Goal: Complete application form

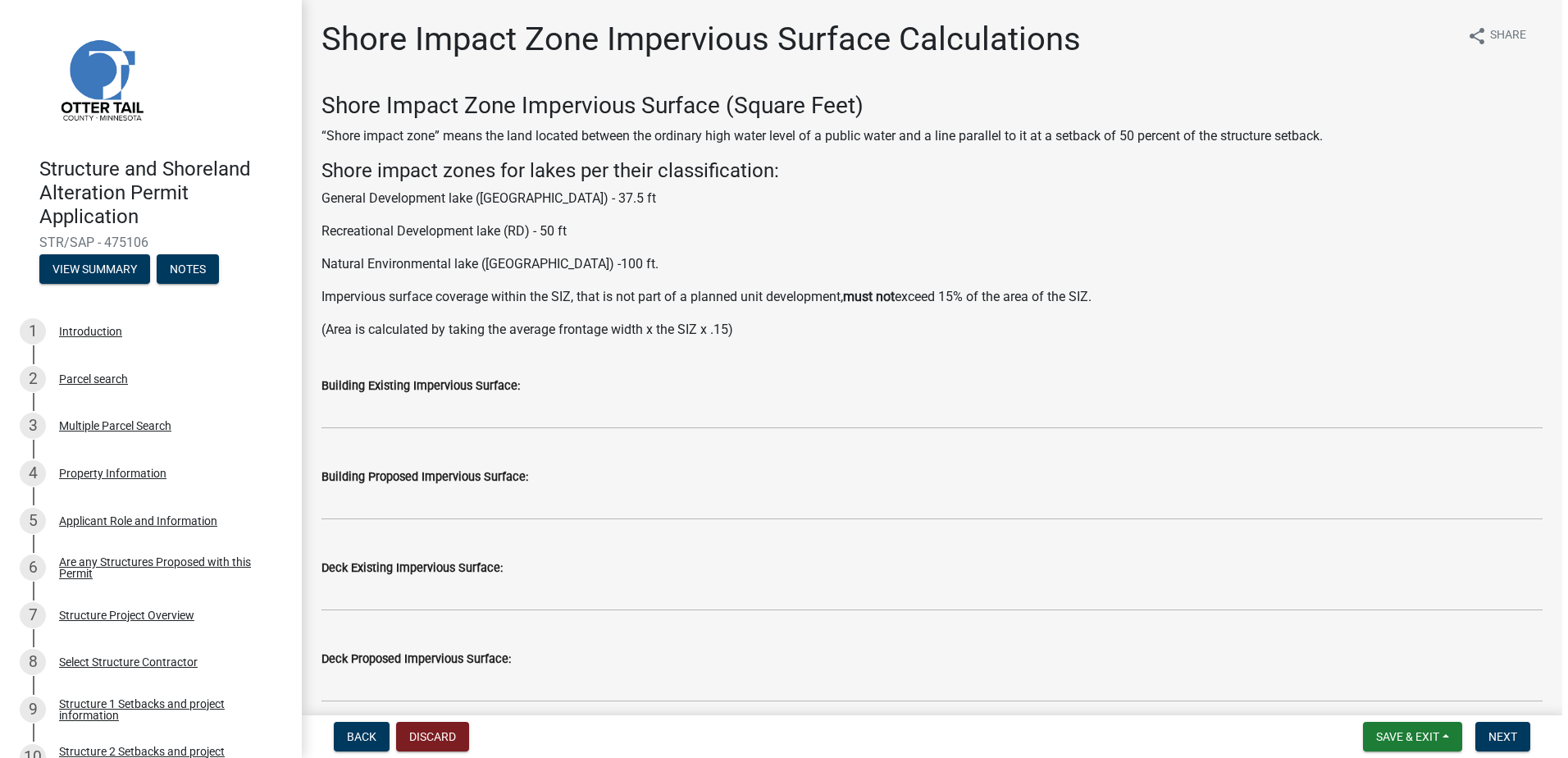
scroll to position [328, 0]
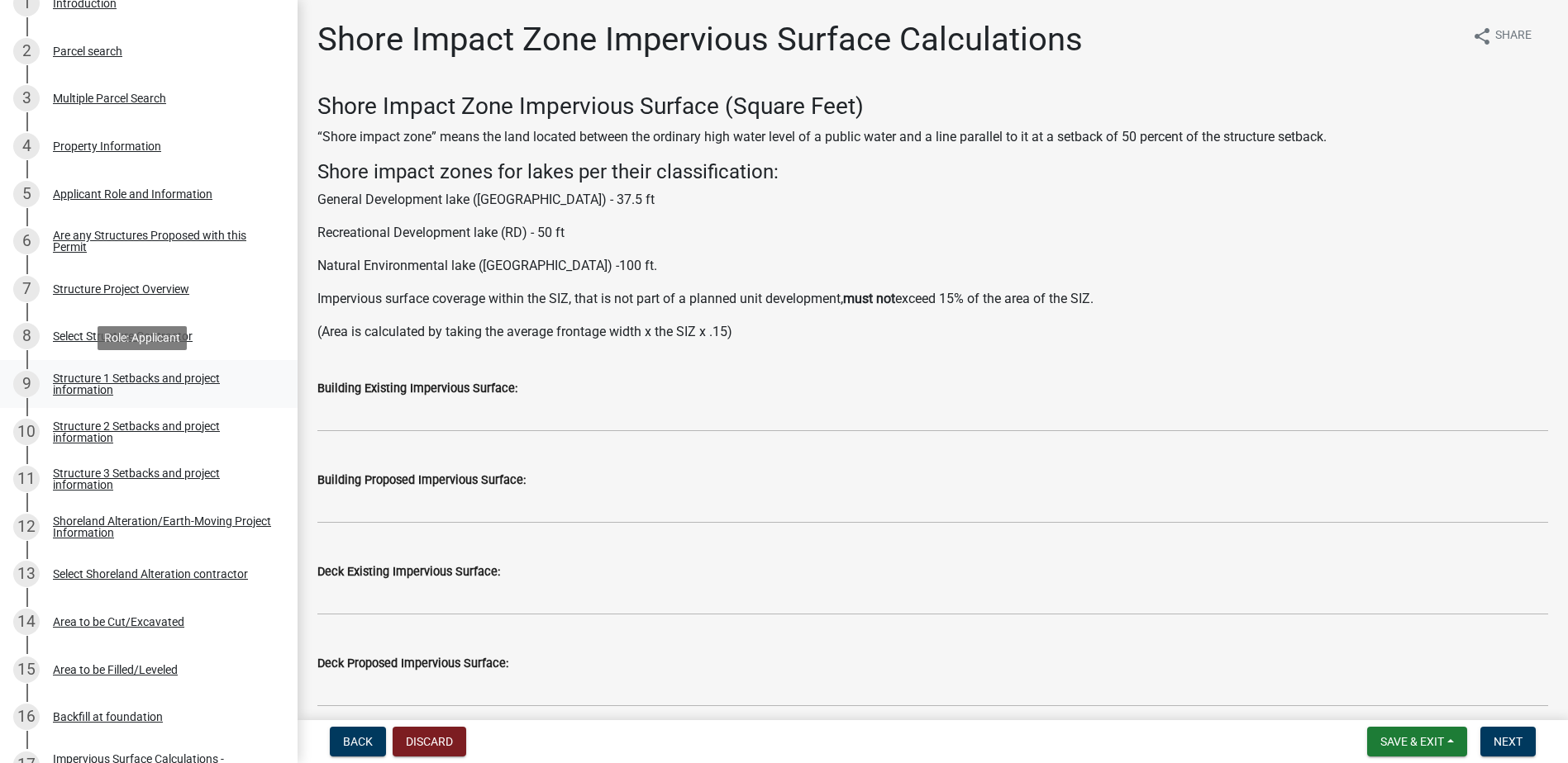
click at [199, 383] on div "Structure 1 Setbacks and project information" at bounding box center [163, 384] width 219 height 23
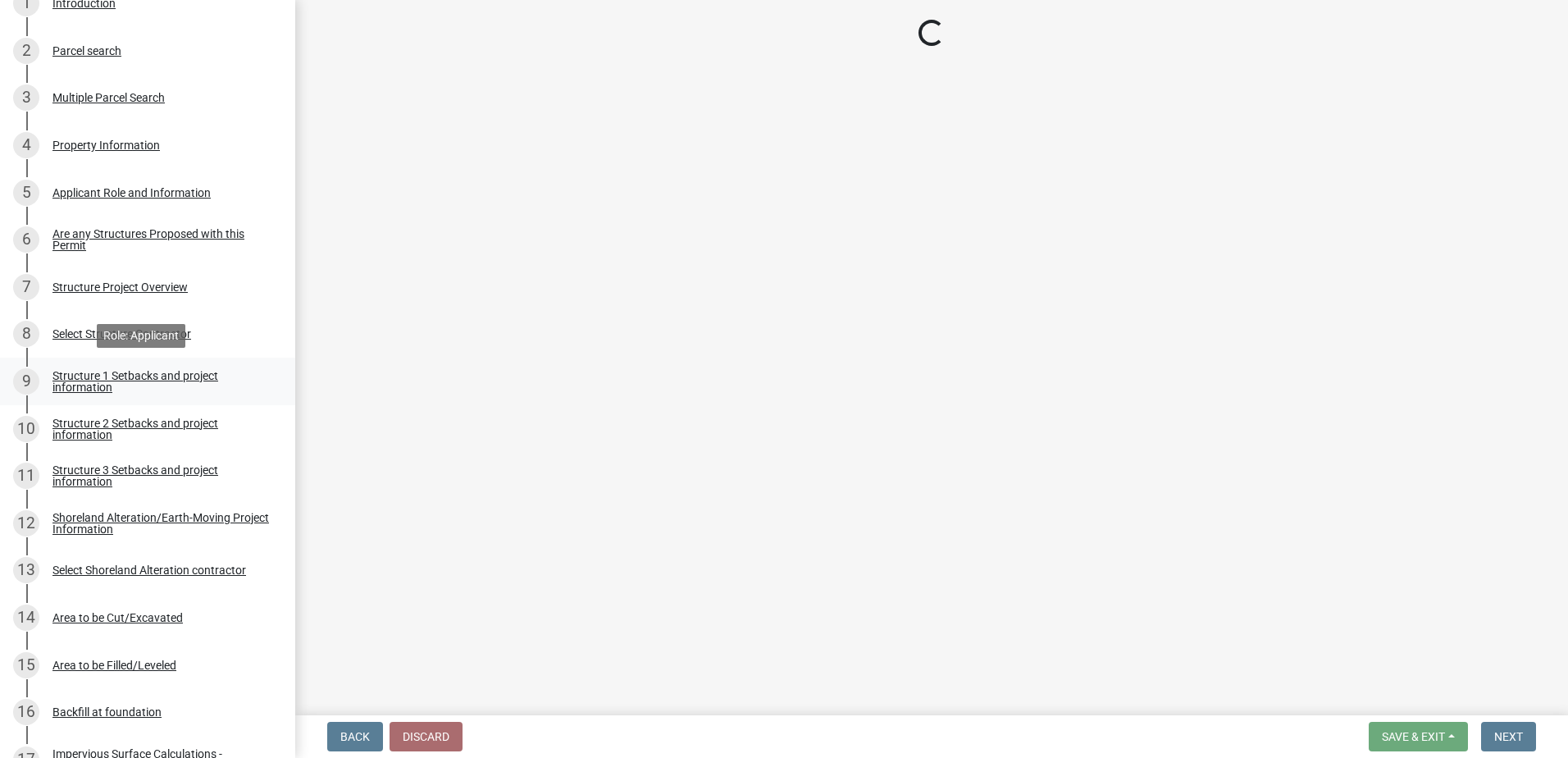
select select "c185e313-3403-4239-bd61-bb563c58a77a"
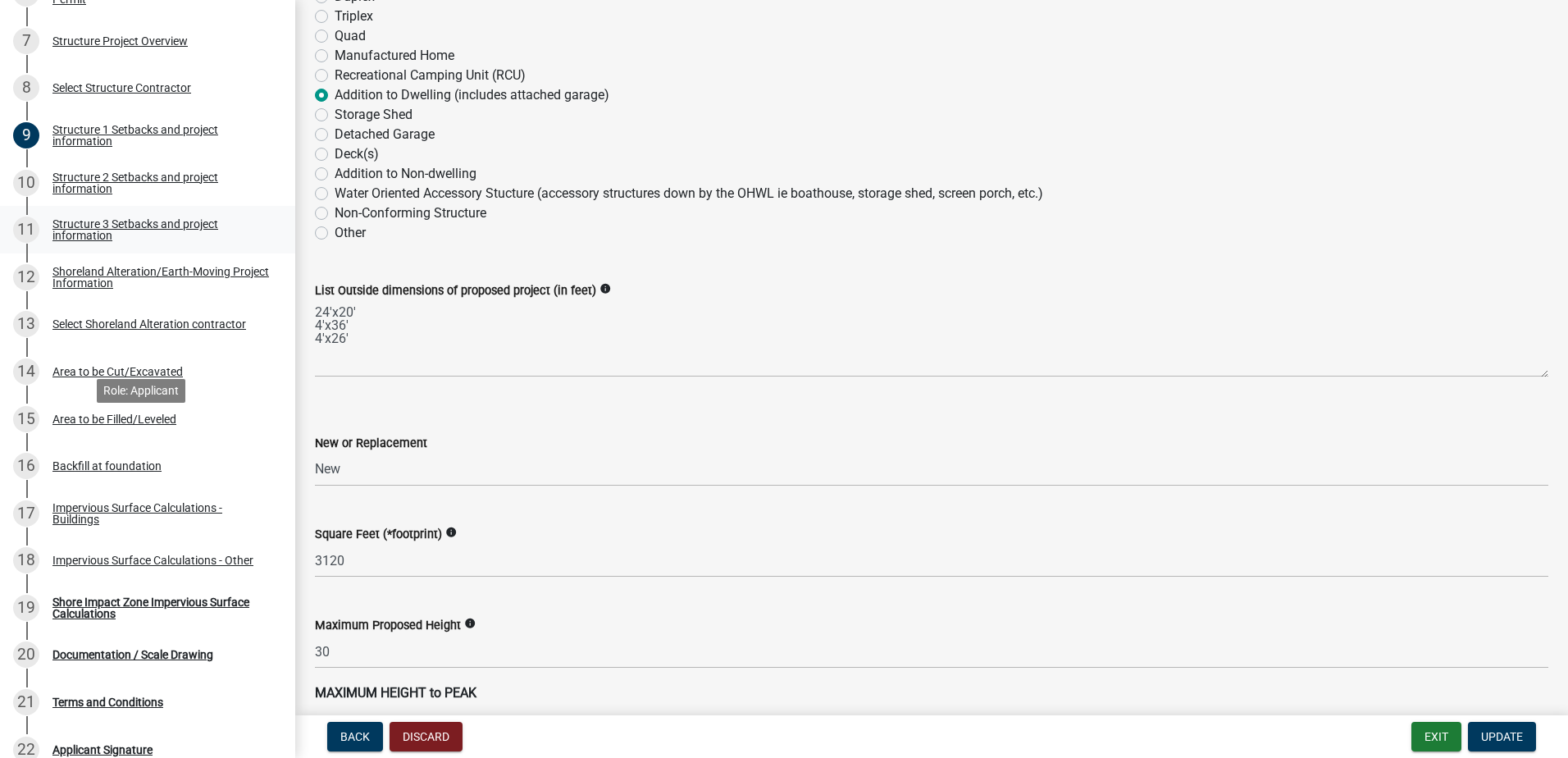
scroll to position [657, 0]
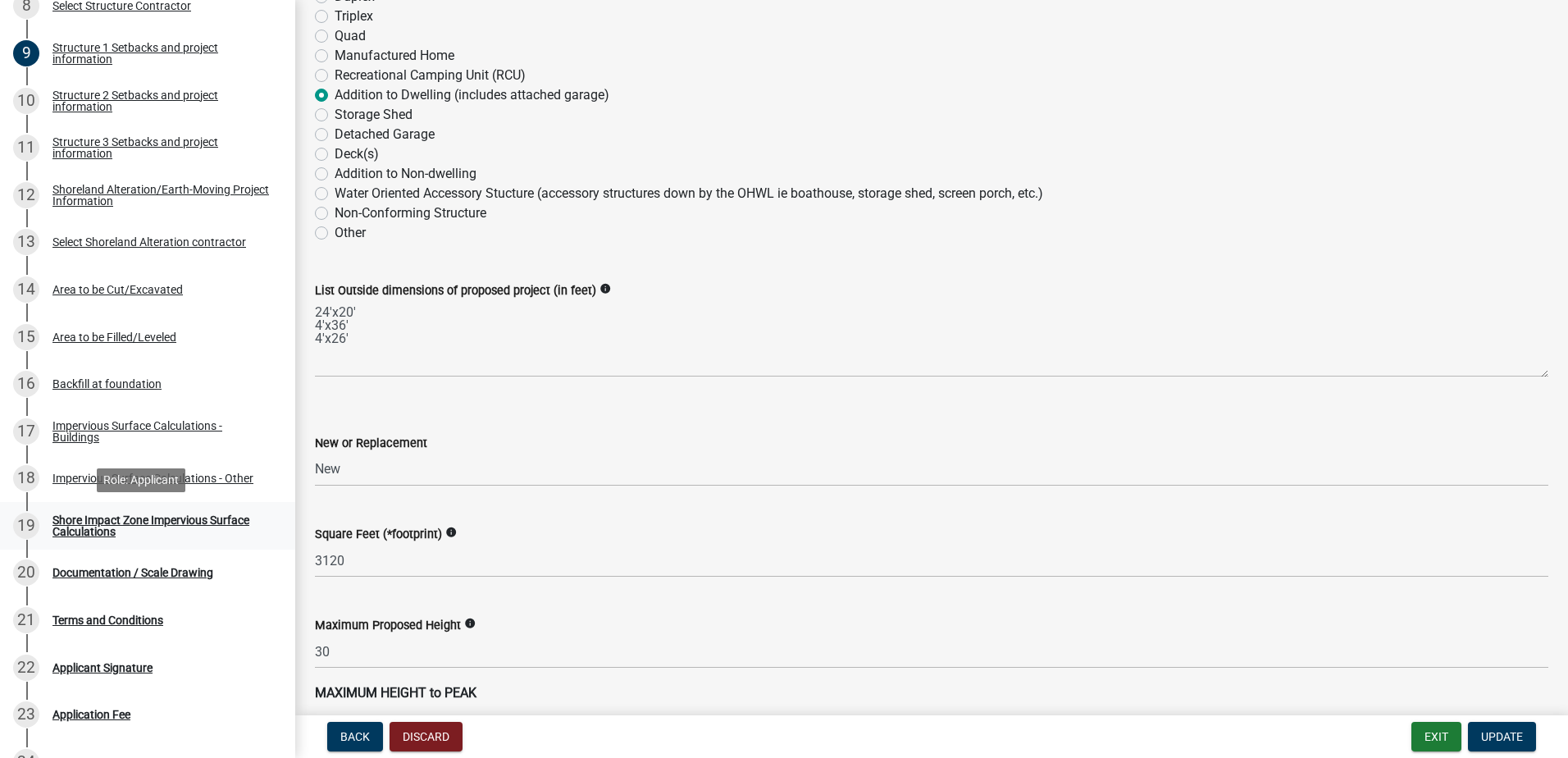
click at [172, 522] on div "Shore Impact Zone Impervious Surface Calculations" at bounding box center [161, 526] width 217 height 23
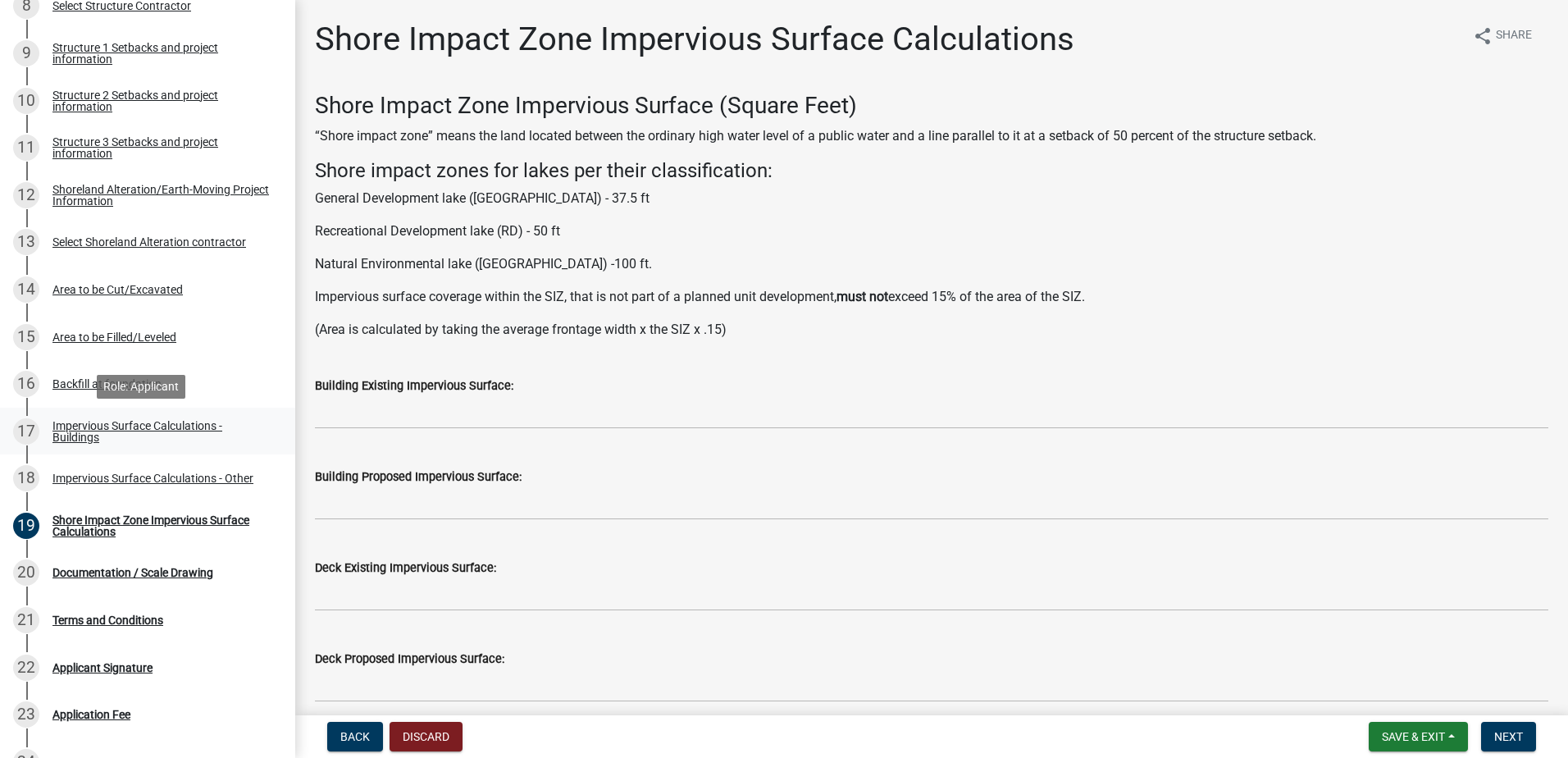
scroll to position [410, 0]
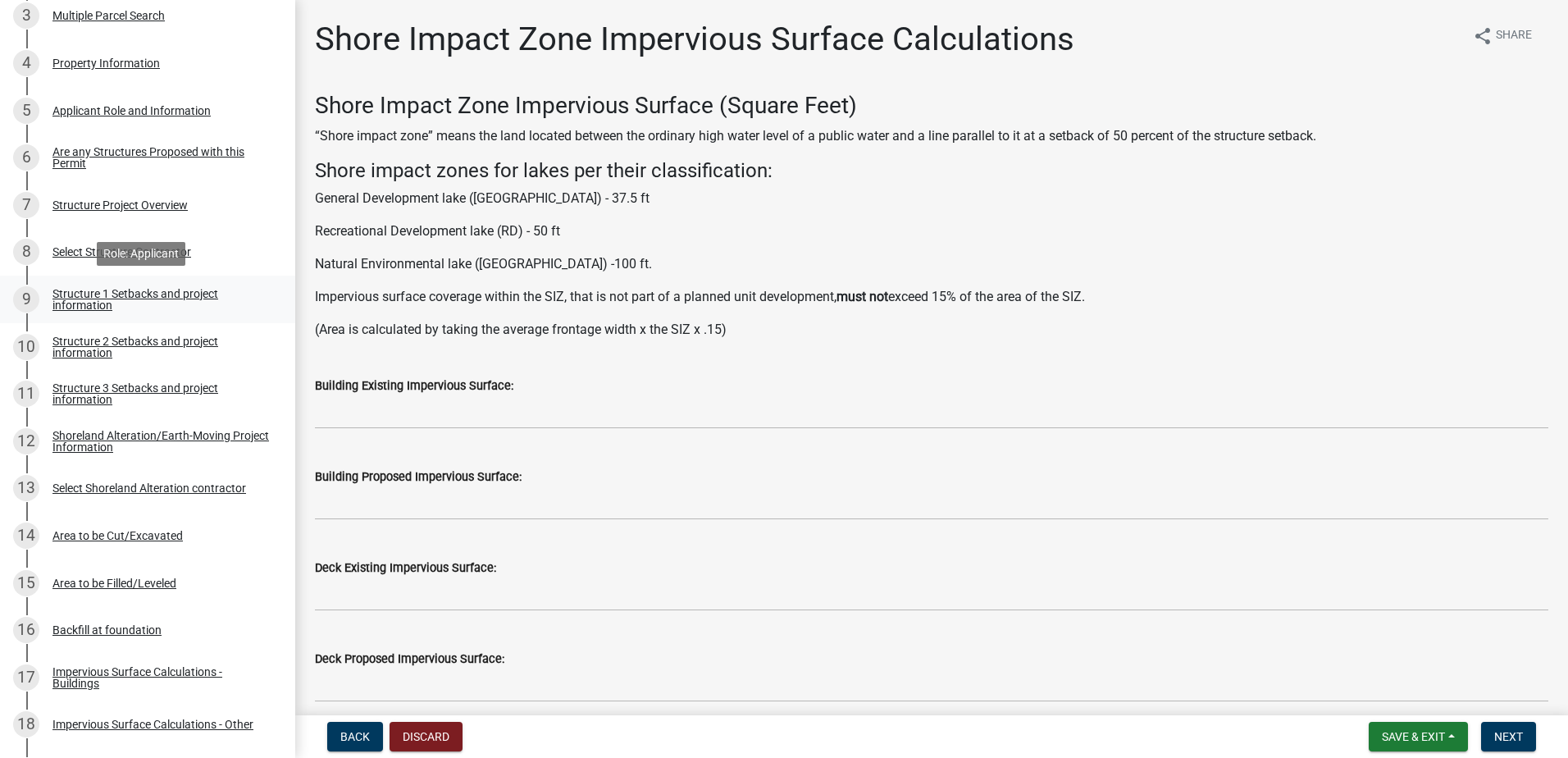
click at [175, 295] on div "Structure 1 Setbacks and project information" at bounding box center [161, 299] width 217 height 23
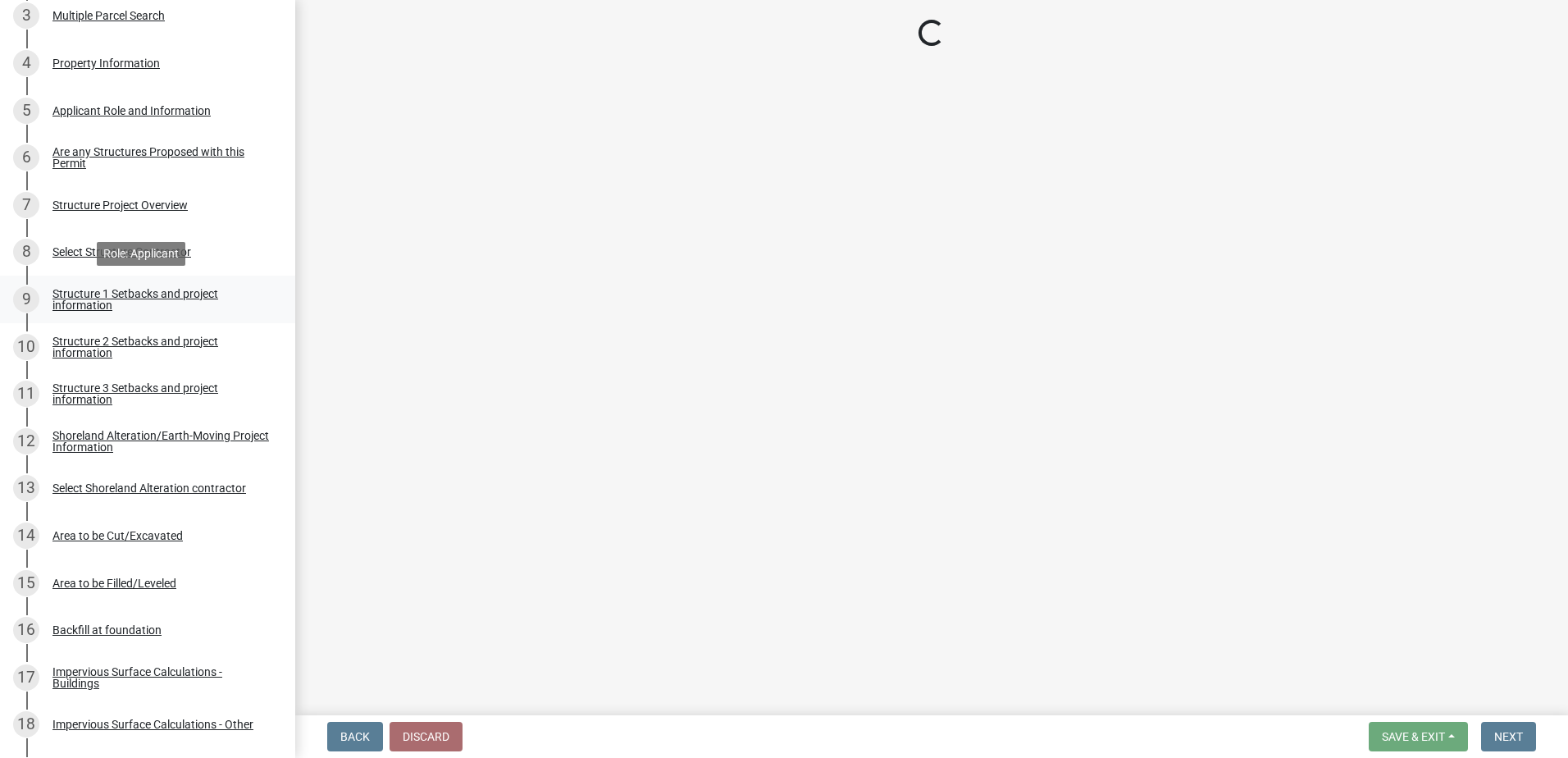
select select "c185e313-3403-4239-bd61-bb563c58a77a"
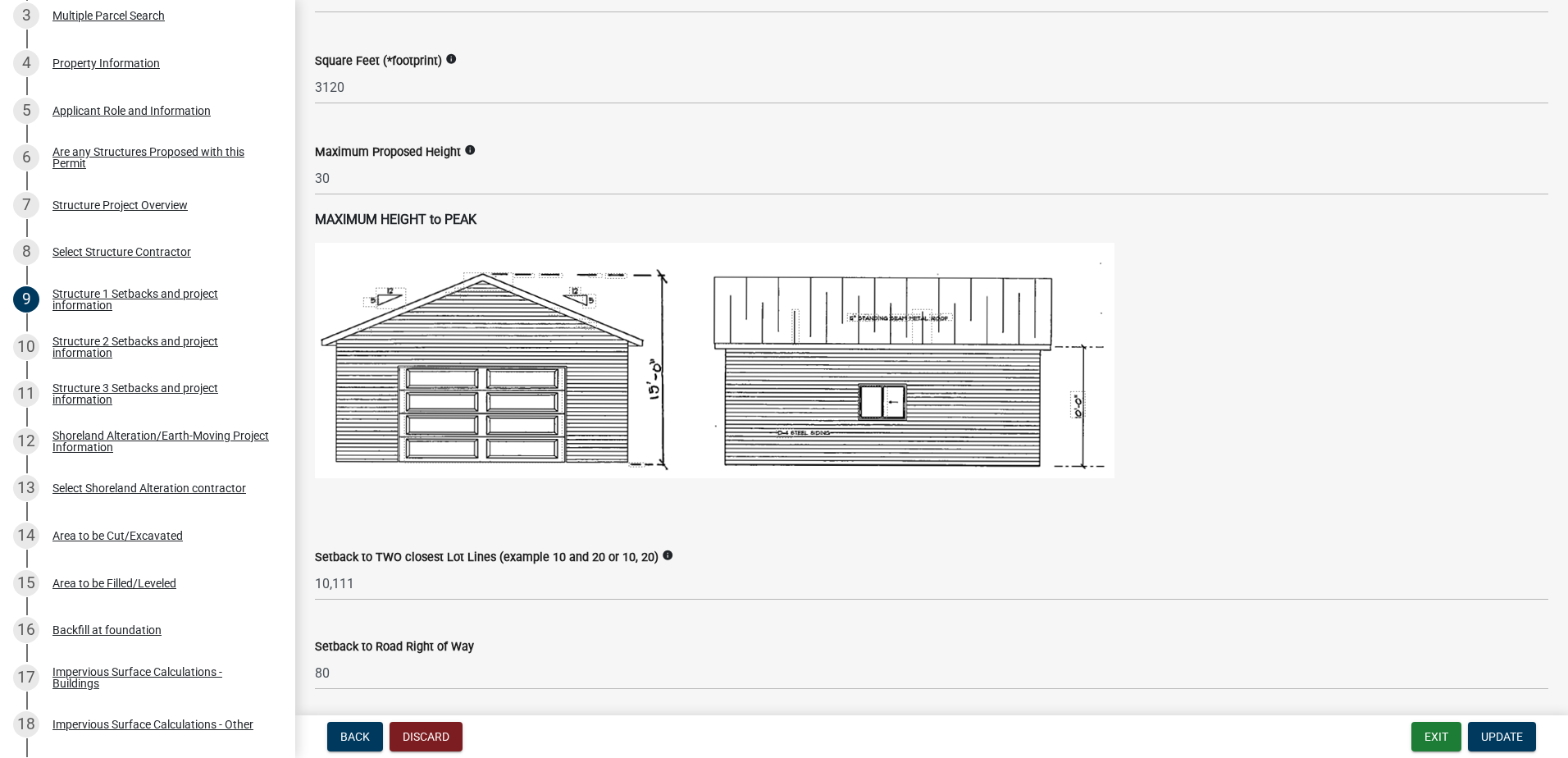
scroll to position [657, 0]
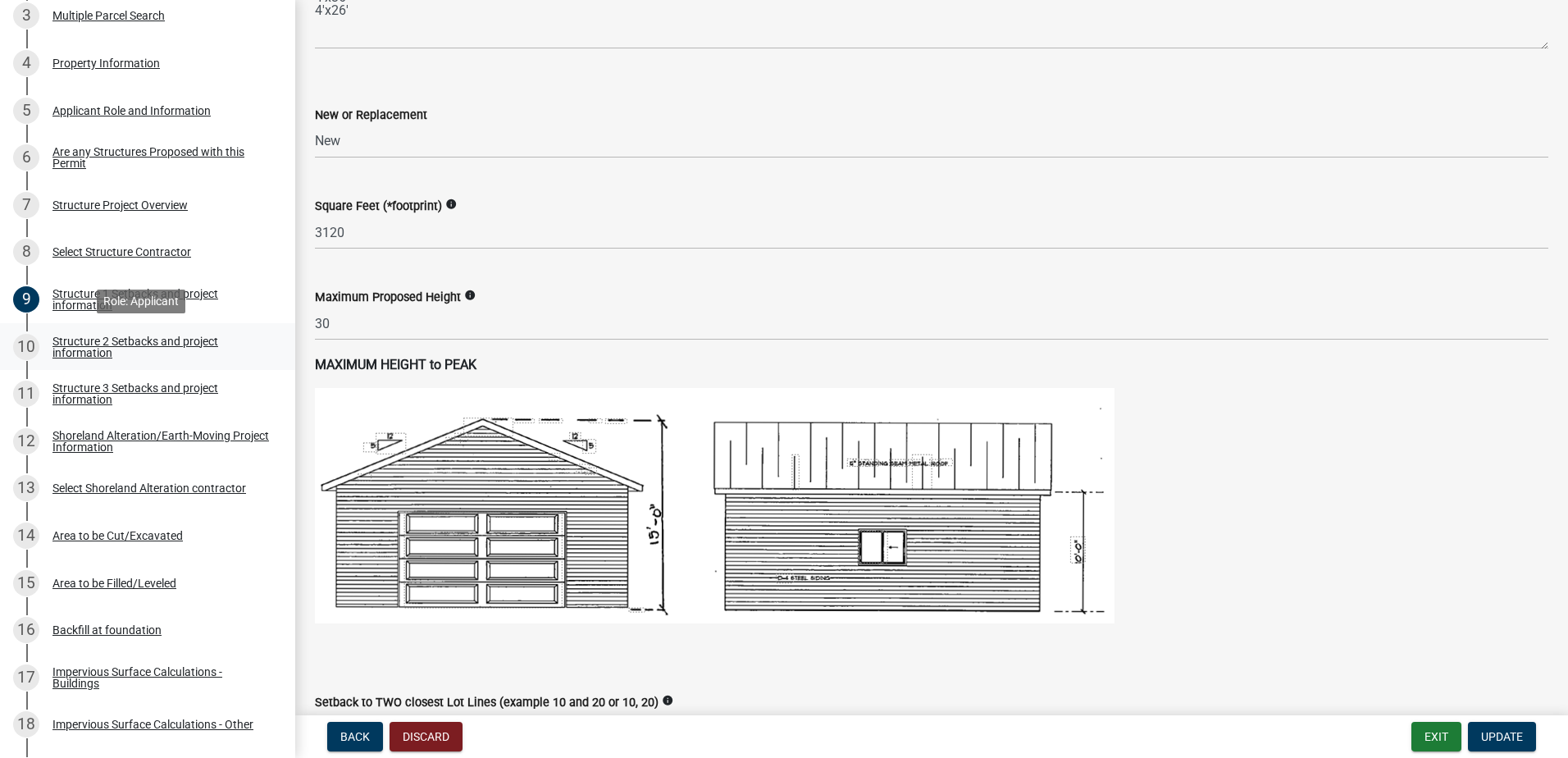
click at [178, 338] on div "Structure 2 Setbacks and project information" at bounding box center [161, 347] width 217 height 23
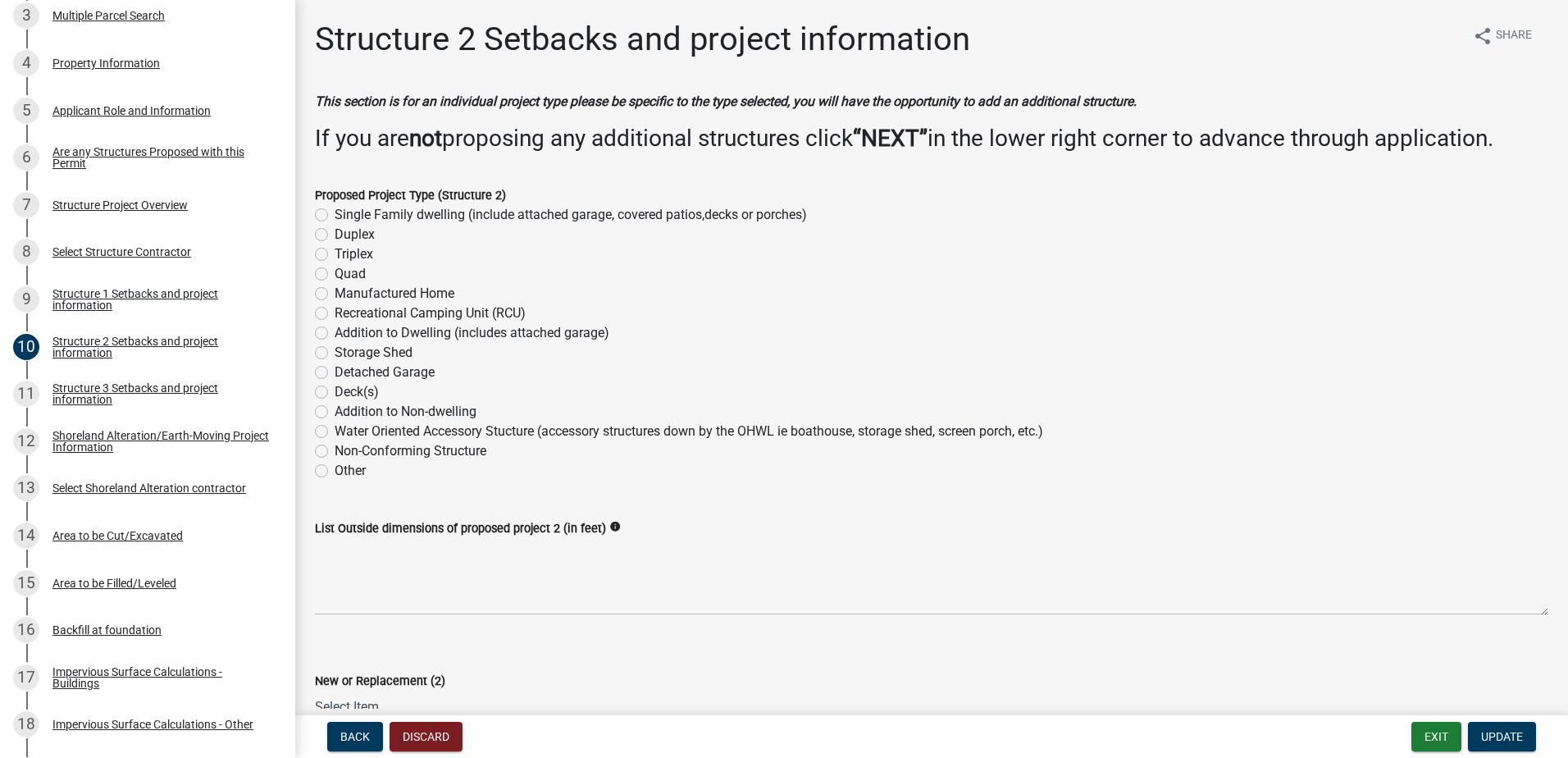
click at [335, 432] on label "Water Oriented Accessory Stucture (accessory structures down by the OHWL ie boa…" at bounding box center [689, 431] width 708 height 19
click at [335, 432] on input "Water Oriented Accessory Stucture (accessory structures down by the OHWL ie boa…" at bounding box center [339, 427] width 10 height 10
radio input "true"
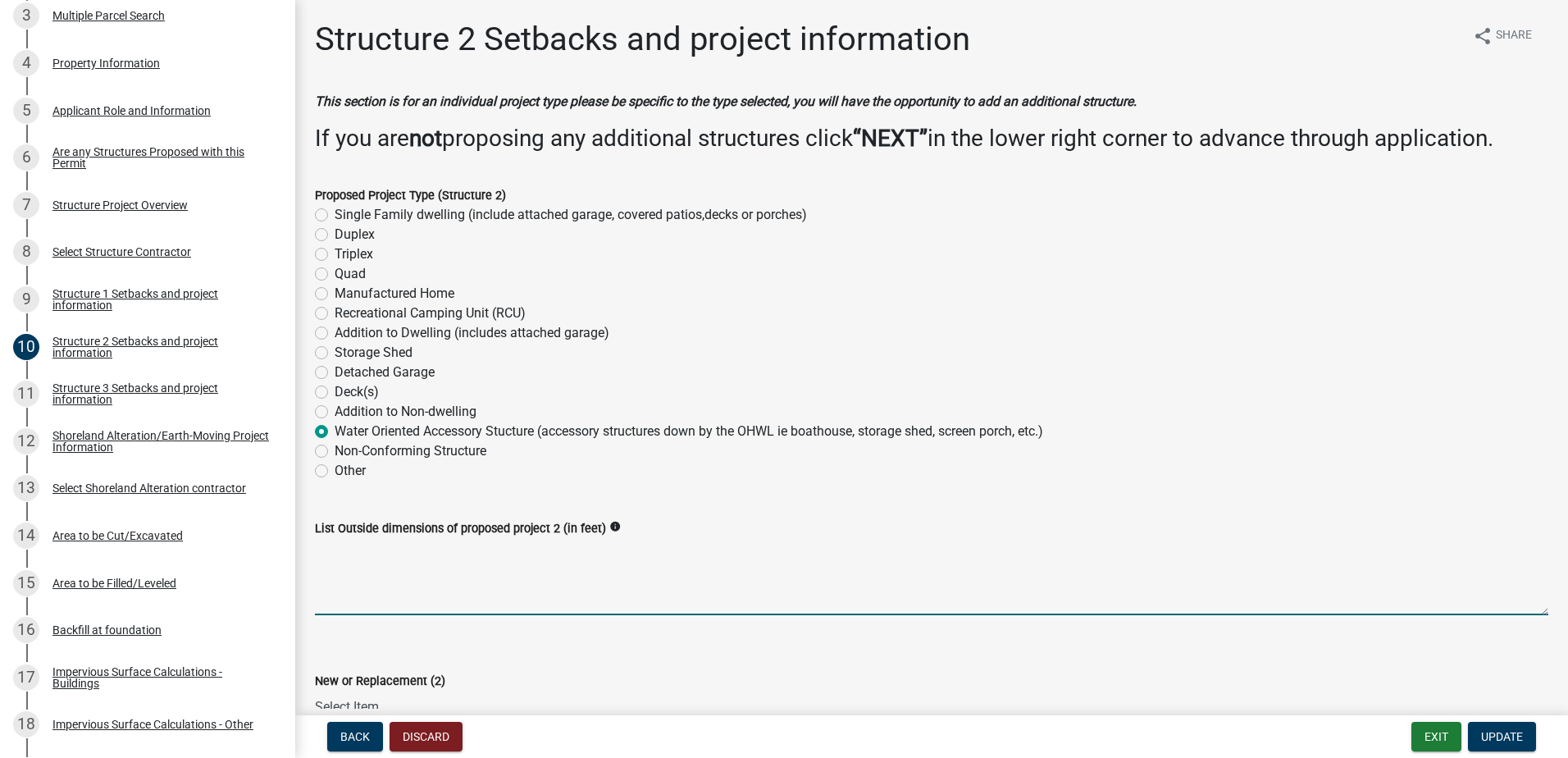
click at [338, 557] on textarea "List Outside dimensions of proposed project 2 (in feet)" at bounding box center [932, 576] width 1233 height 77
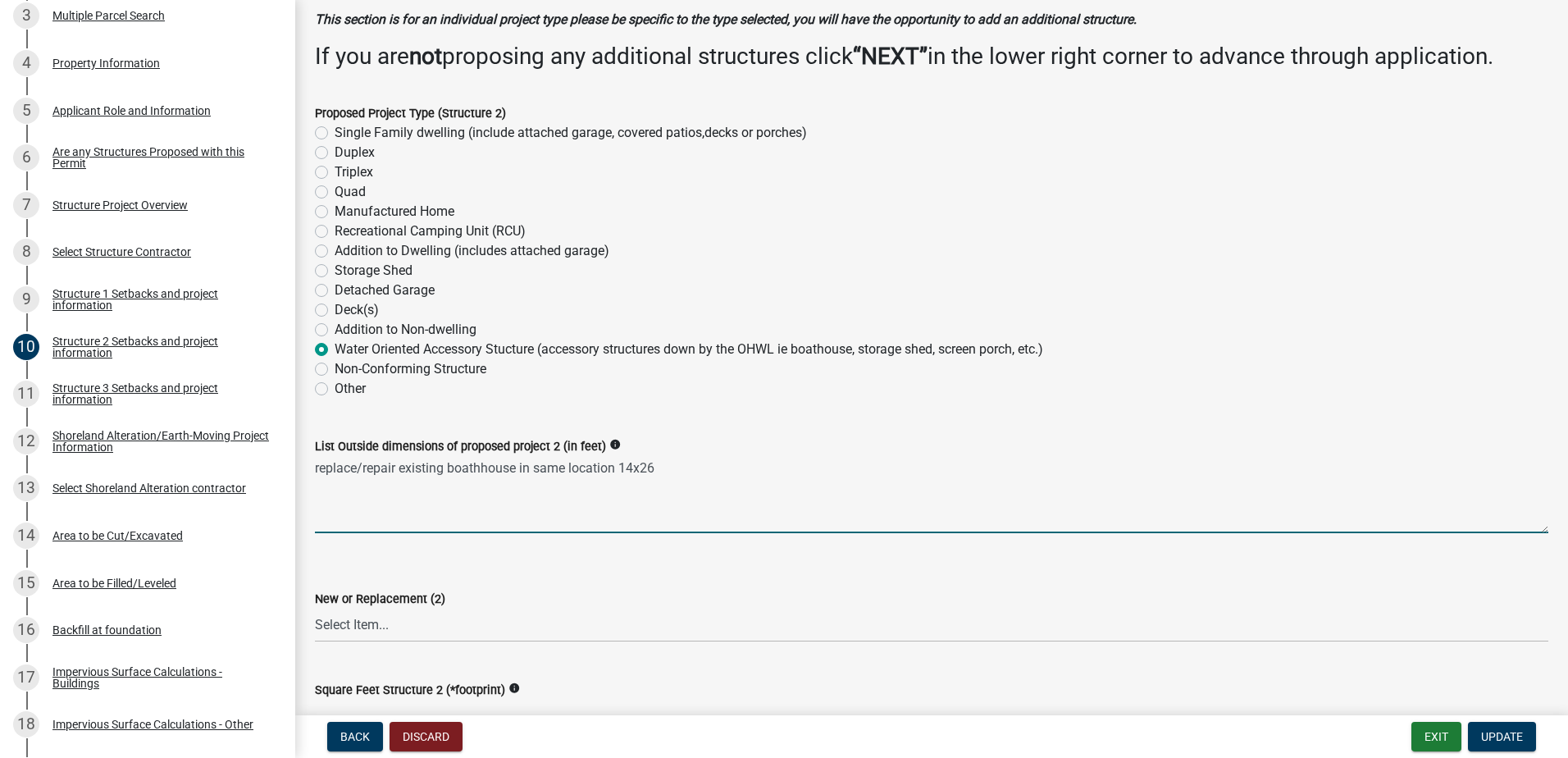
scroll to position [164, 0]
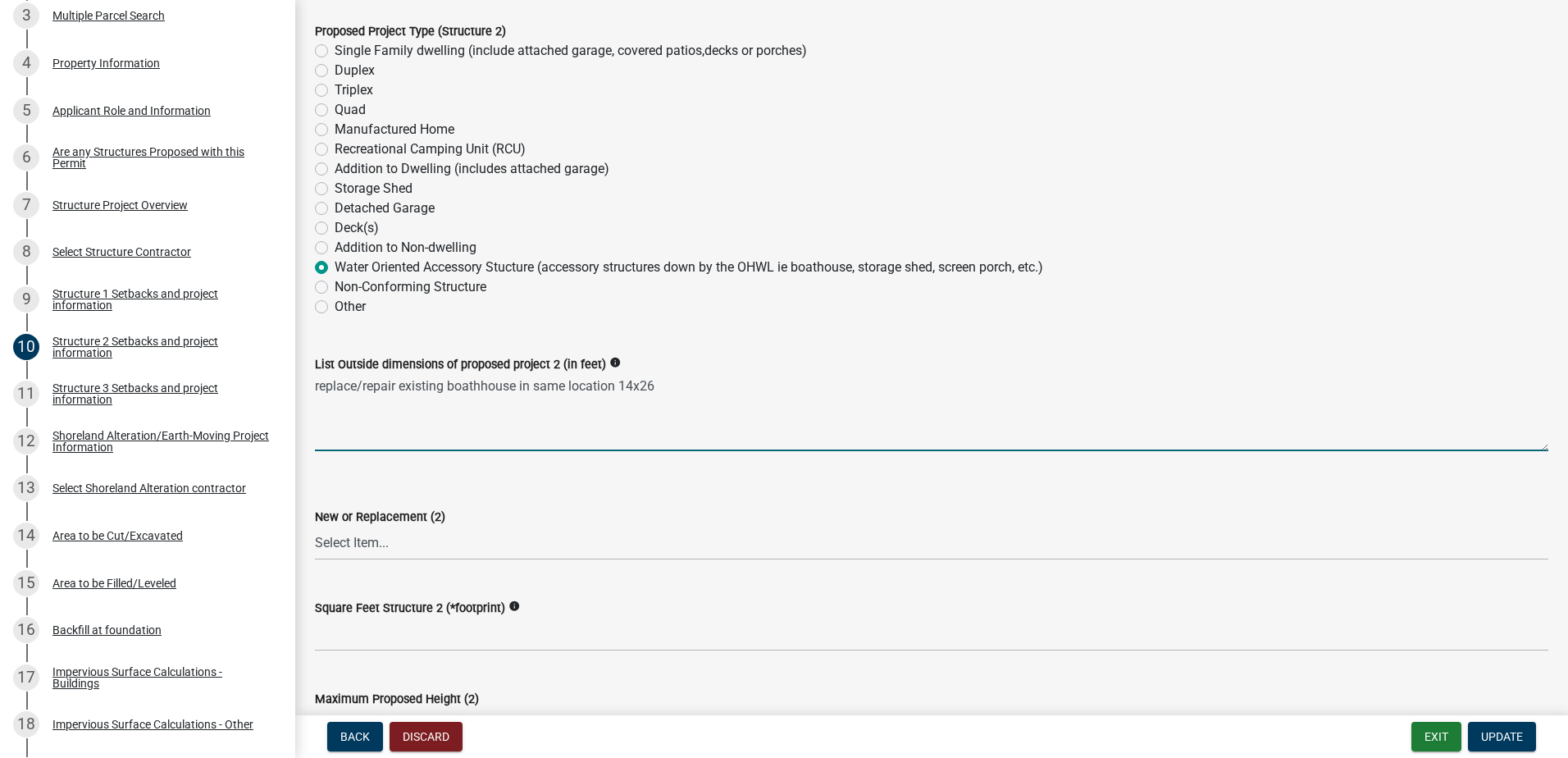
type textarea "replace/repair existing boathhouse in same location 14x26"
click at [390, 539] on select "Select Item... New Replacement" at bounding box center [932, 544] width 1233 height 33
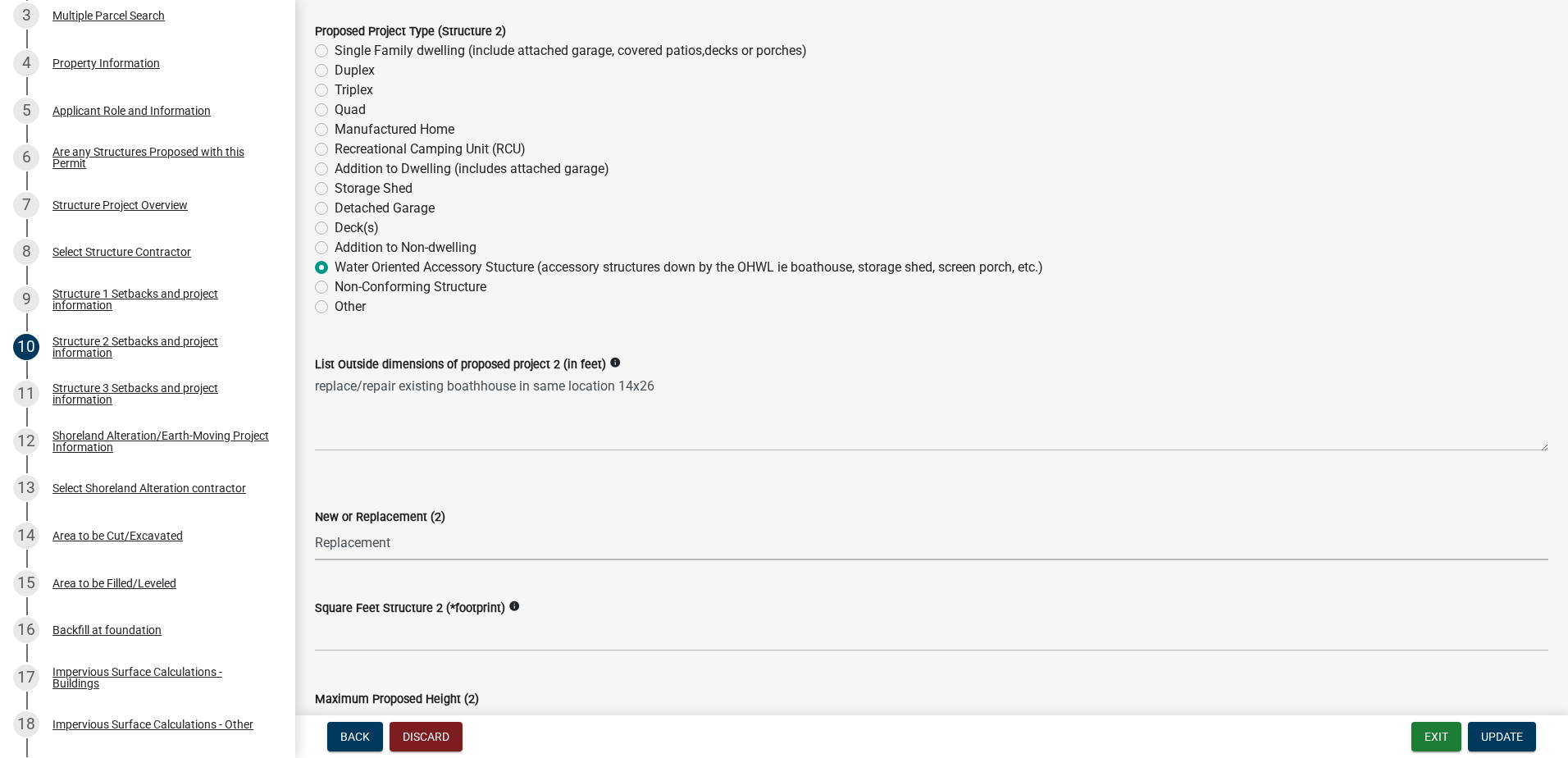
click at [315, 527] on select "Select Item... New Replacement" at bounding box center [932, 544] width 1233 height 33
select select "a3cc236c-43aa-406a-8353-e0398d57c407"
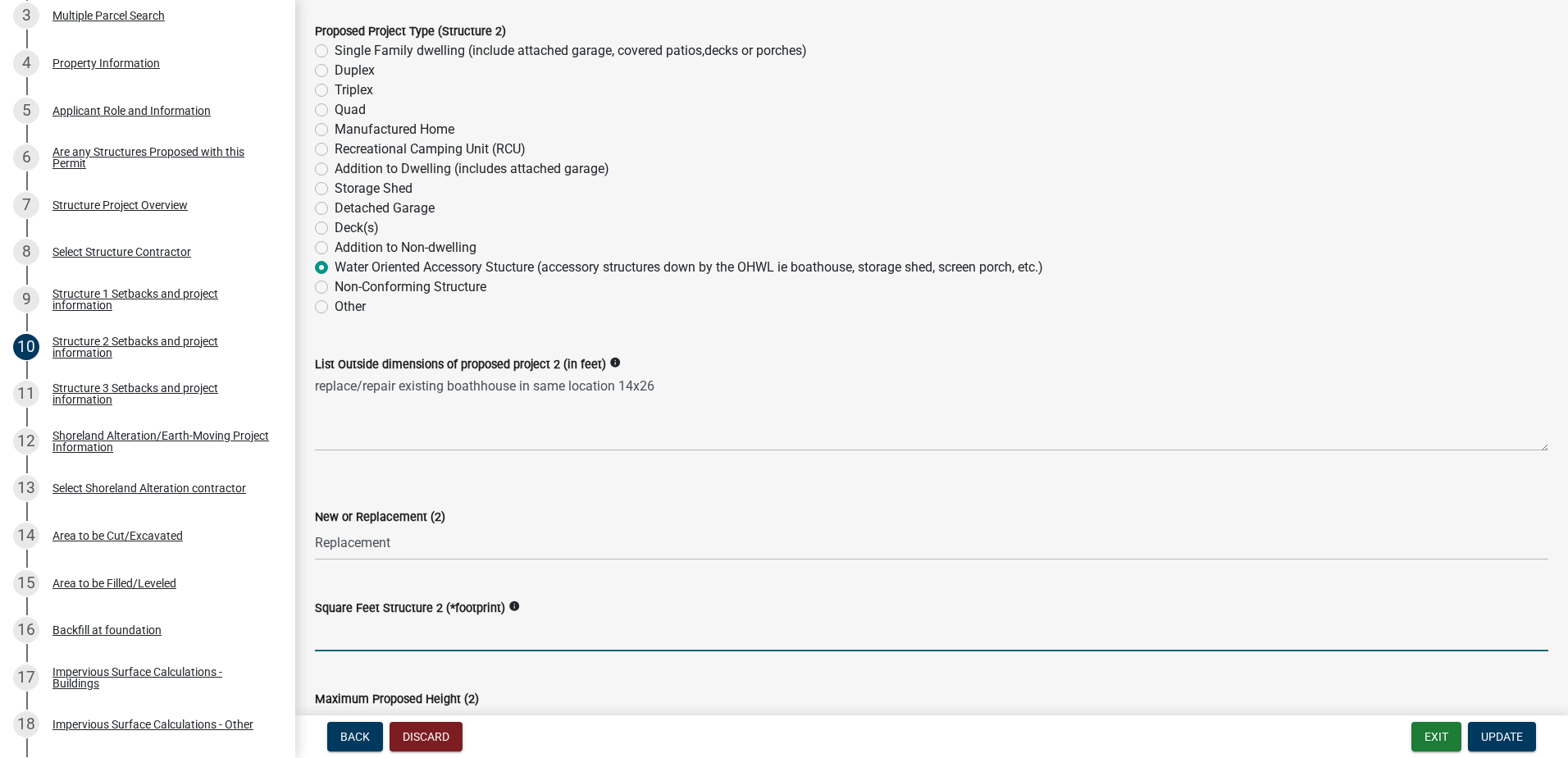
click at [394, 633] on input "text" at bounding box center [932, 635] width 1233 height 33
type input "364"
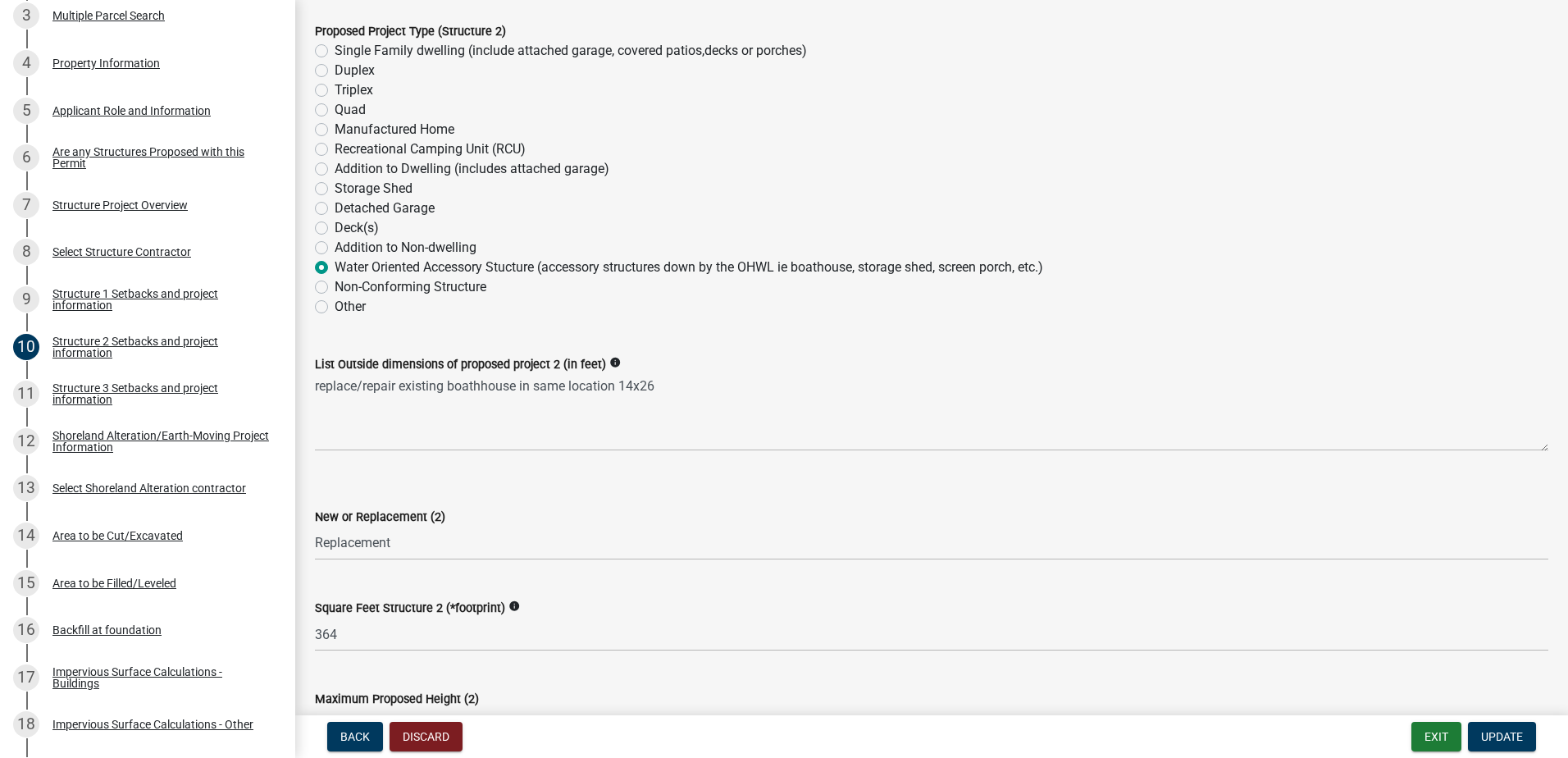
click at [446, 577] on div "Square Feet Structure 2 (*footprint) info 364" at bounding box center [932, 613] width 1233 height 76
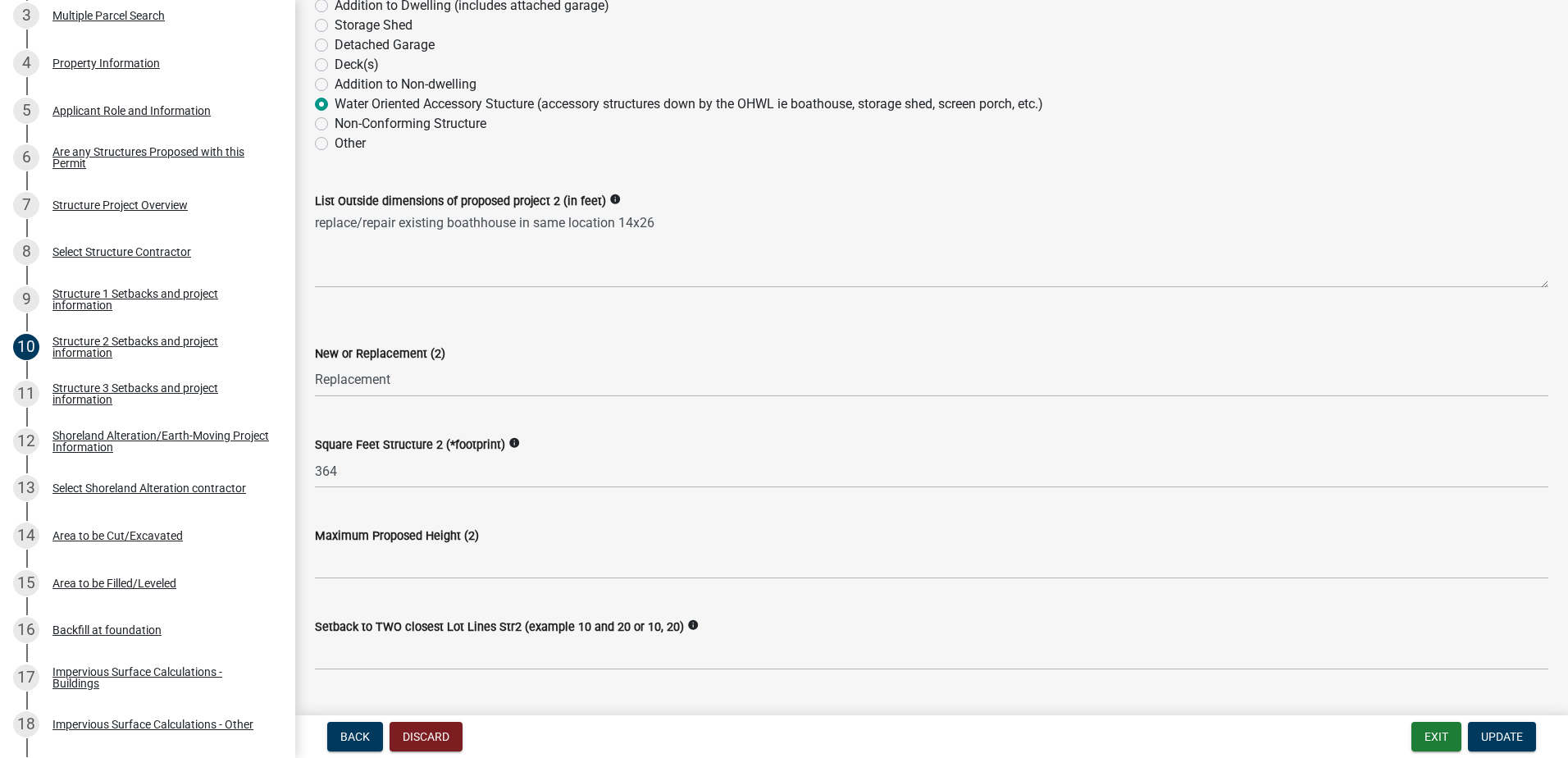
scroll to position [328, 0]
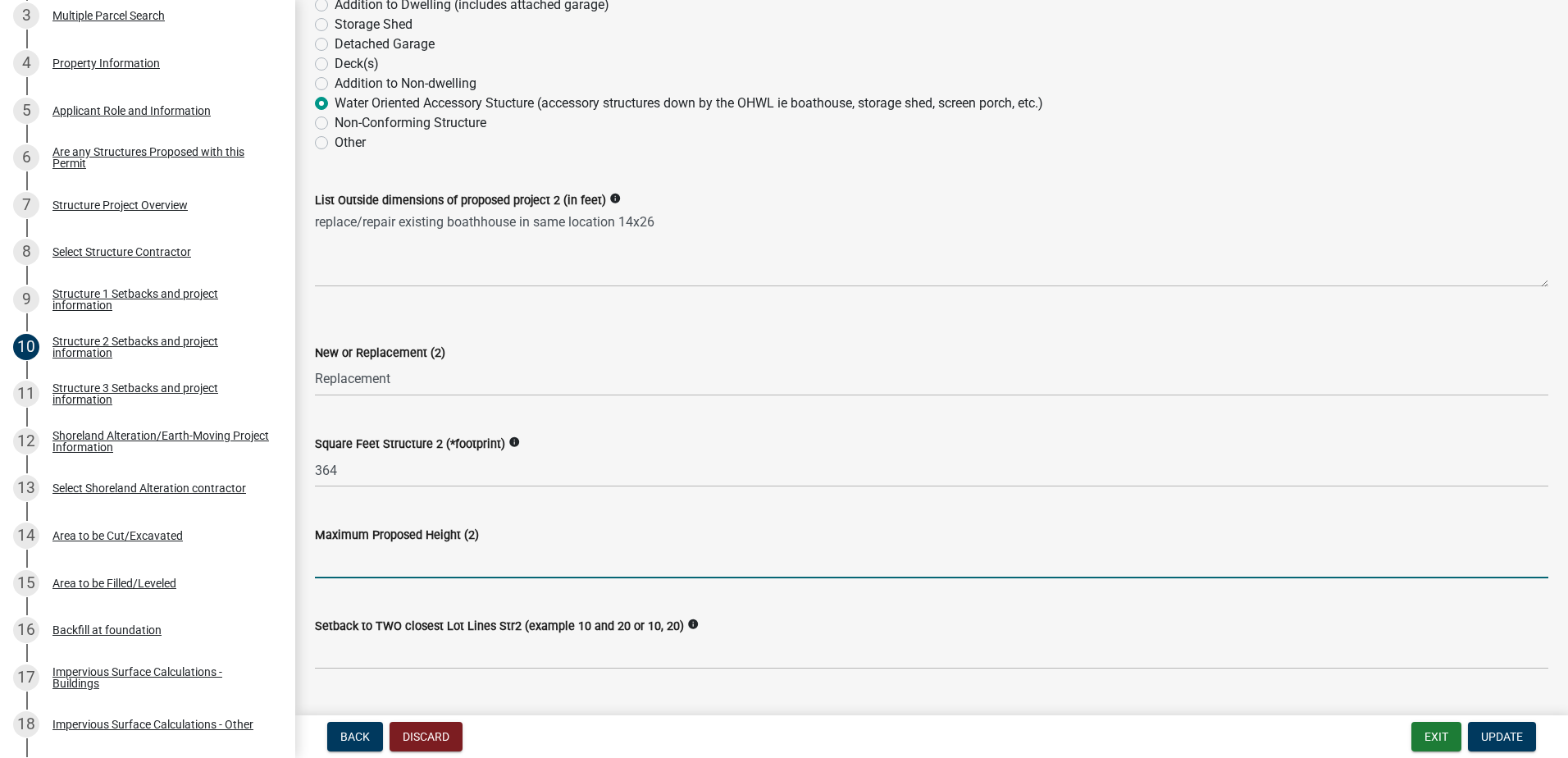
click at [411, 568] on input "text" at bounding box center [932, 561] width 1233 height 33
type input "4"
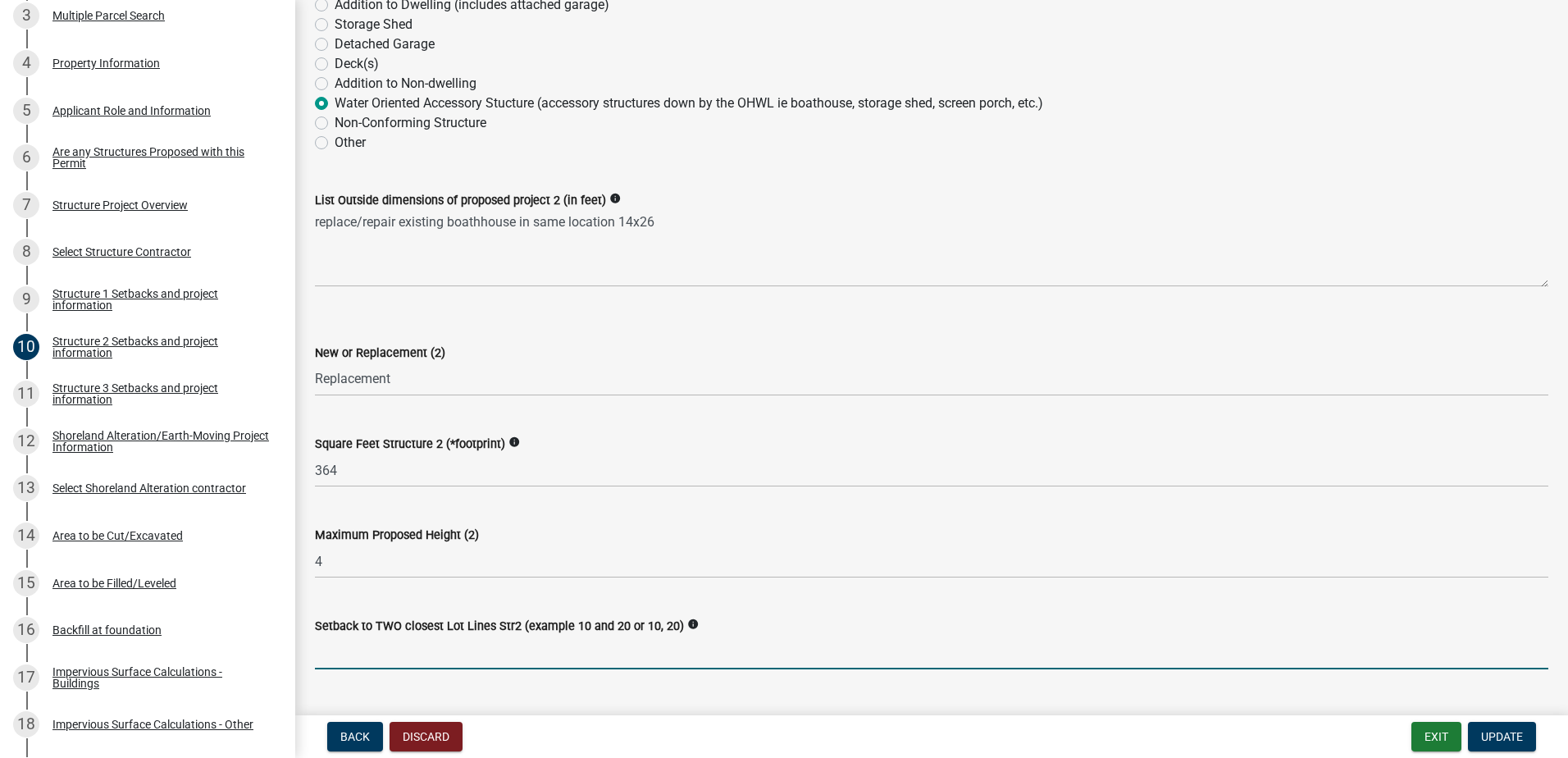
click at [472, 651] on input "Setback to TWO closest Lot Lines Str2 (example 10 and 20 or 10, 20)" at bounding box center [932, 652] width 1233 height 33
type input "20,"
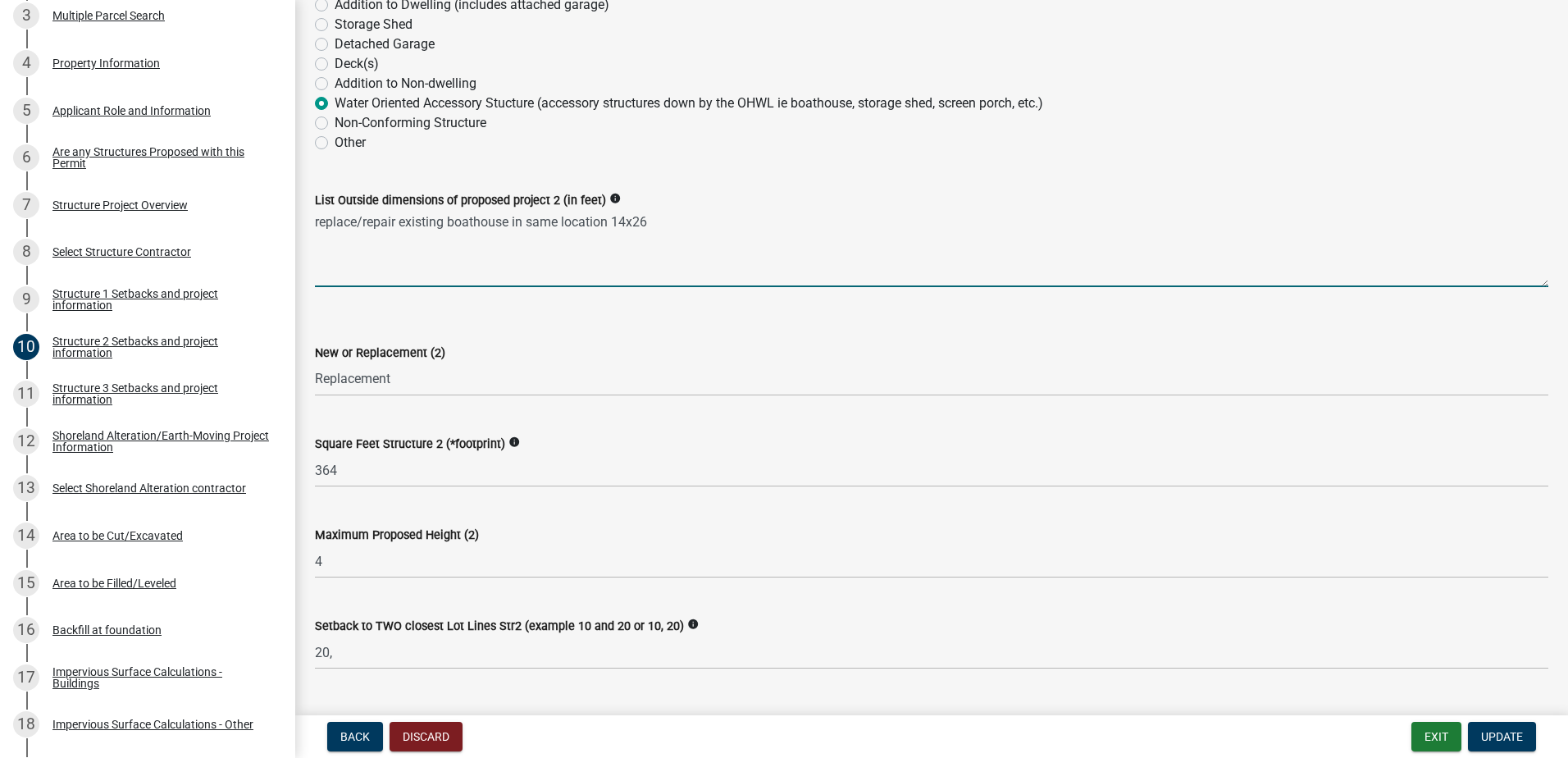
click at [586, 245] on textarea "replace/repair existing boathouse in same location 14x26" at bounding box center [932, 248] width 1233 height 77
type textarea "replace/repair existing boathouse in same location 14x26"
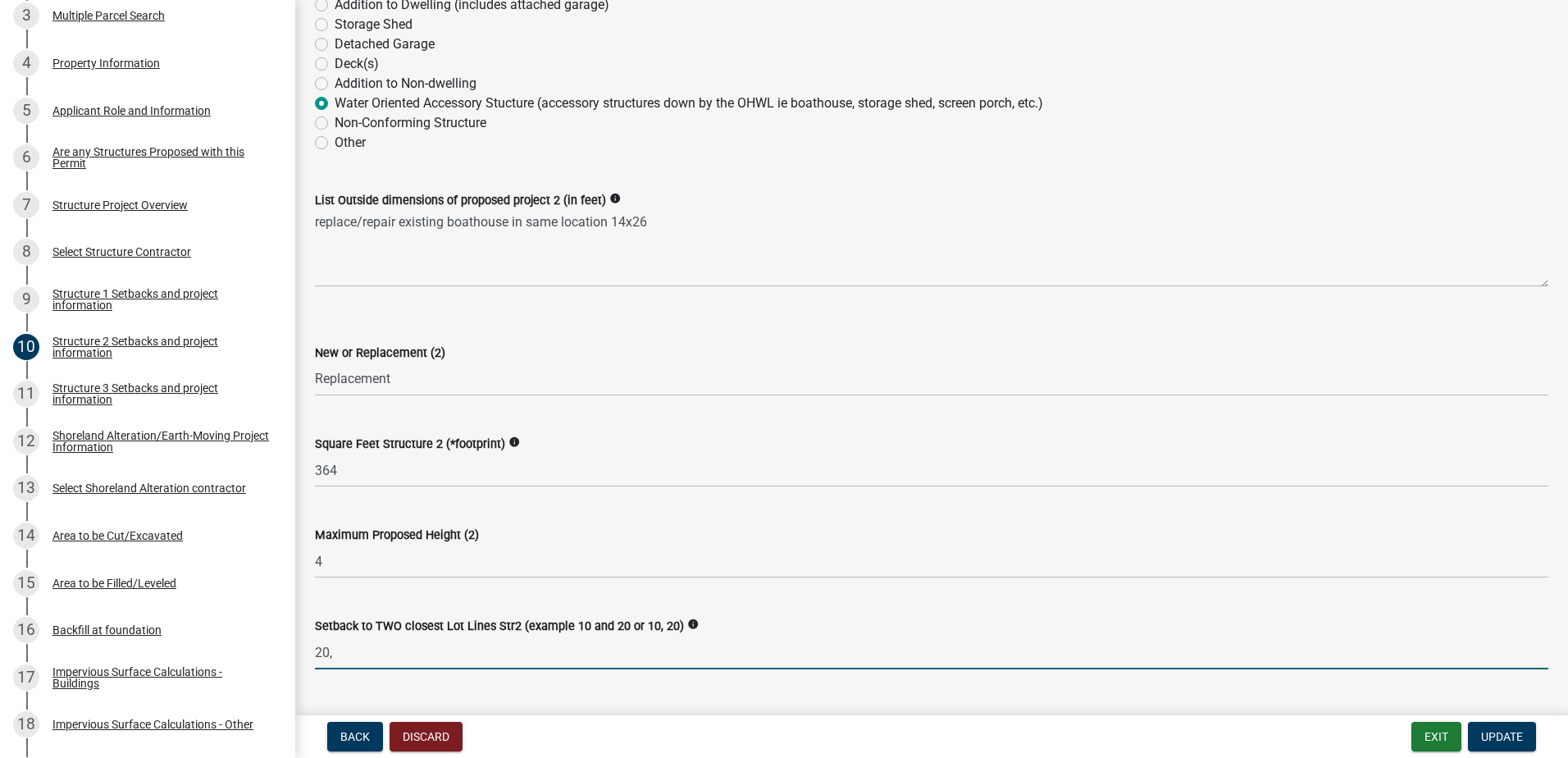
click at [347, 658] on input "20," at bounding box center [932, 652] width 1233 height 33
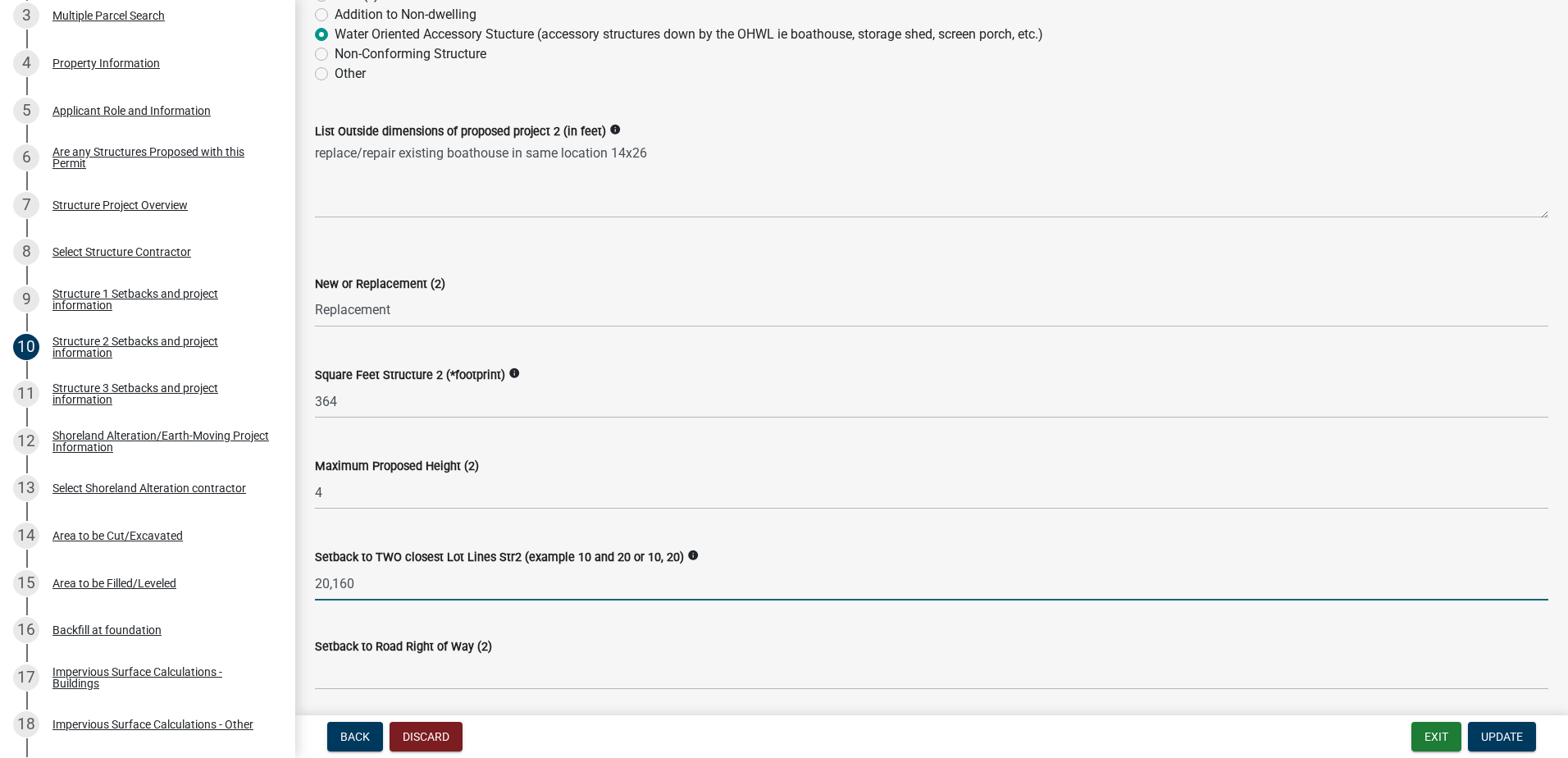
scroll to position [493, 0]
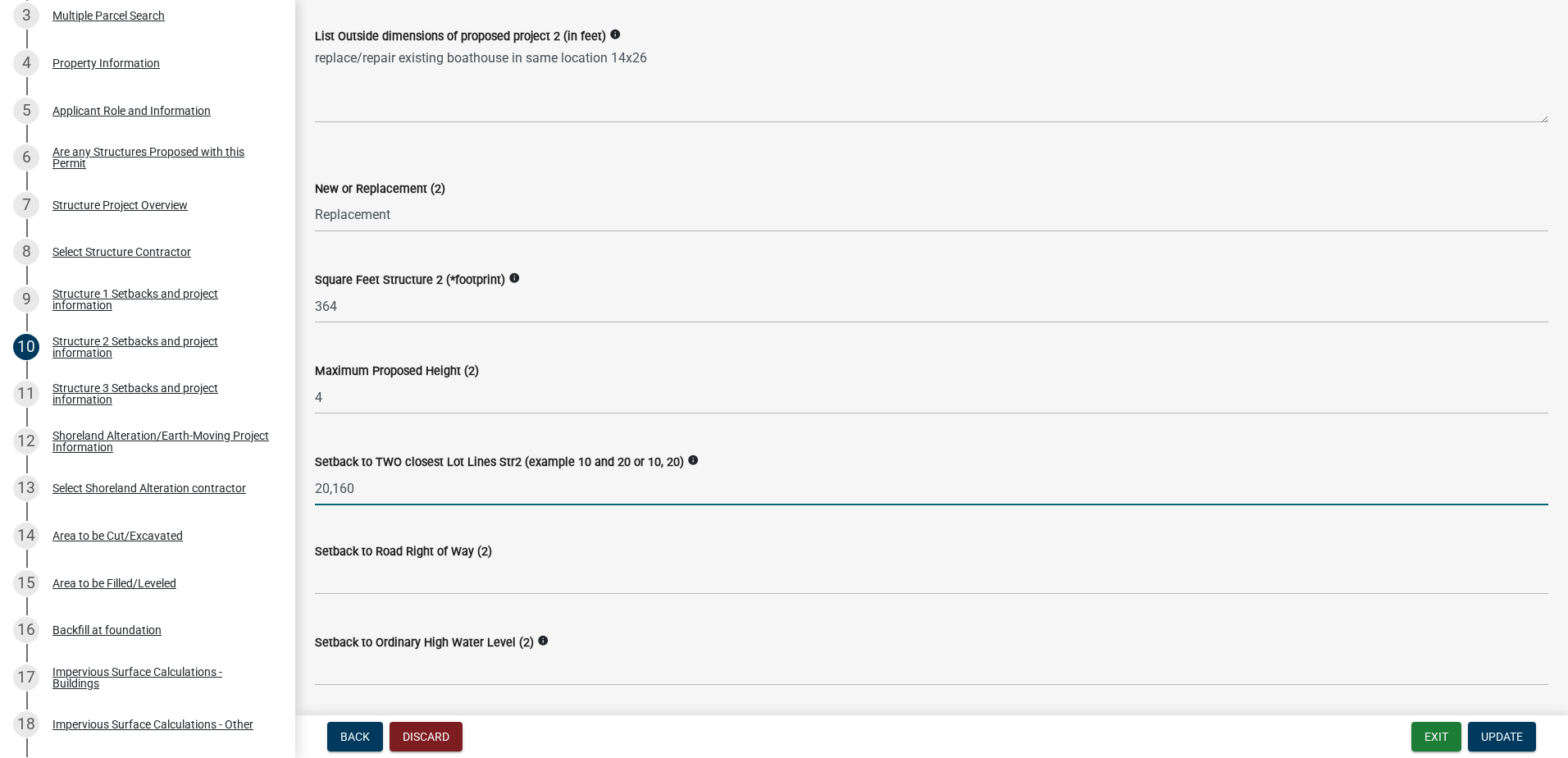
type input "20,160"
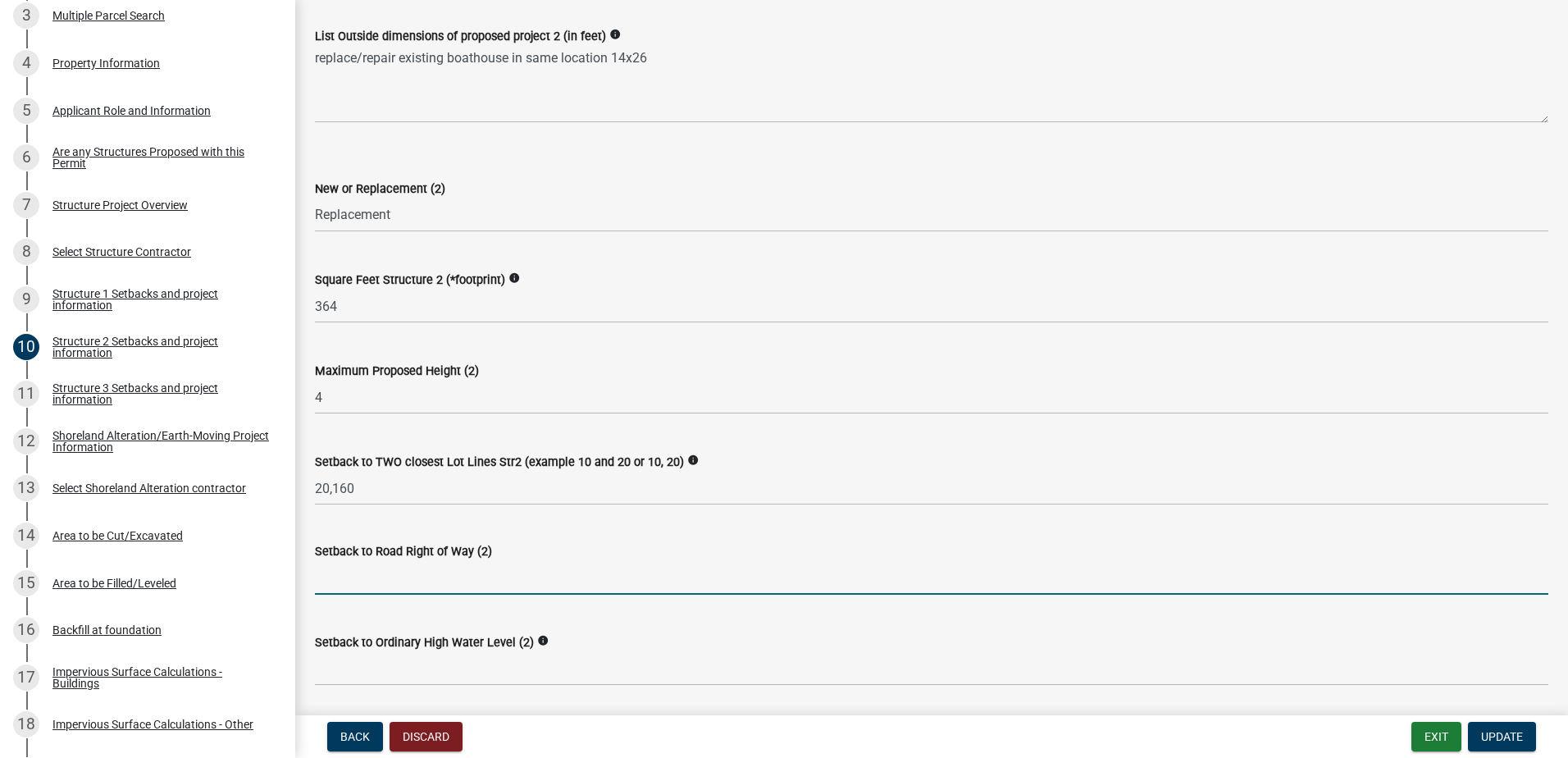
click at [393, 580] on input "text" at bounding box center [932, 578] width 1233 height 33
type input "200"
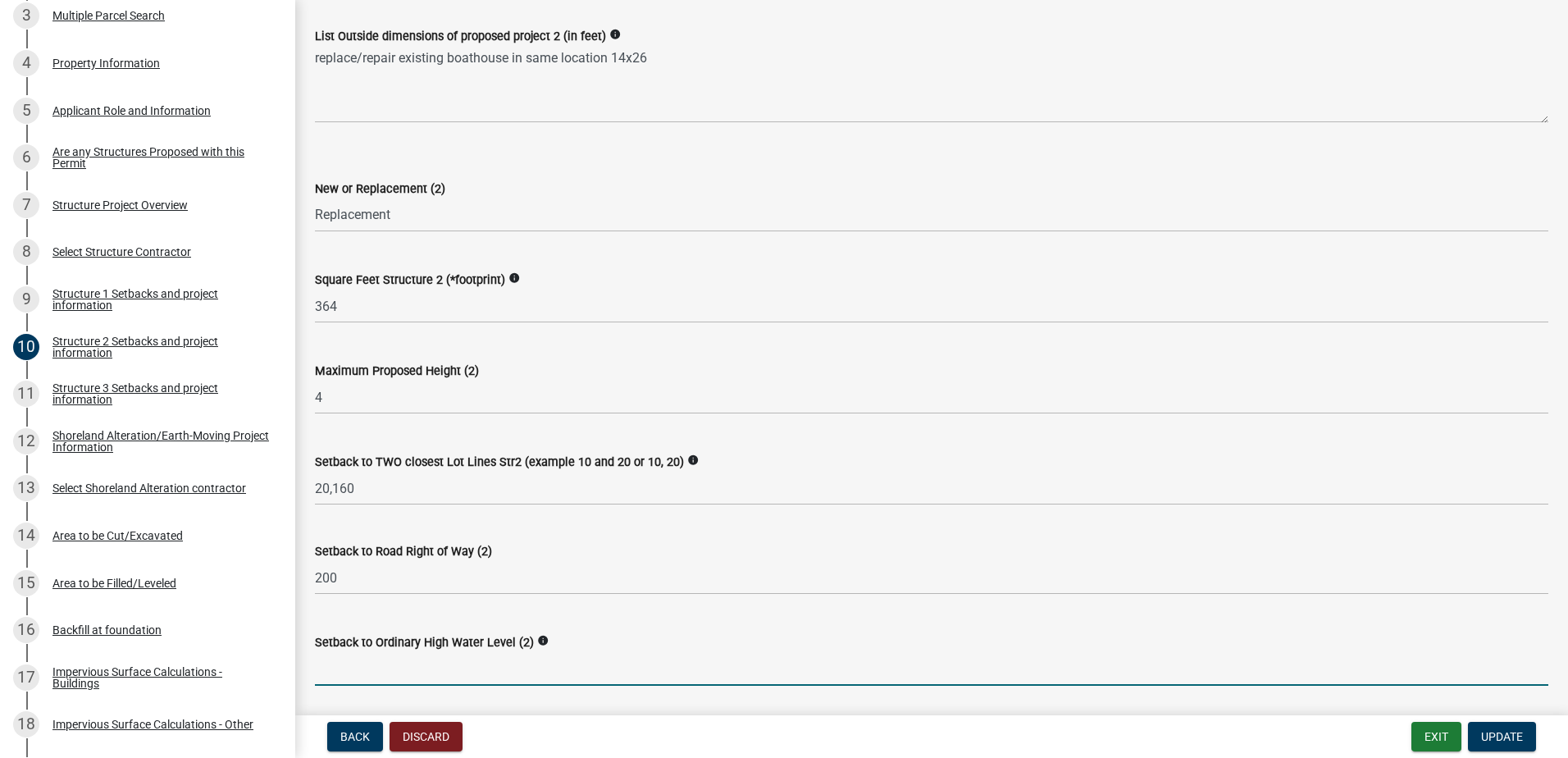
click at [394, 669] on input "text" at bounding box center [932, 669] width 1233 height 33
click at [437, 676] on input "text" at bounding box center [932, 669] width 1233 height 33
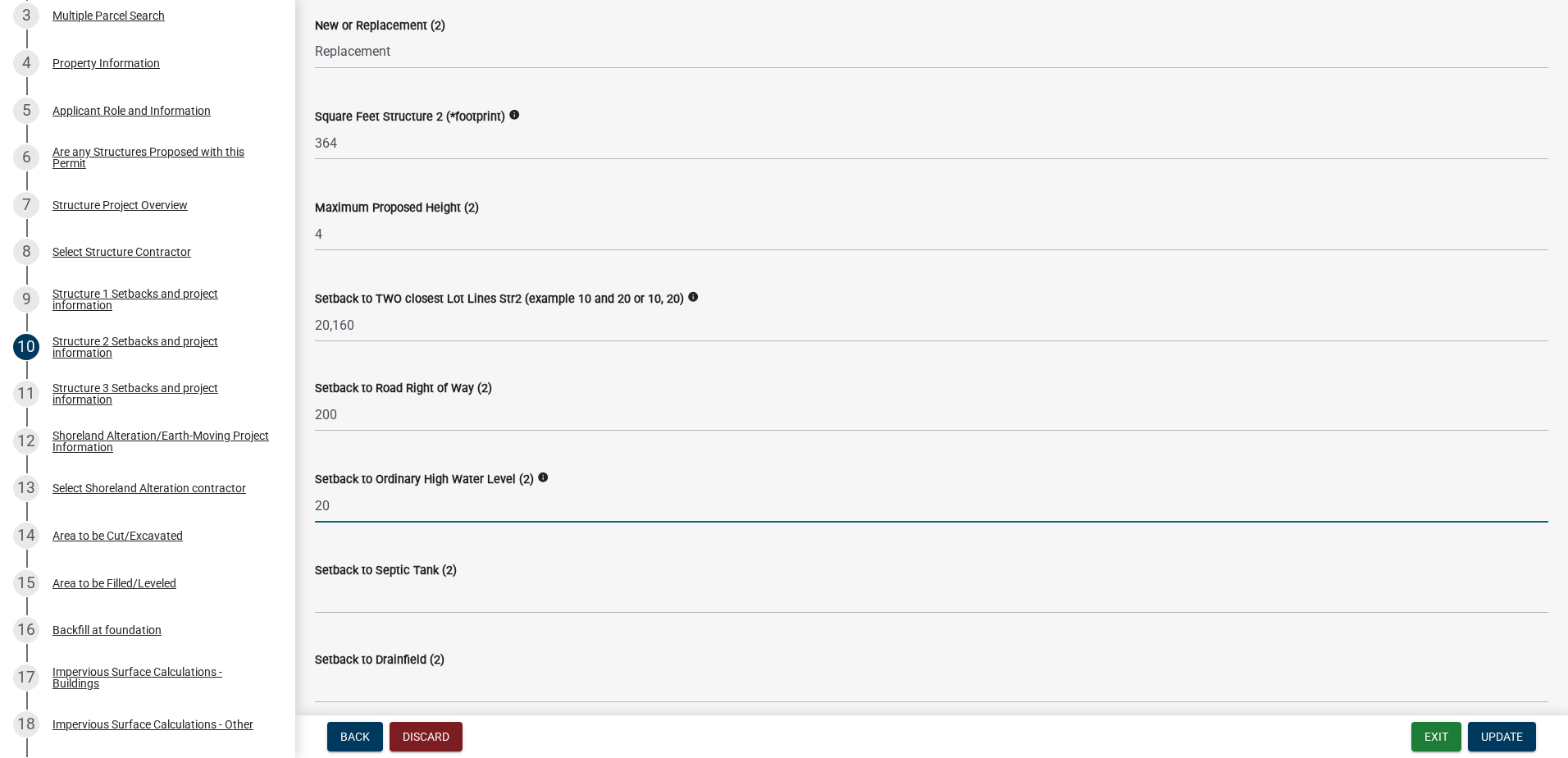
scroll to position [657, 0]
type input "20"
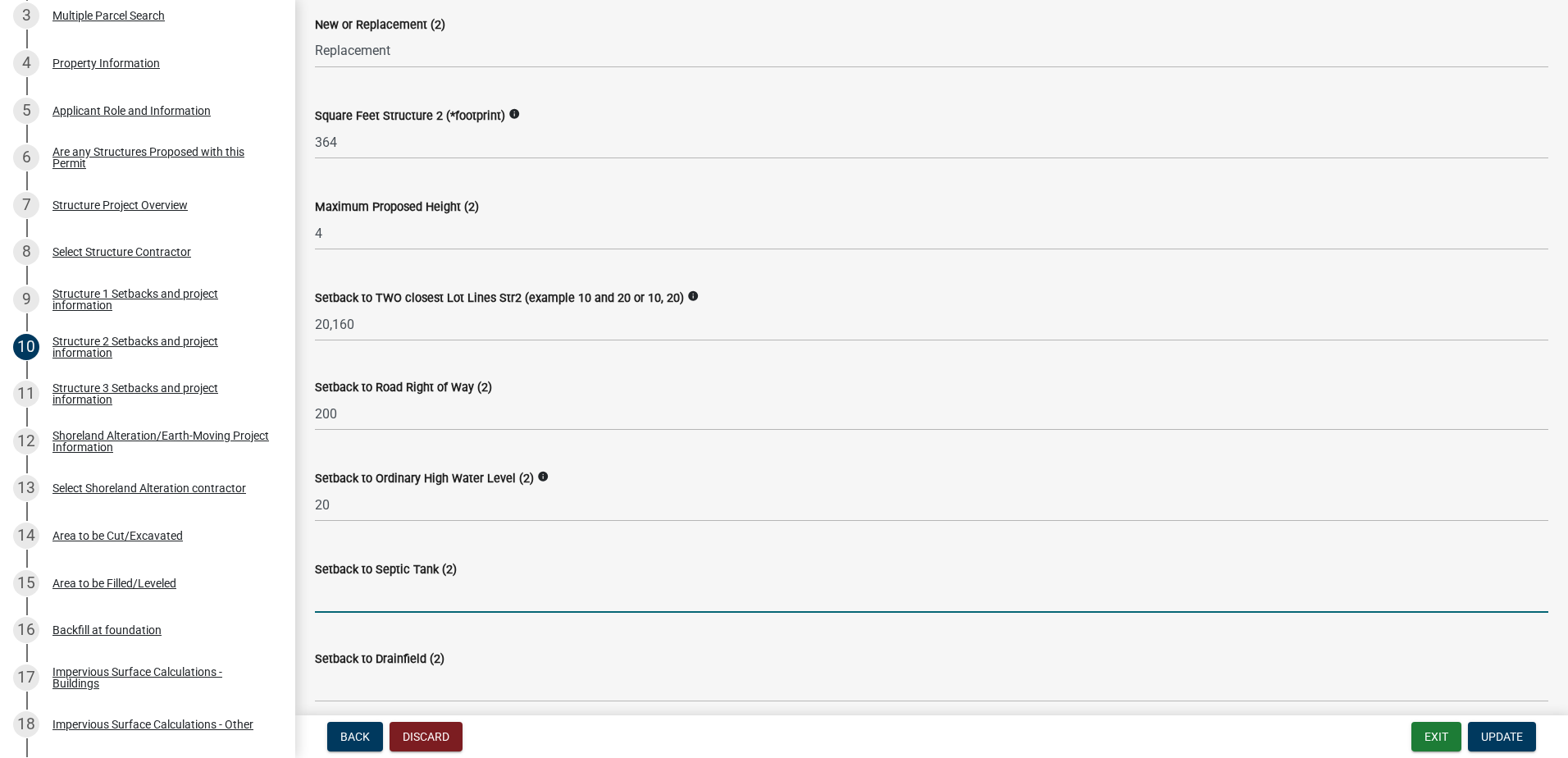
click at [423, 597] on input "Setback to Septic Tank (2)" at bounding box center [932, 596] width 1233 height 33
type input "130"
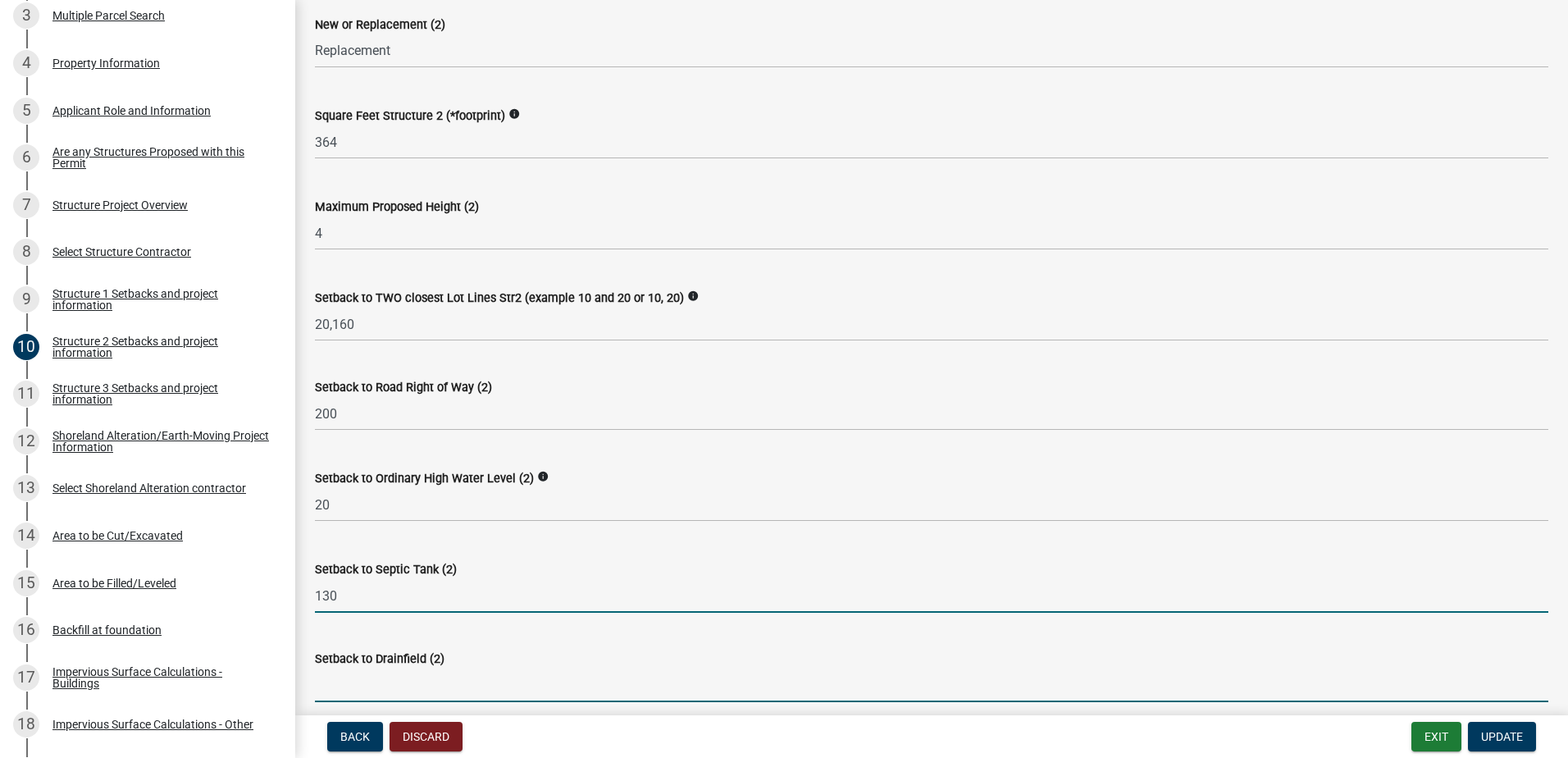
click at [402, 684] on input "Setback to Drainfield (2)" at bounding box center [932, 686] width 1233 height 33
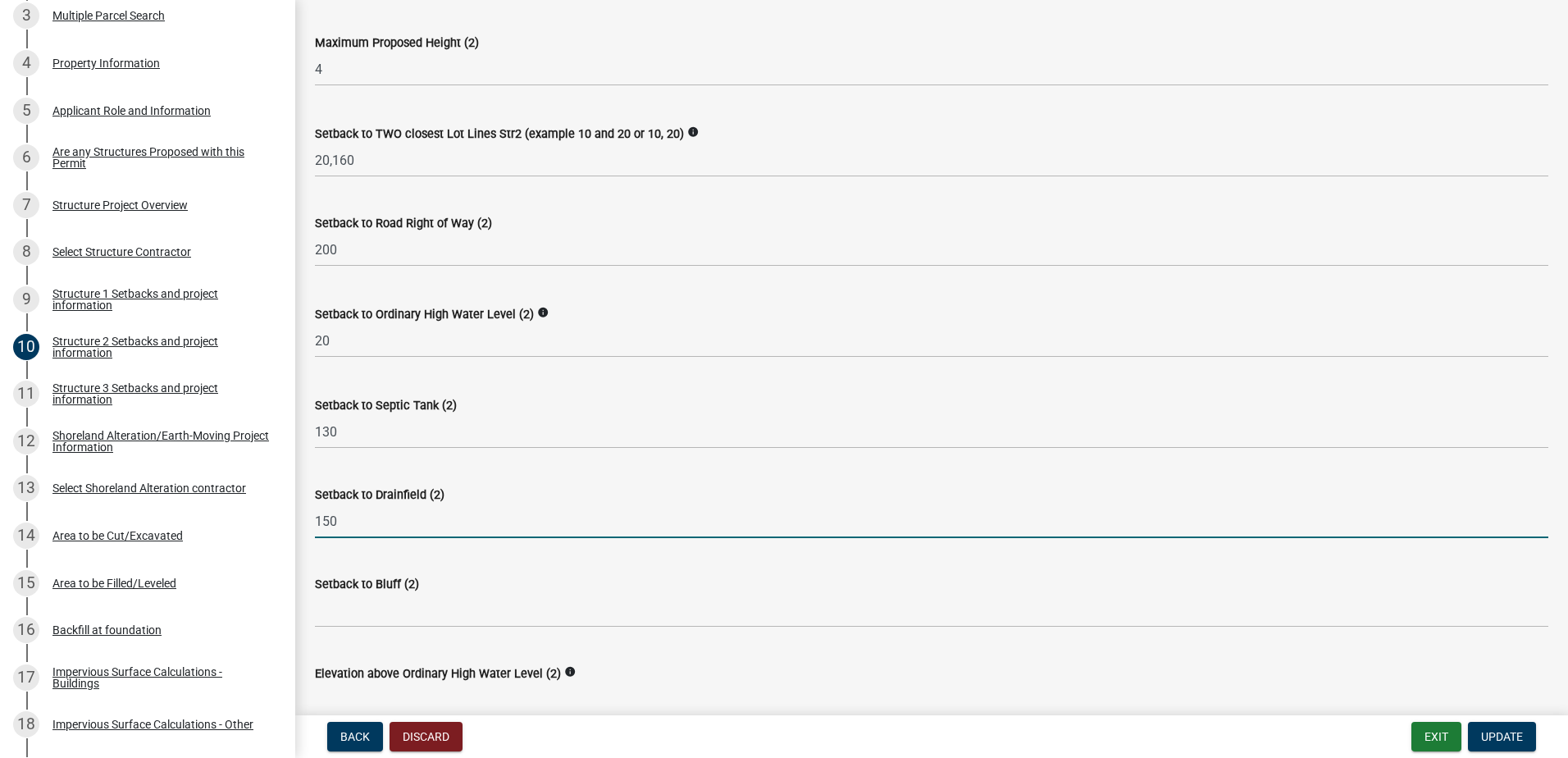
scroll to position [903, 0]
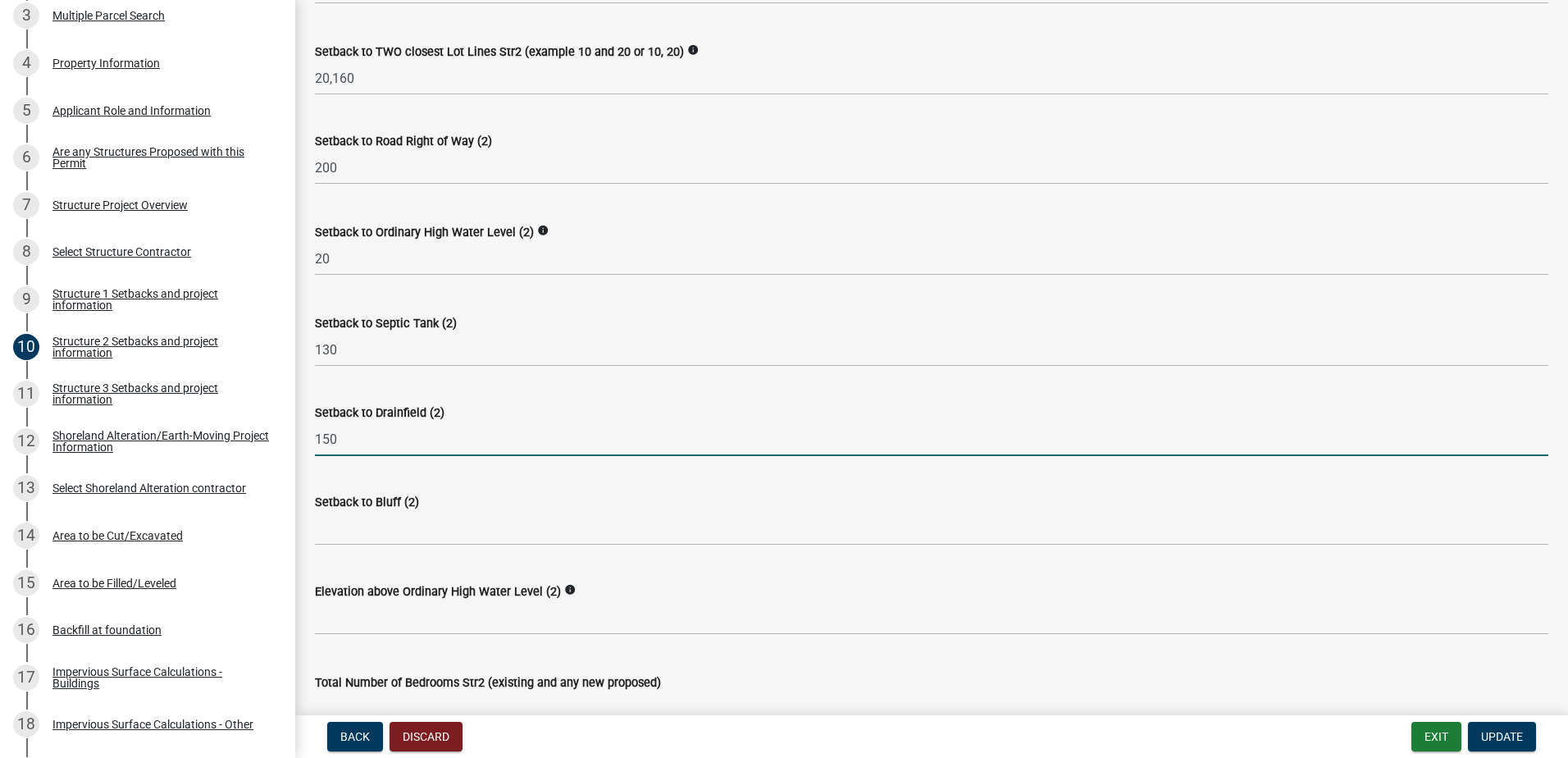
type input "150"
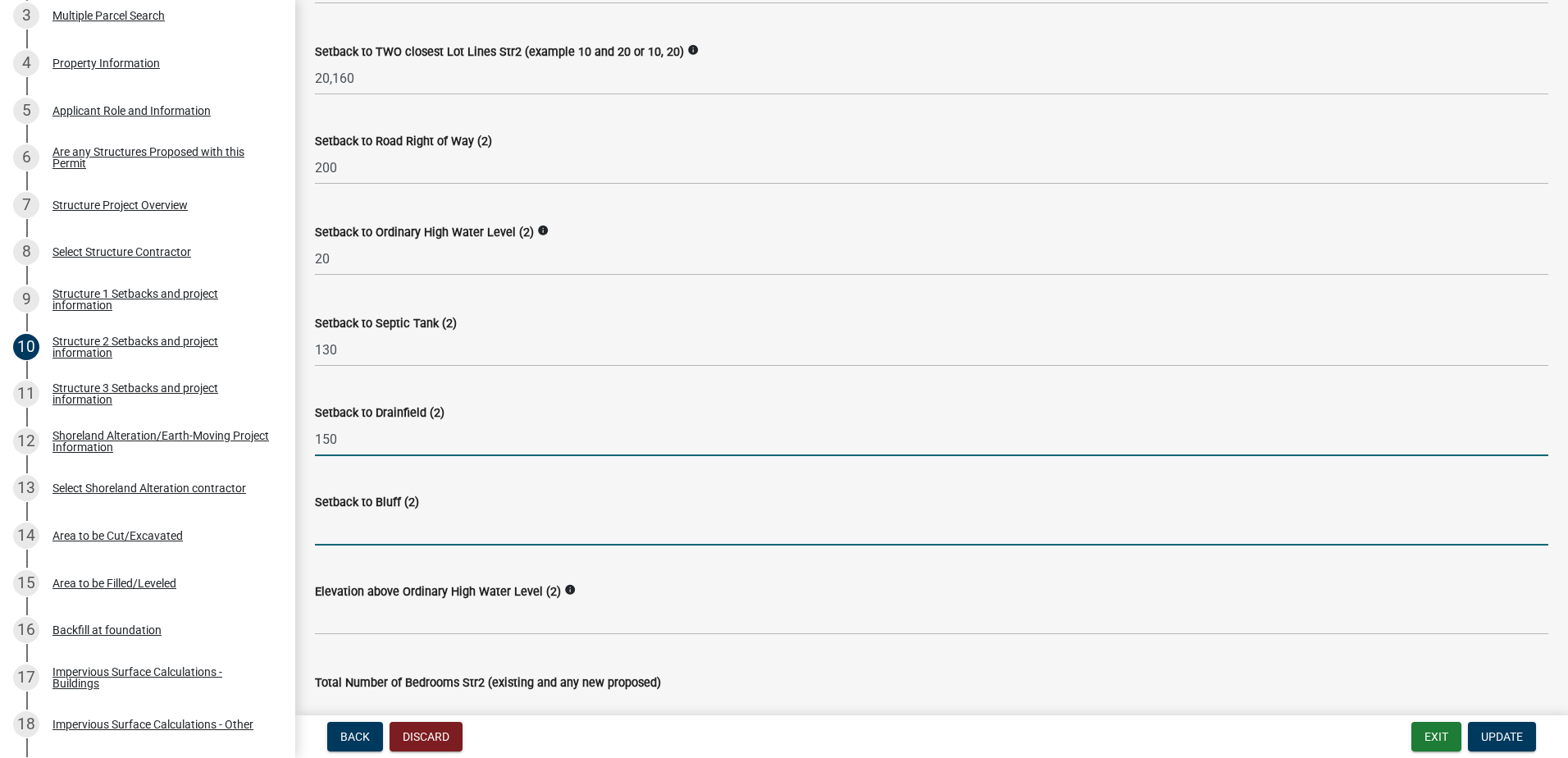
click at [402, 536] on input "Setback to Bluff (2)" at bounding box center [932, 529] width 1233 height 33
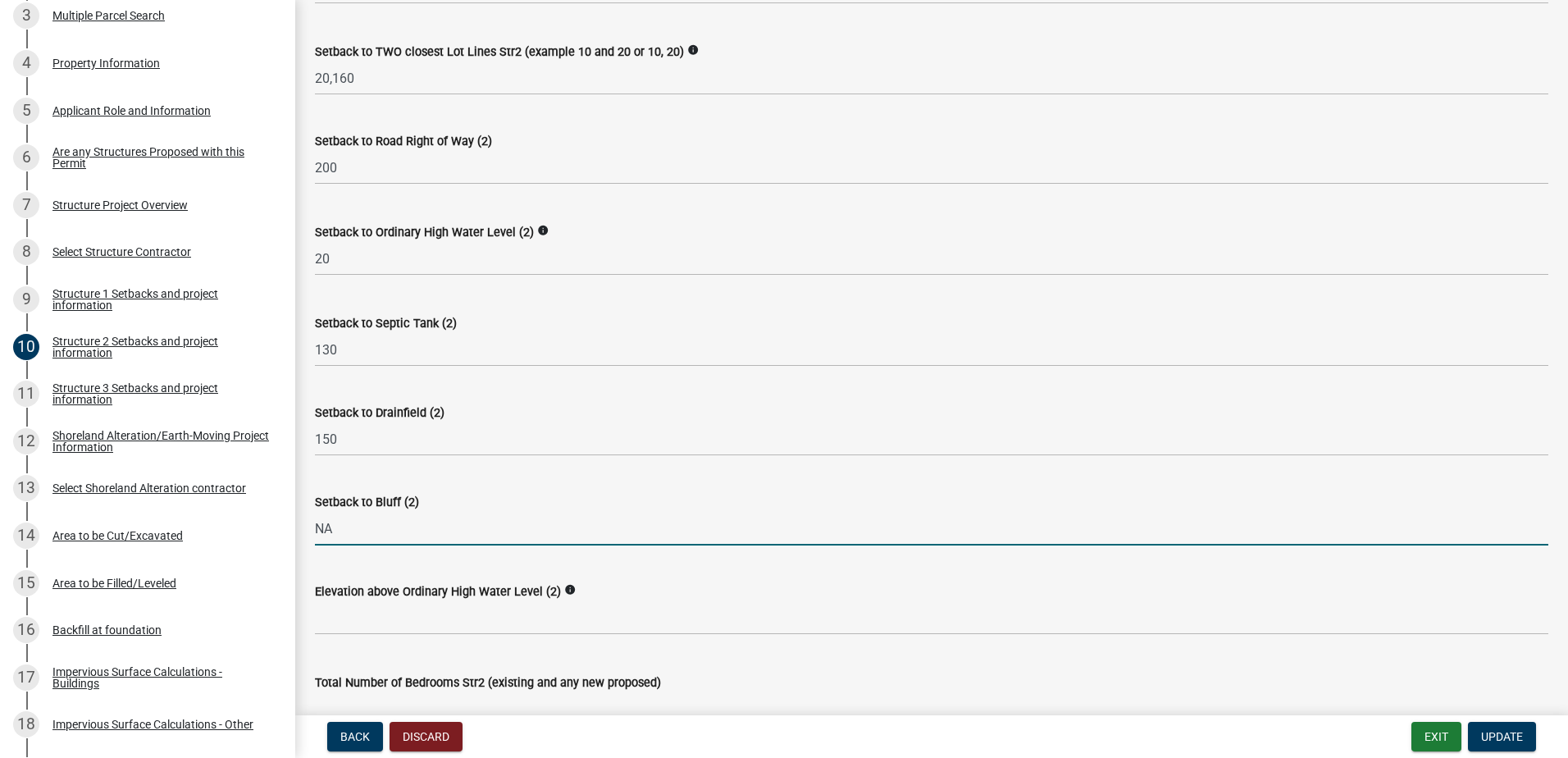
type input "NA"
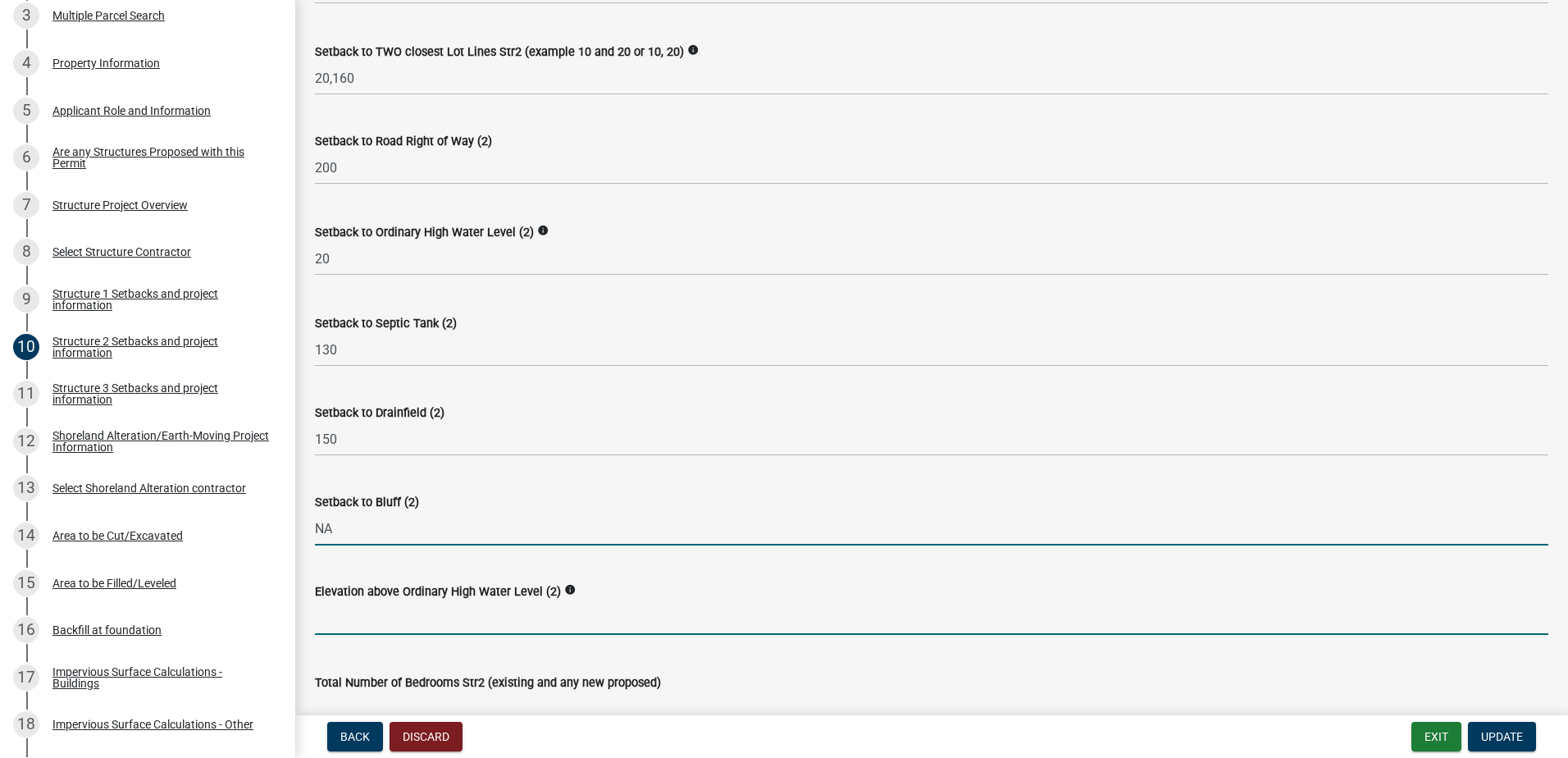
click at [446, 617] on input "text" at bounding box center [932, 618] width 1233 height 33
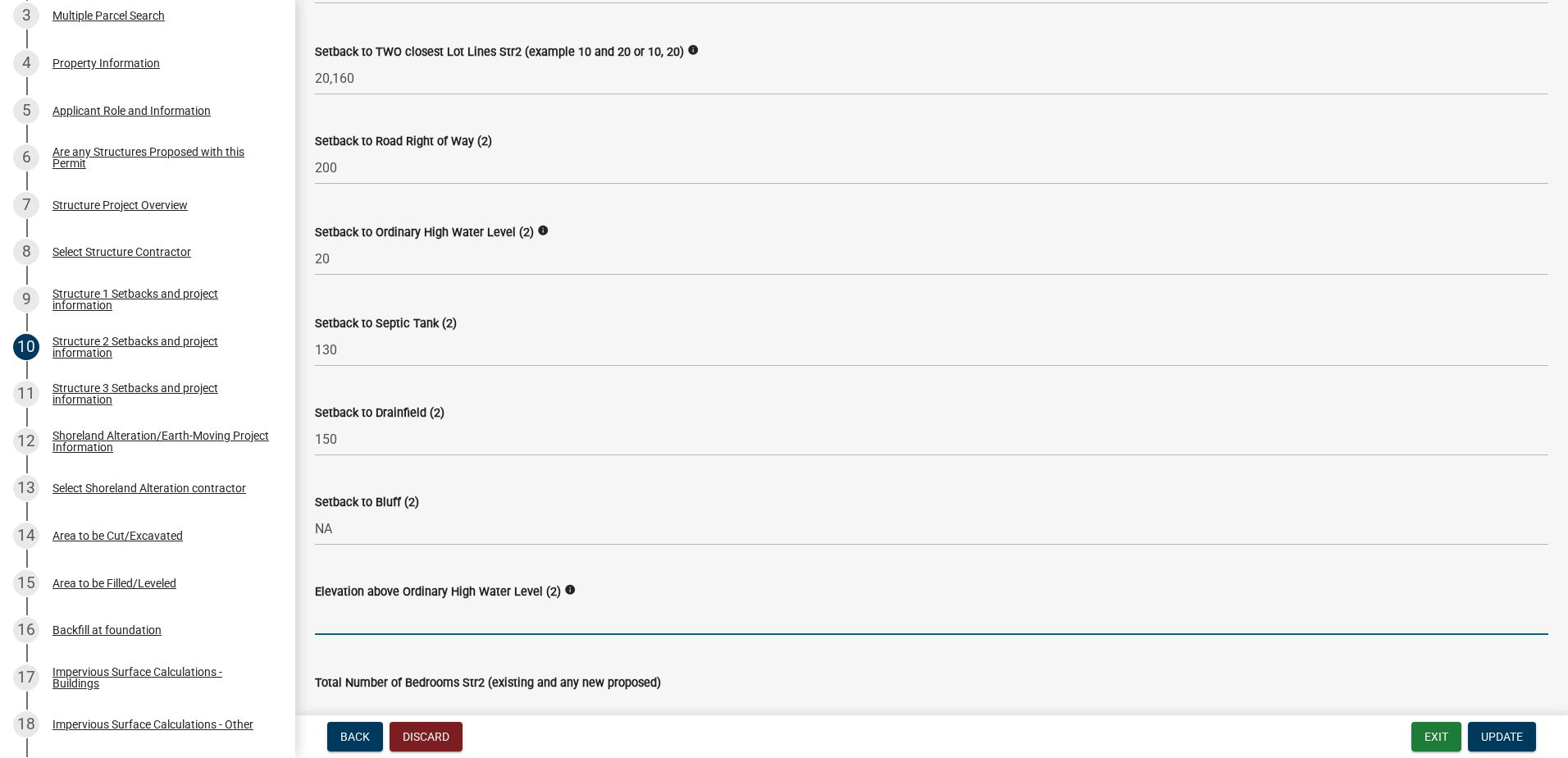
click at [444, 628] on input "text" at bounding box center [932, 618] width 1233 height 33
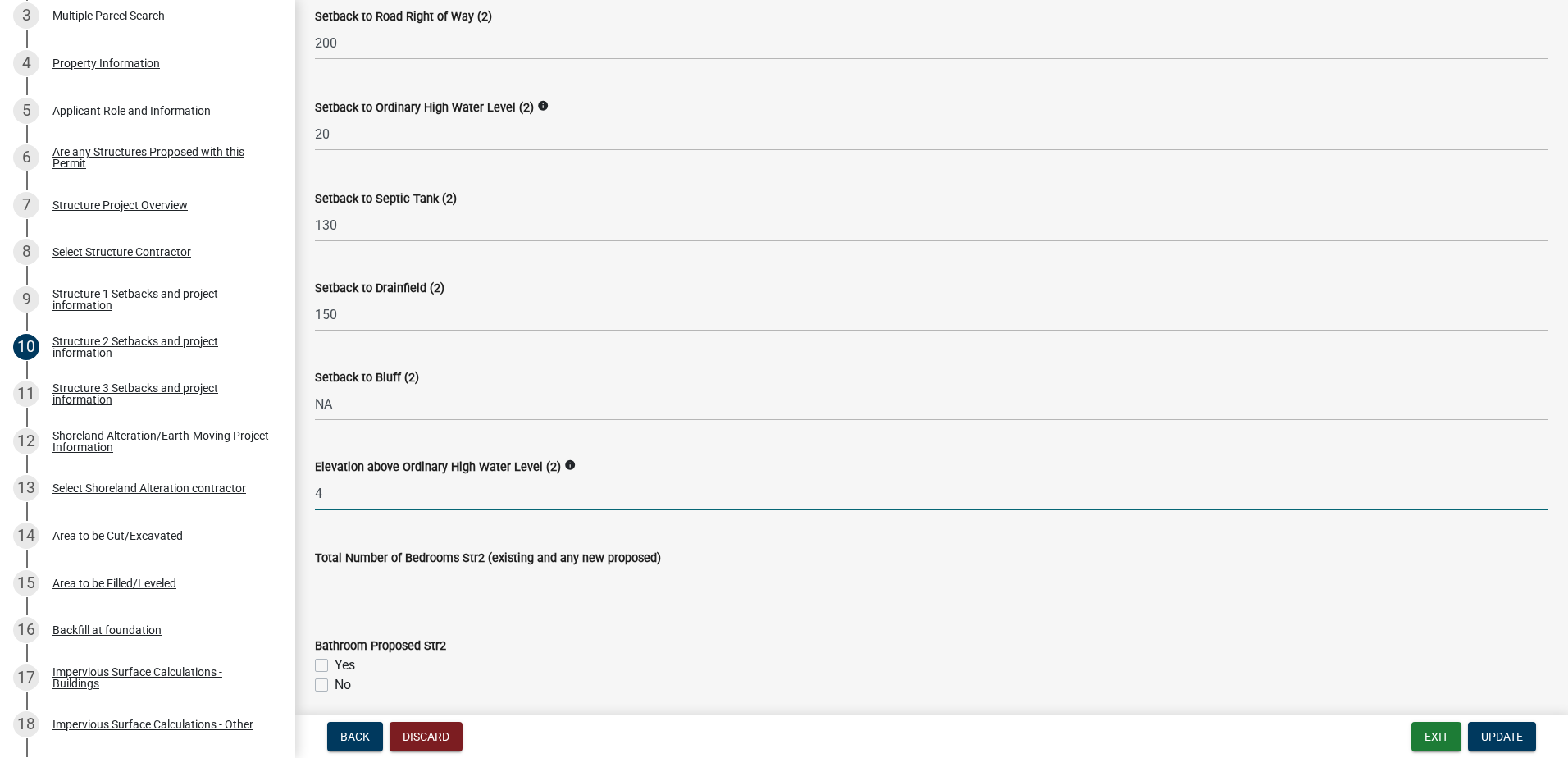
scroll to position [1067, 0]
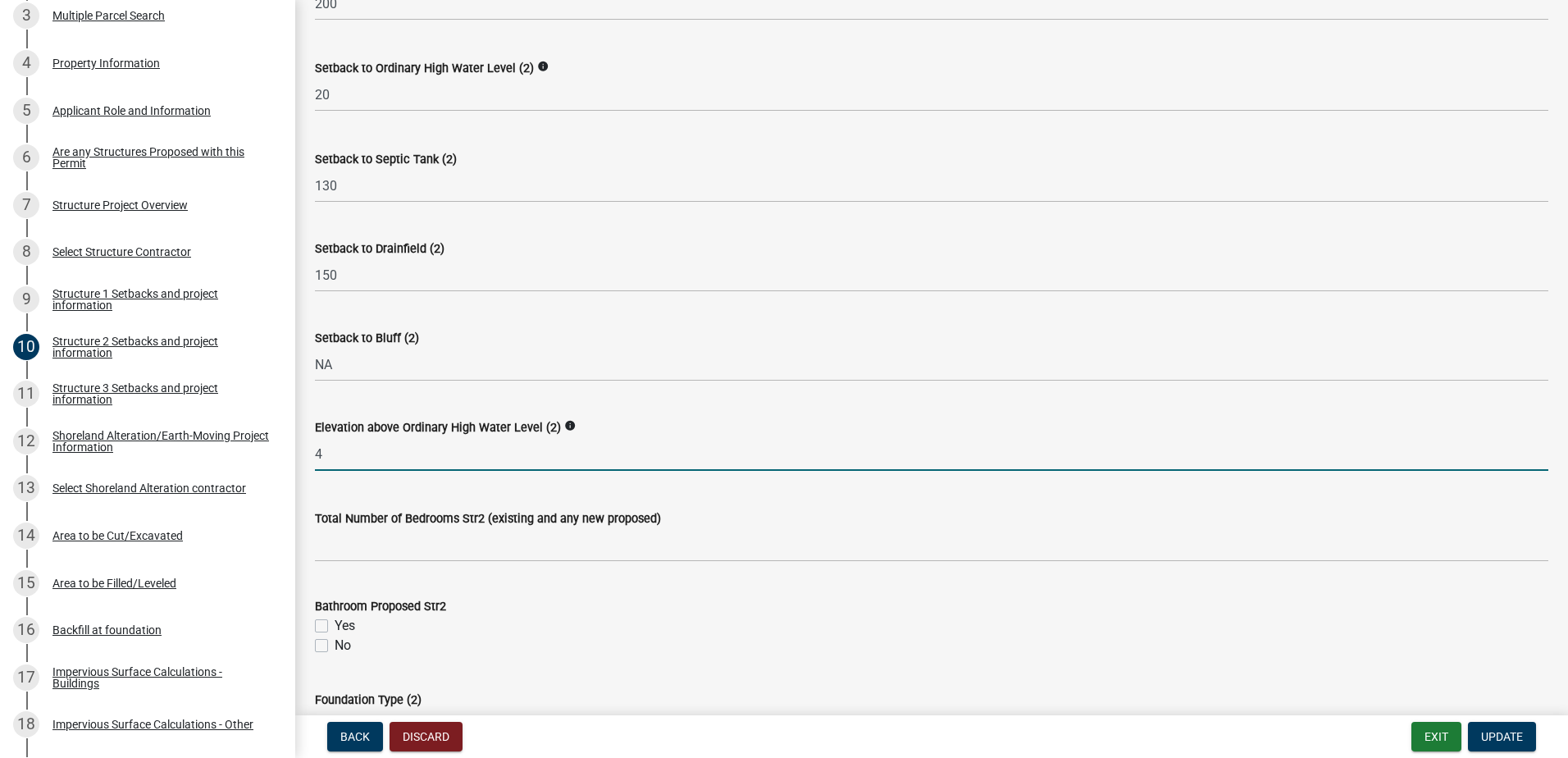
type input "4"
click at [335, 640] on label "No" at bounding box center [343, 645] width 17 height 19
click at [335, 640] on input "No" at bounding box center [339, 640] width 10 height 10
checkbox input "true"
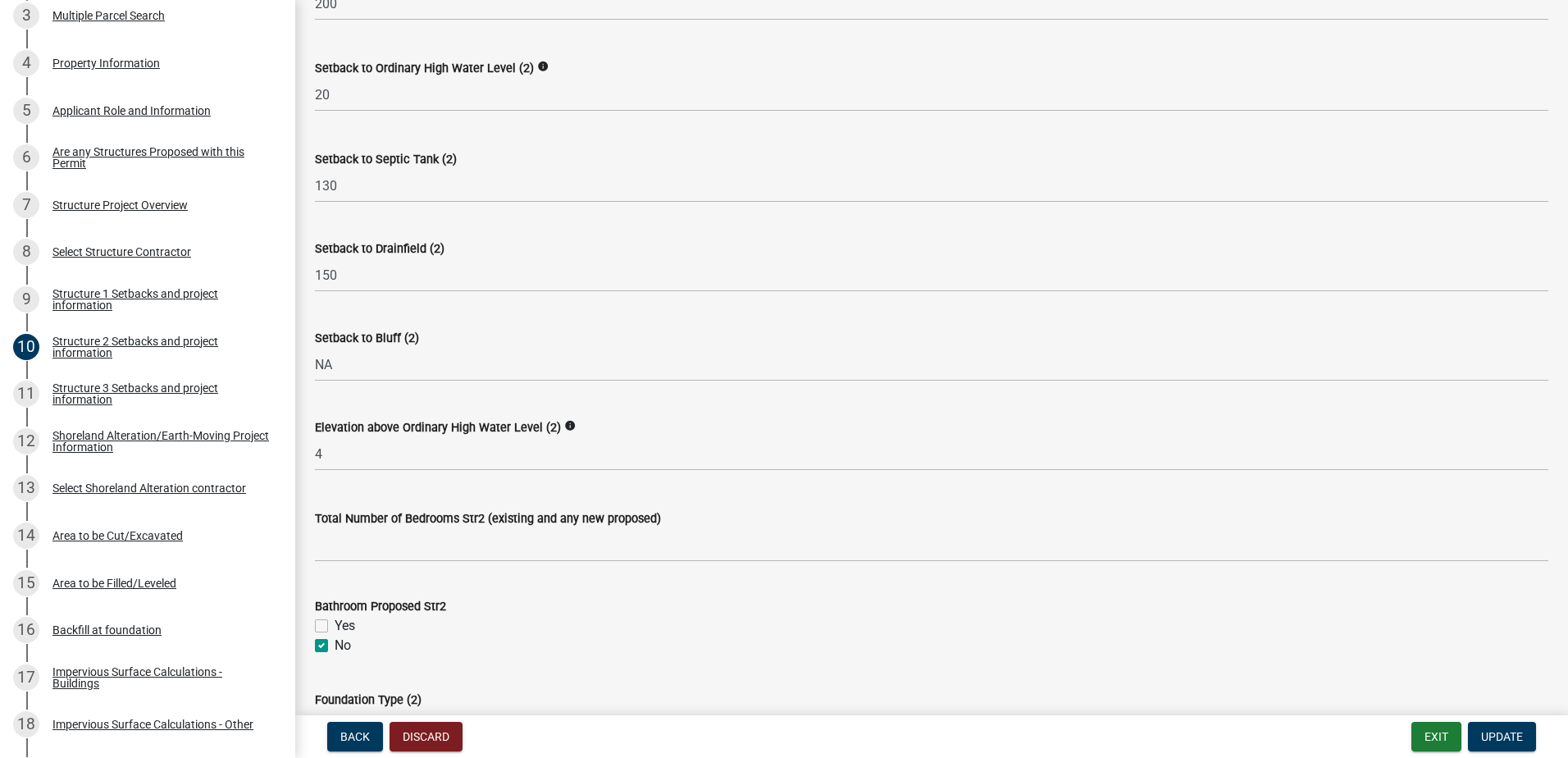
checkbox input "false"
checkbox input "true"
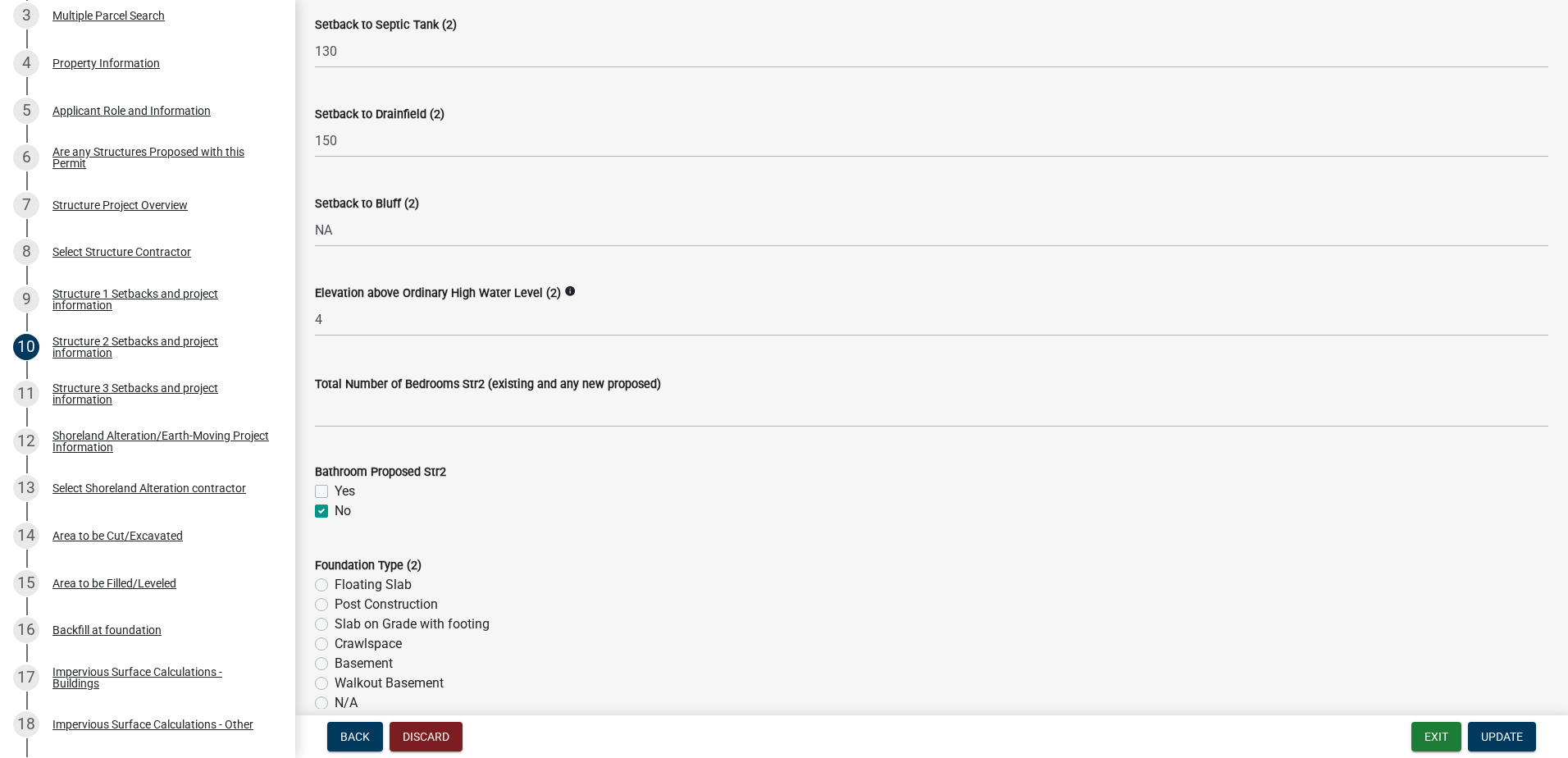
scroll to position [1231, 0]
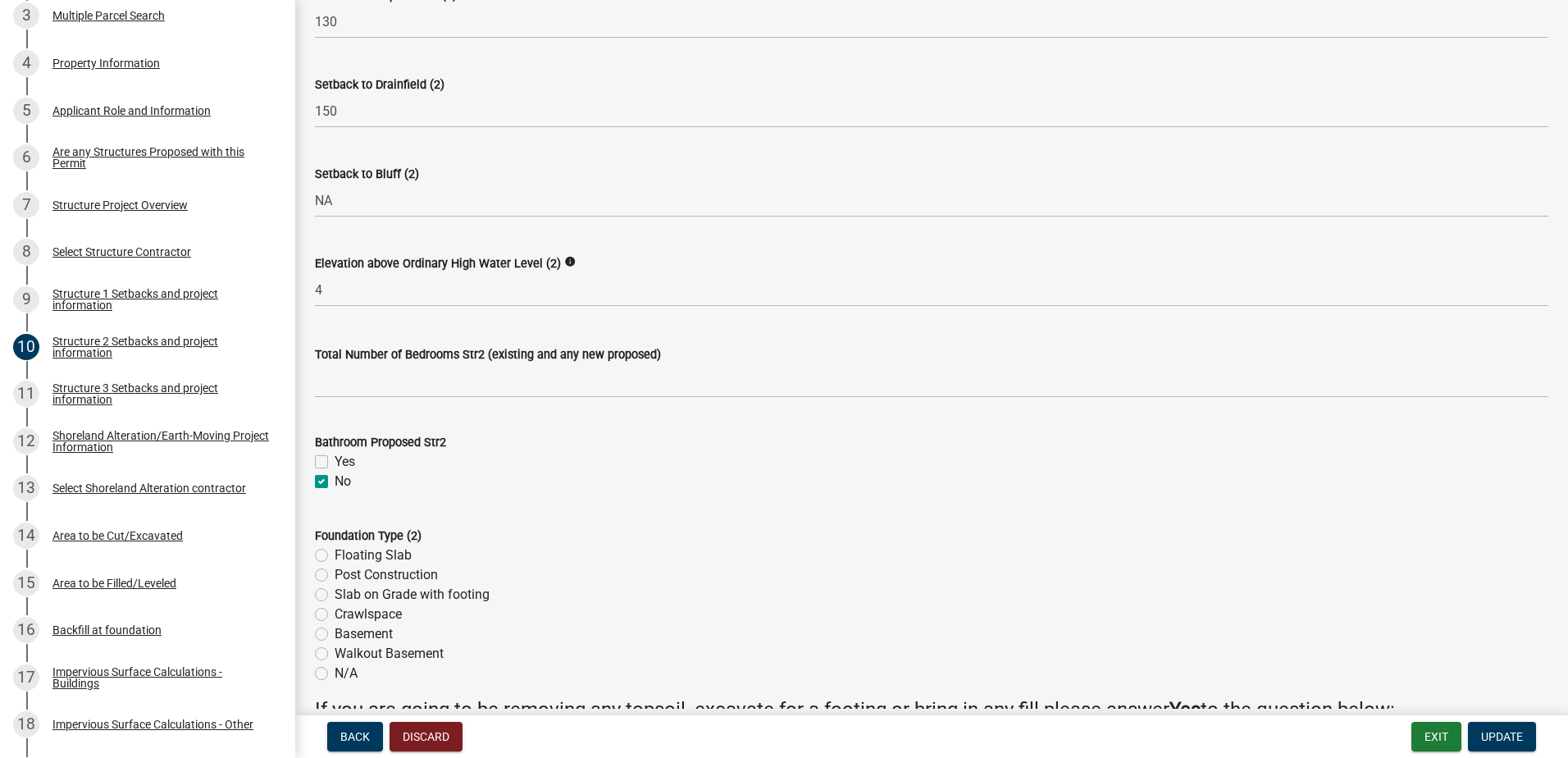
click at [335, 634] on label "Basement" at bounding box center [363, 634] width 58 height 19
click at [335, 634] on input "Basement" at bounding box center [339, 629] width 10 height 10
radio input "true"
click at [460, 623] on div "Crawlspace" at bounding box center [932, 614] width 1233 height 19
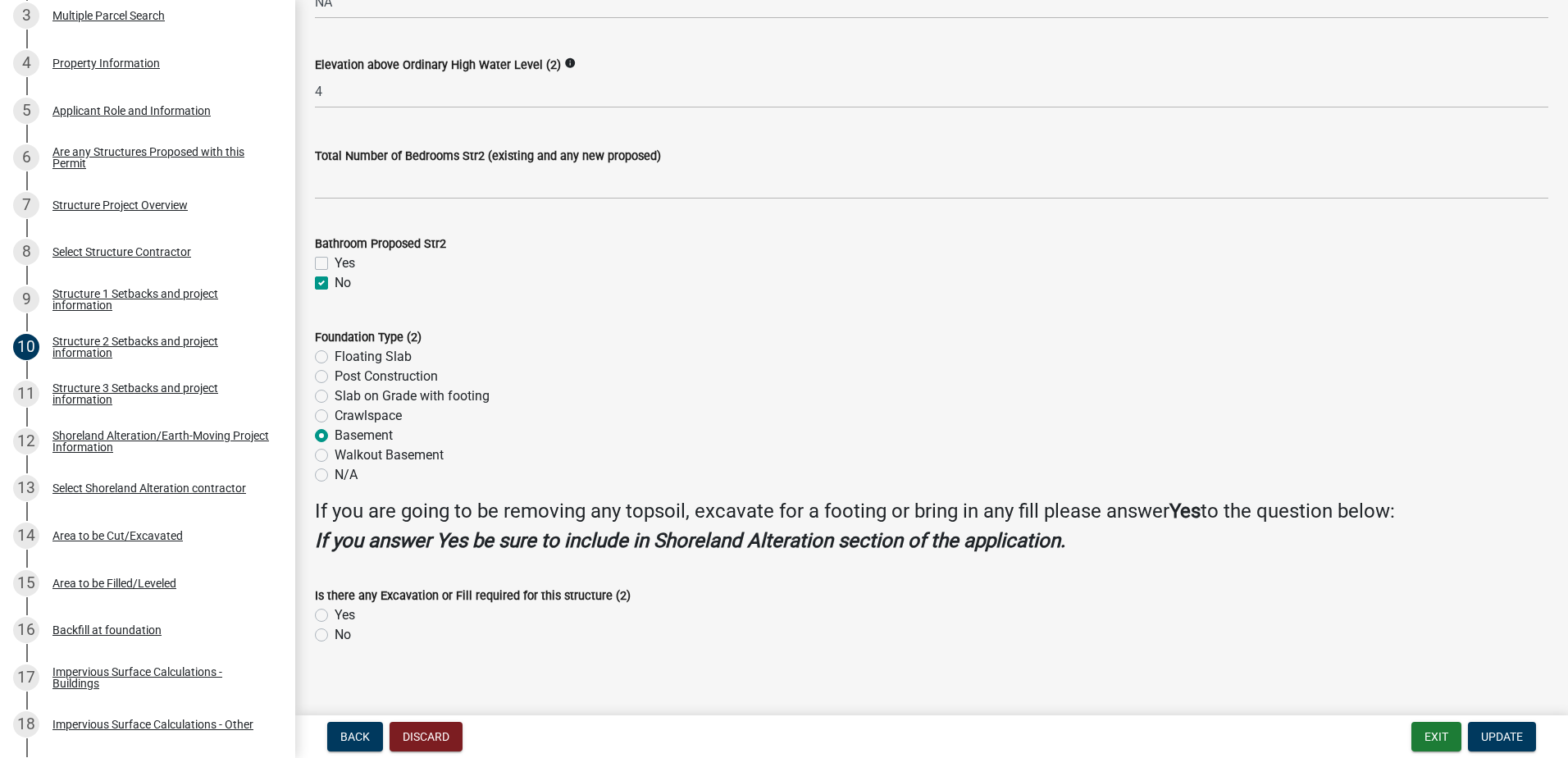
scroll to position [1445, 0]
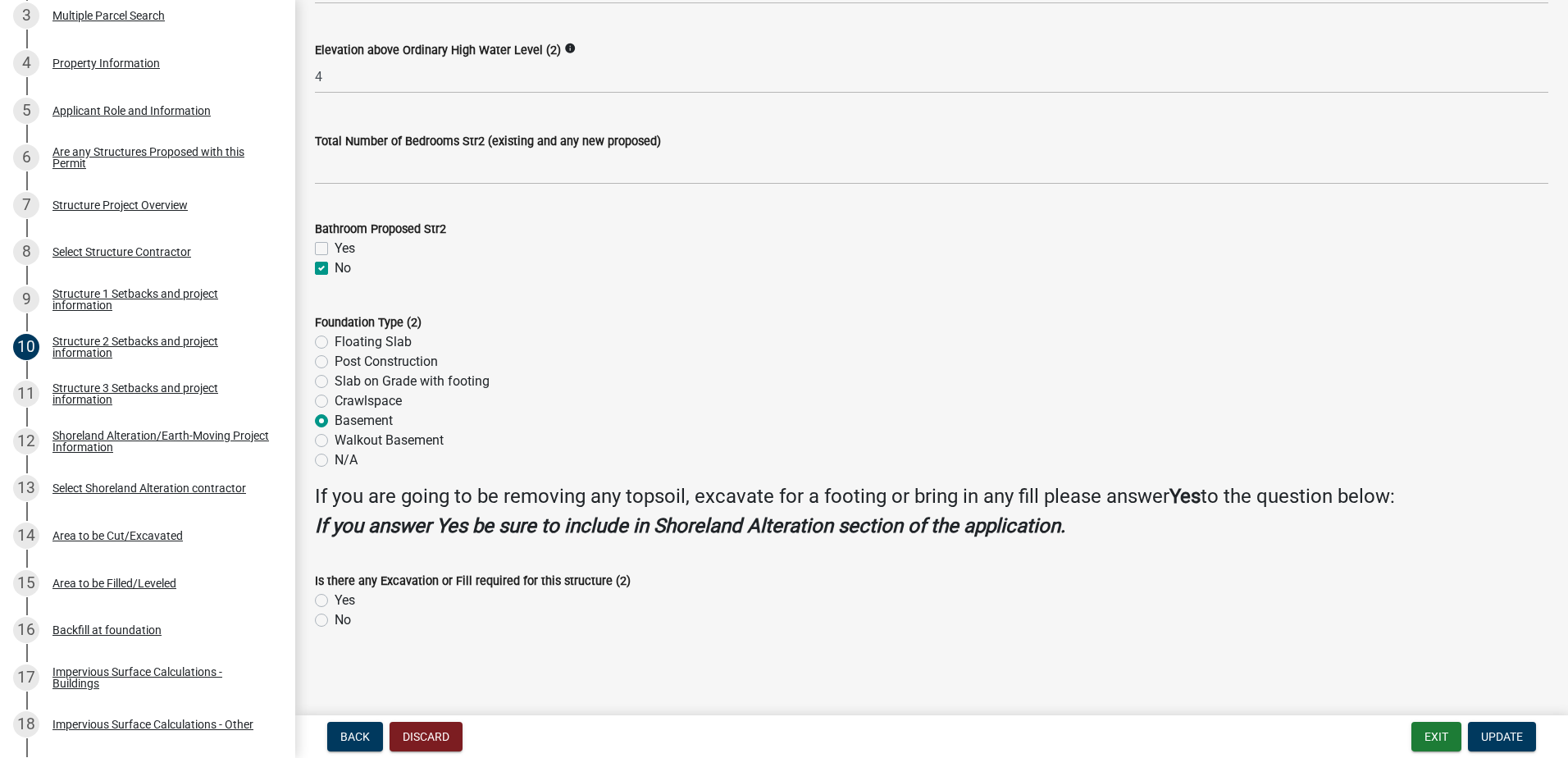
click at [335, 622] on label "No" at bounding box center [343, 620] width 17 height 19
click at [335, 622] on input "No" at bounding box center [339, 615] width 10 height 10
radio input "true"
click at [1485, 727] on button "Update" at bounding box center [1501, 737] width 68 height 30
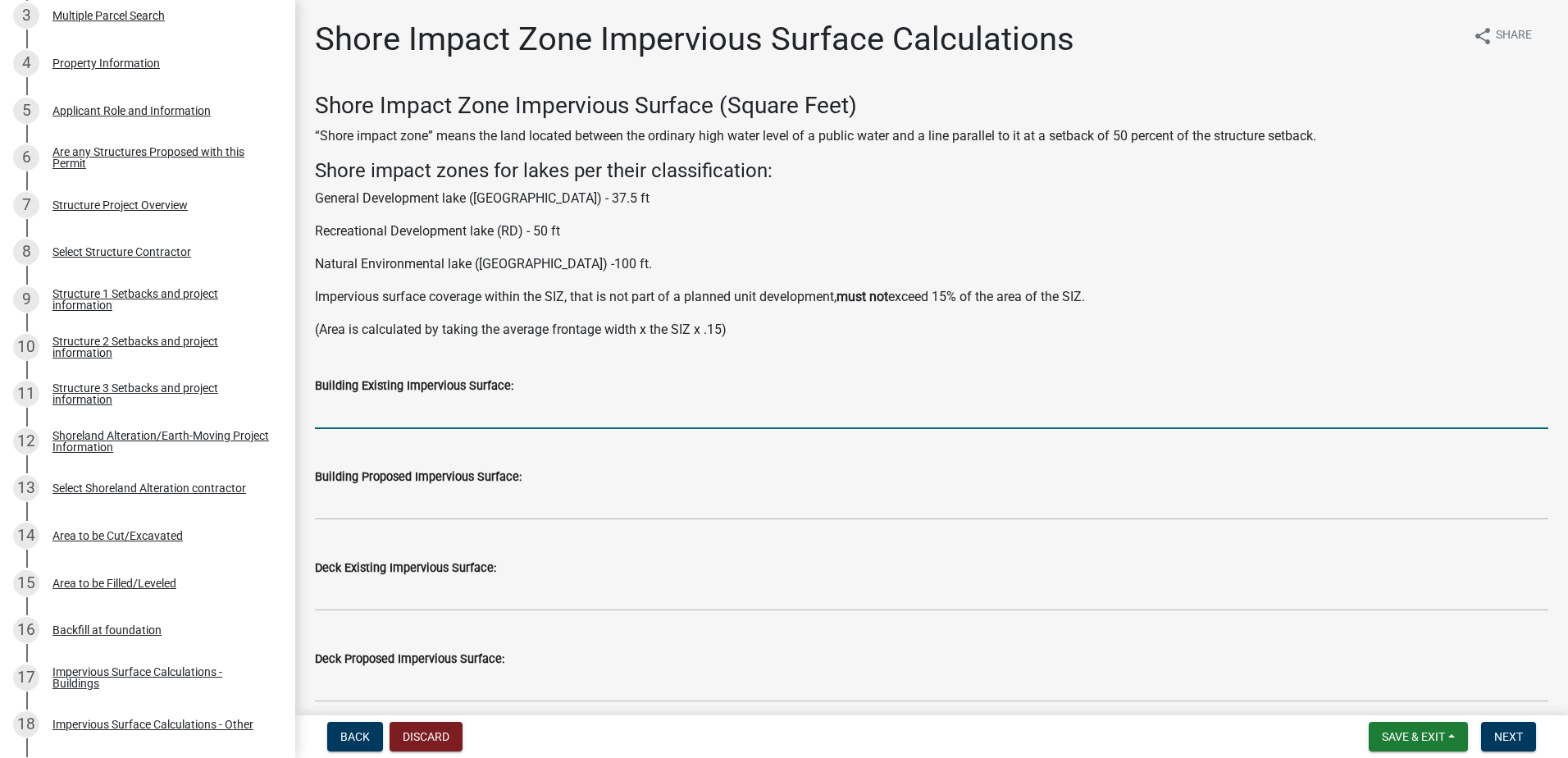
click at [402, 421] on input "text" at bounding box center [932, 412] width 1233 height 33
type input "364"
click at [423, 462] on div "Building Proposed Impervious Surface:" at bounding box center [932, 482] width 1233 height 76
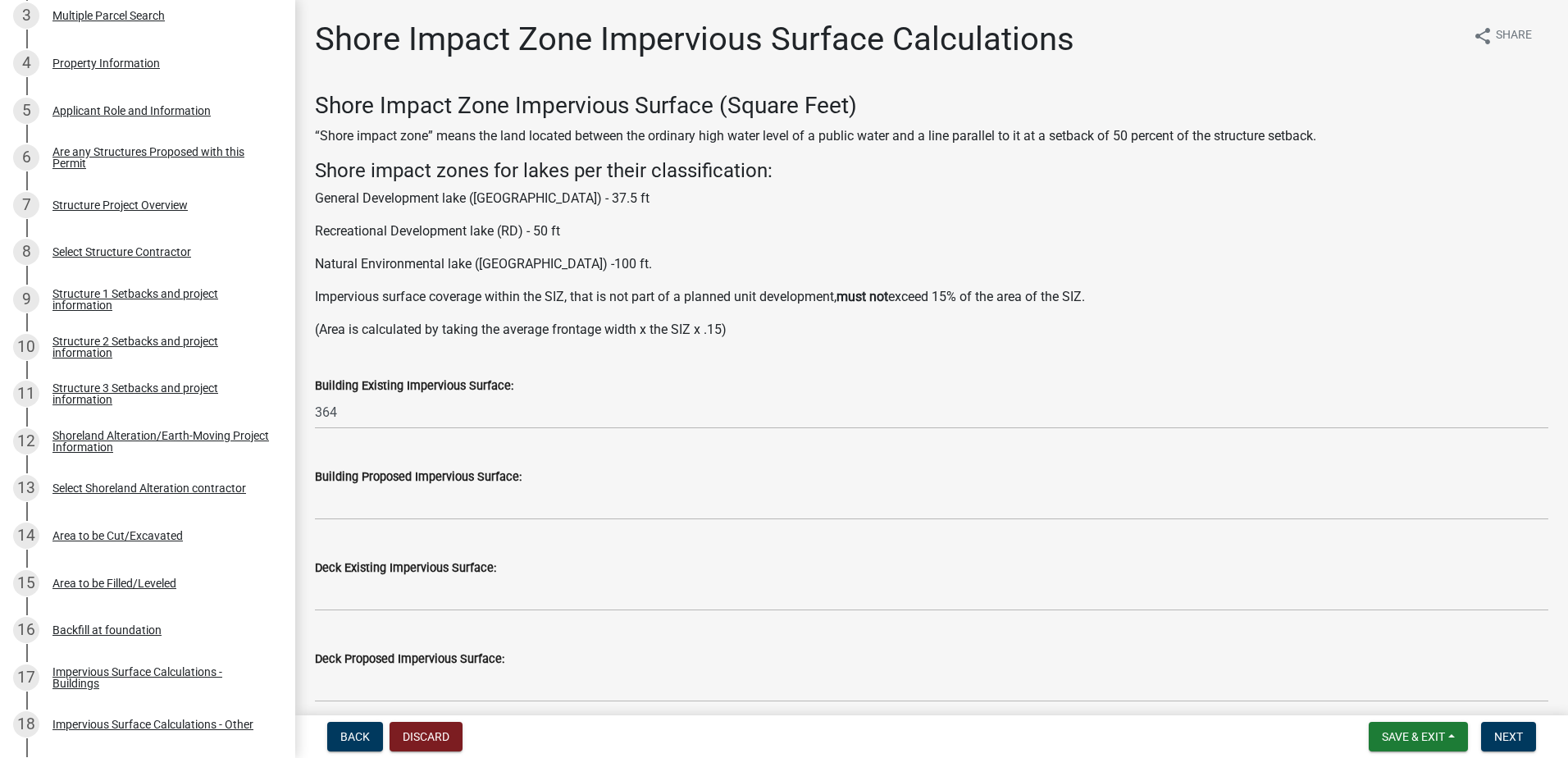
scroll to position [82, 0]
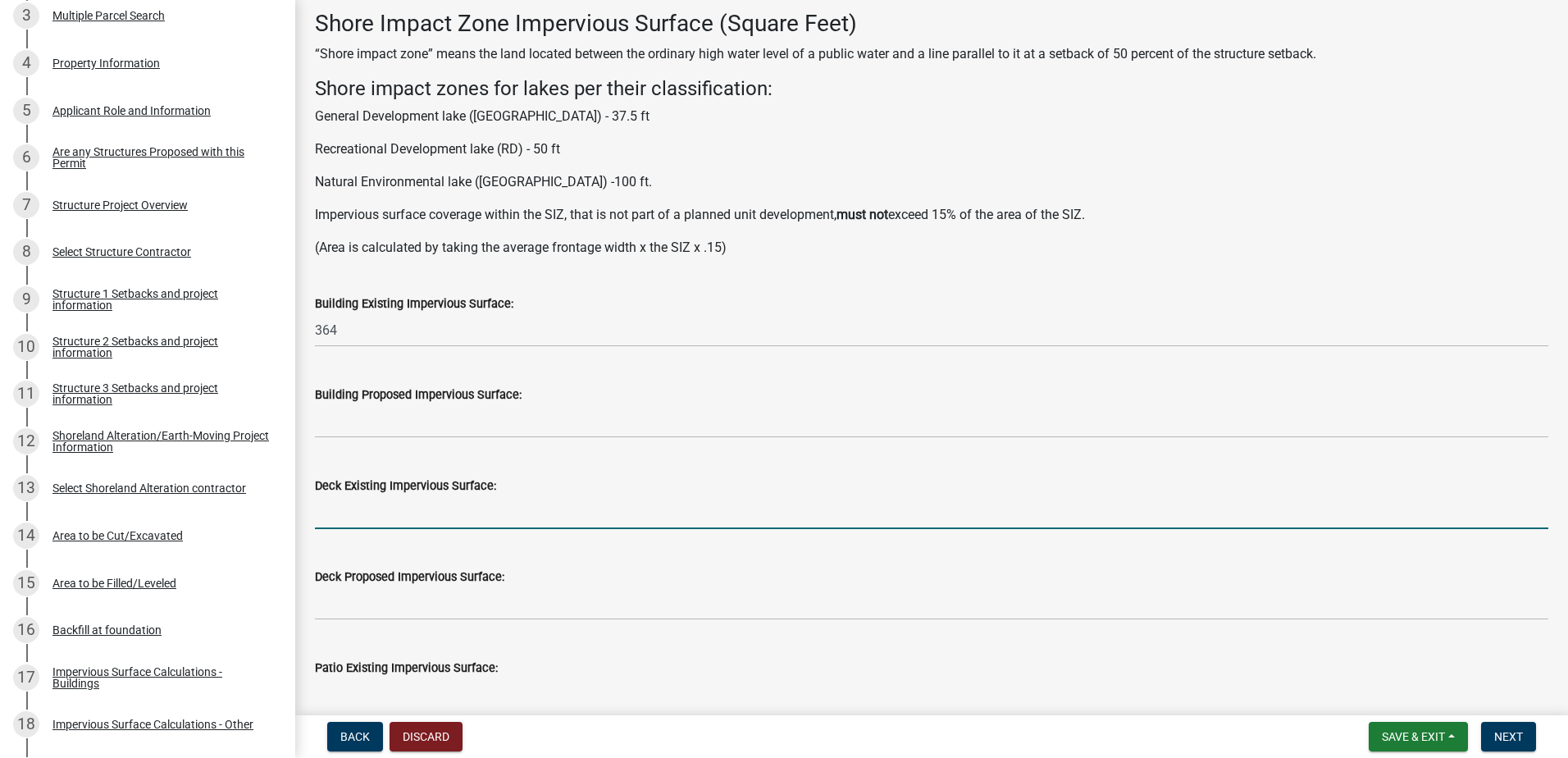
click at [411, 509] on input "text" at bounding box center [932, 512] width 1233 height 33
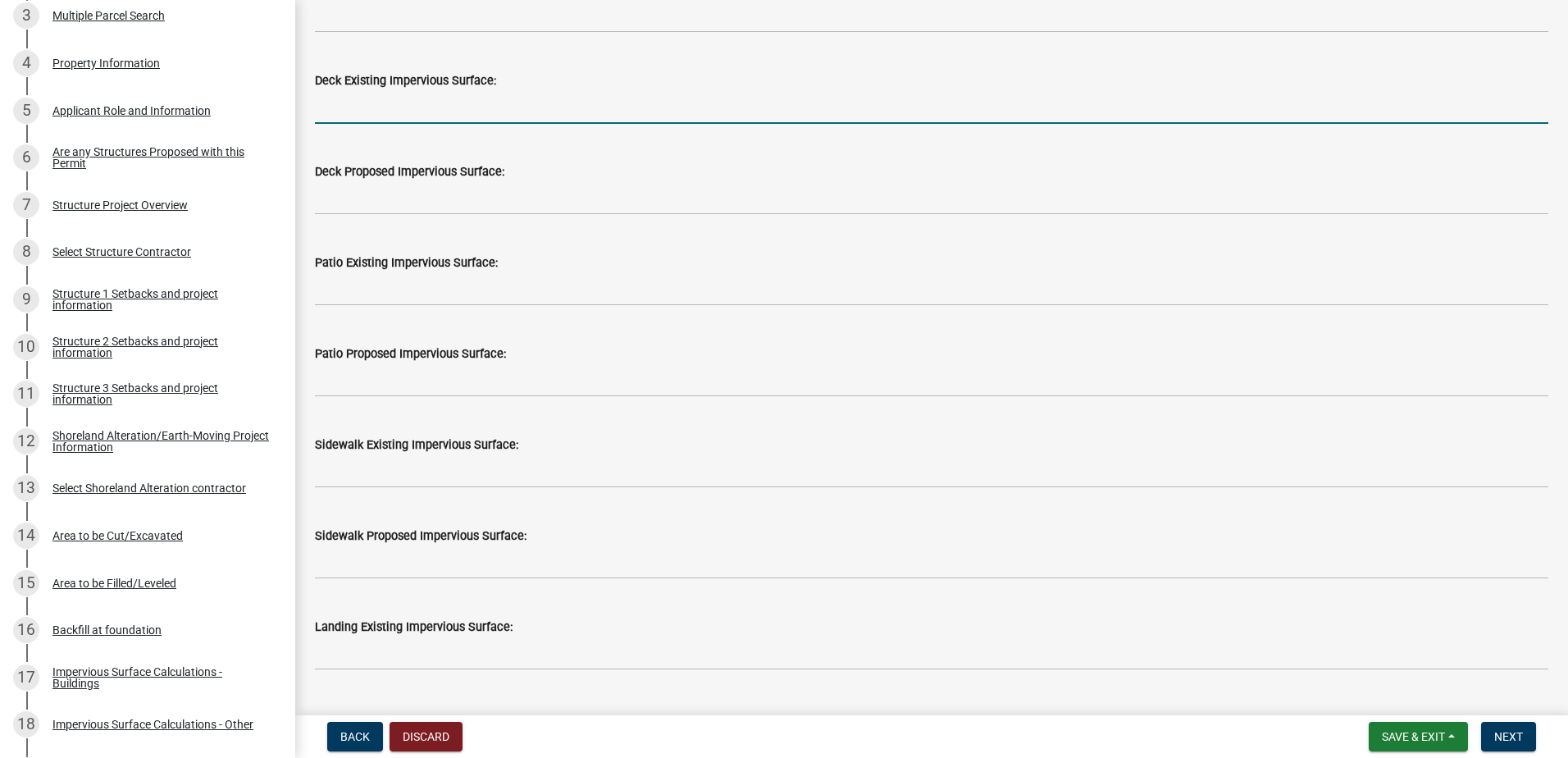
scroll to position [493, 0]
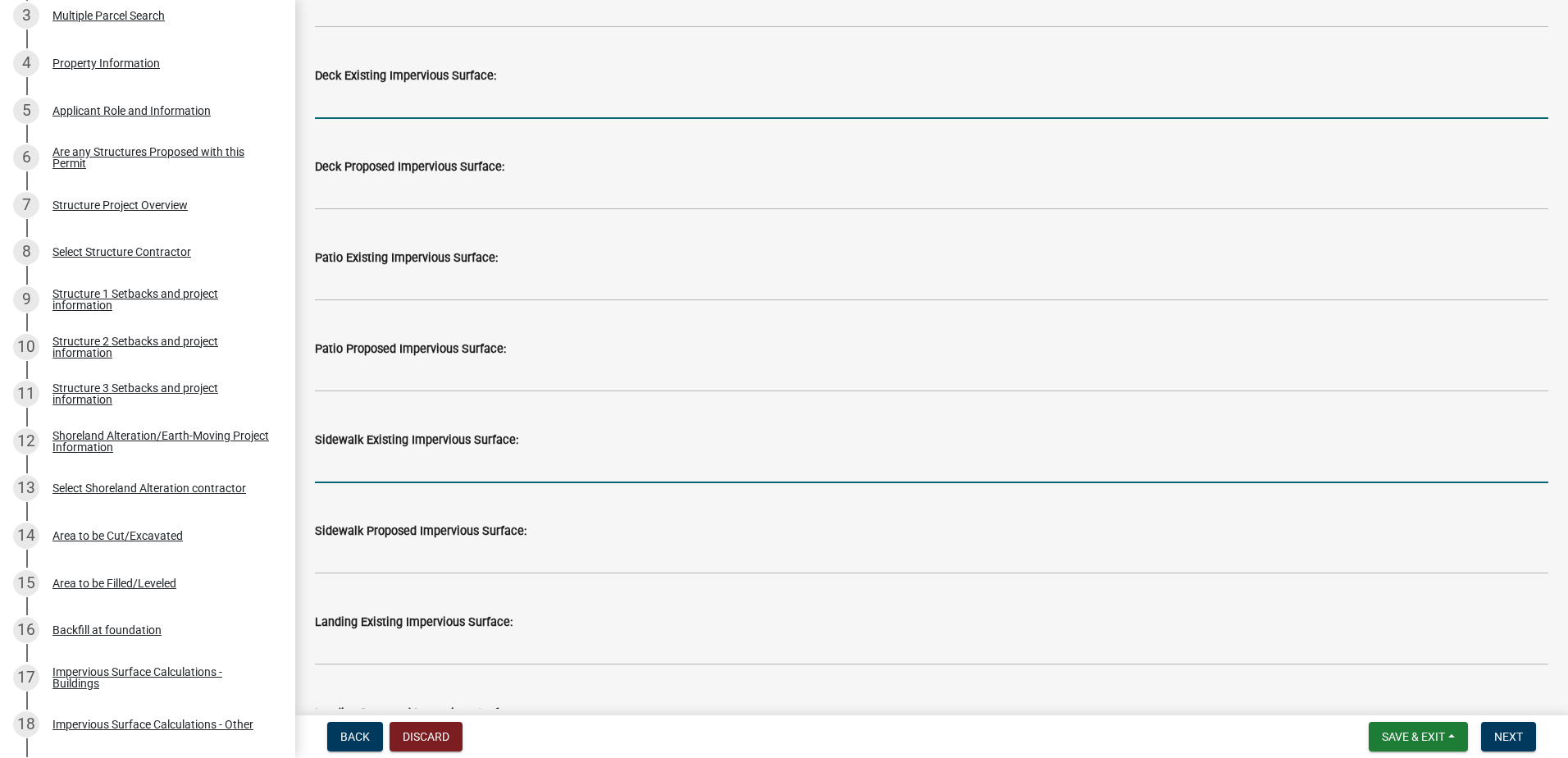
click at [393, 469] on input "text" at bounding box center [932, 467] width 1233 height 33
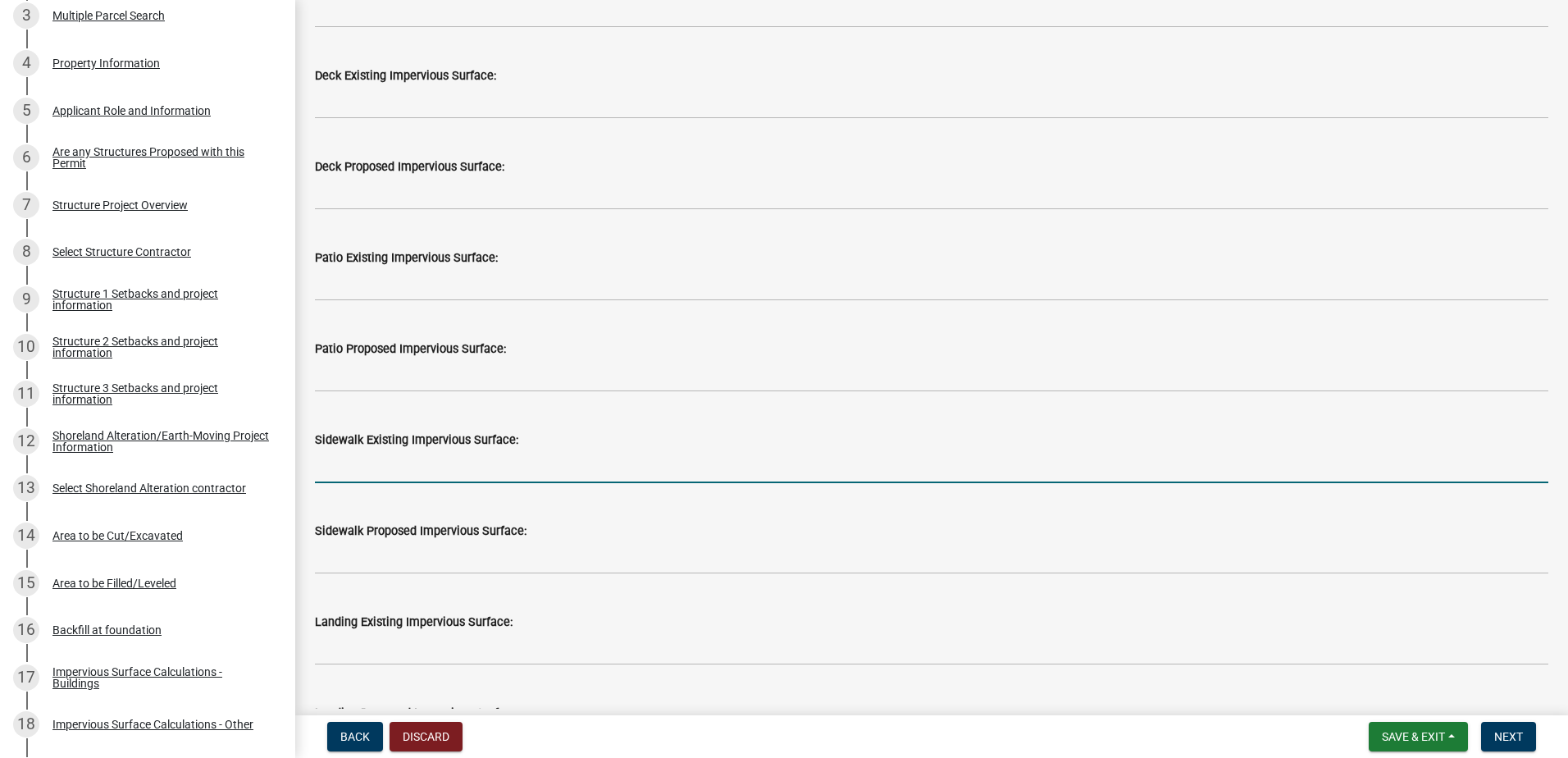
click at [444, 458] on input "text" at bounding box center [932, 467] width 1233 height 33
type input "80"
click at [464, 495] on wm-data-entity-input "Sidewalk Existing Impervious Surface: 80" at bounding box center [932, 453] width 1233 height 91
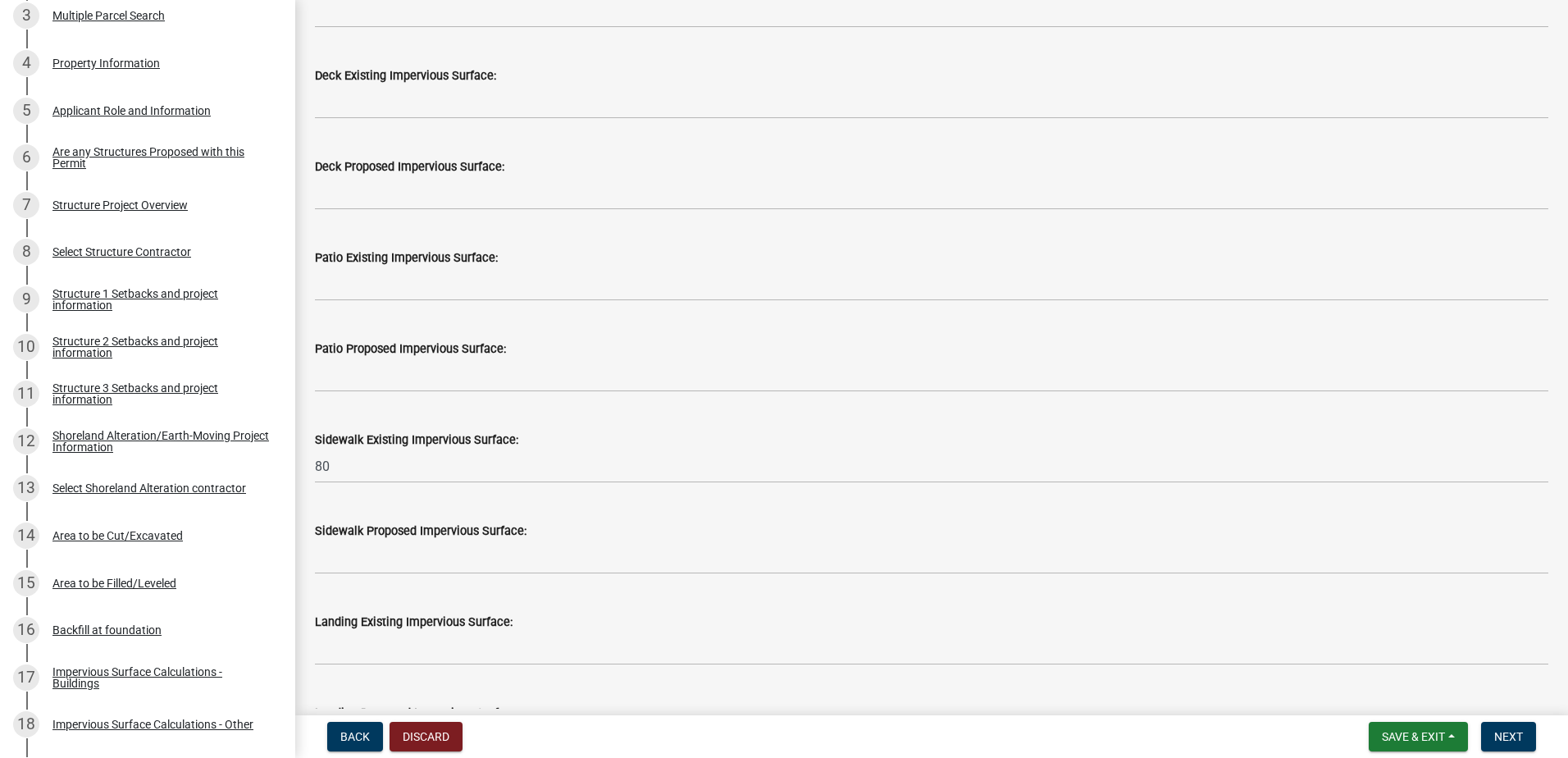
scroll to position [574, 0]
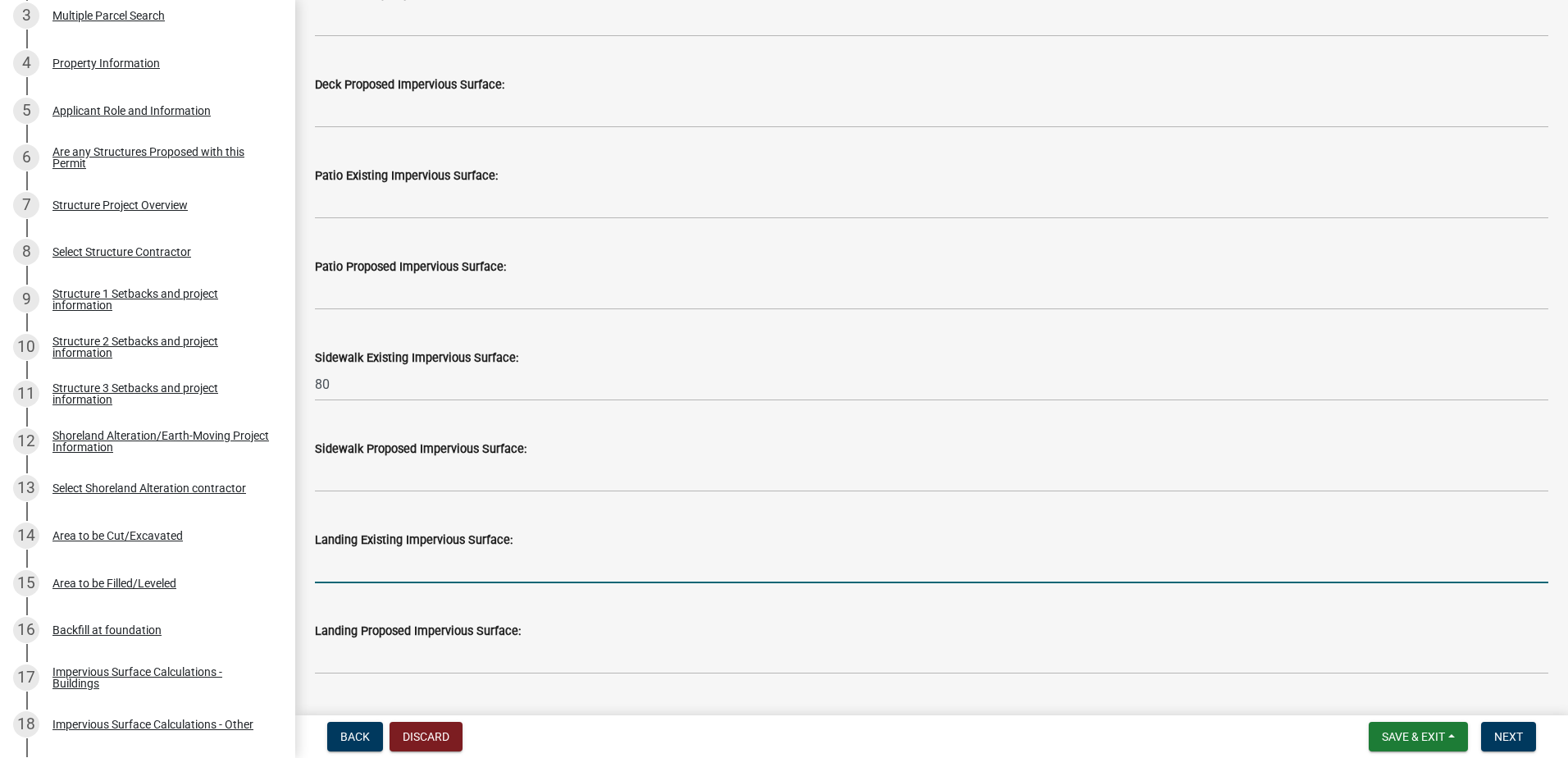
click at [397, 573] on input "text" at bounding box center [932, 567] width 1233 height 33
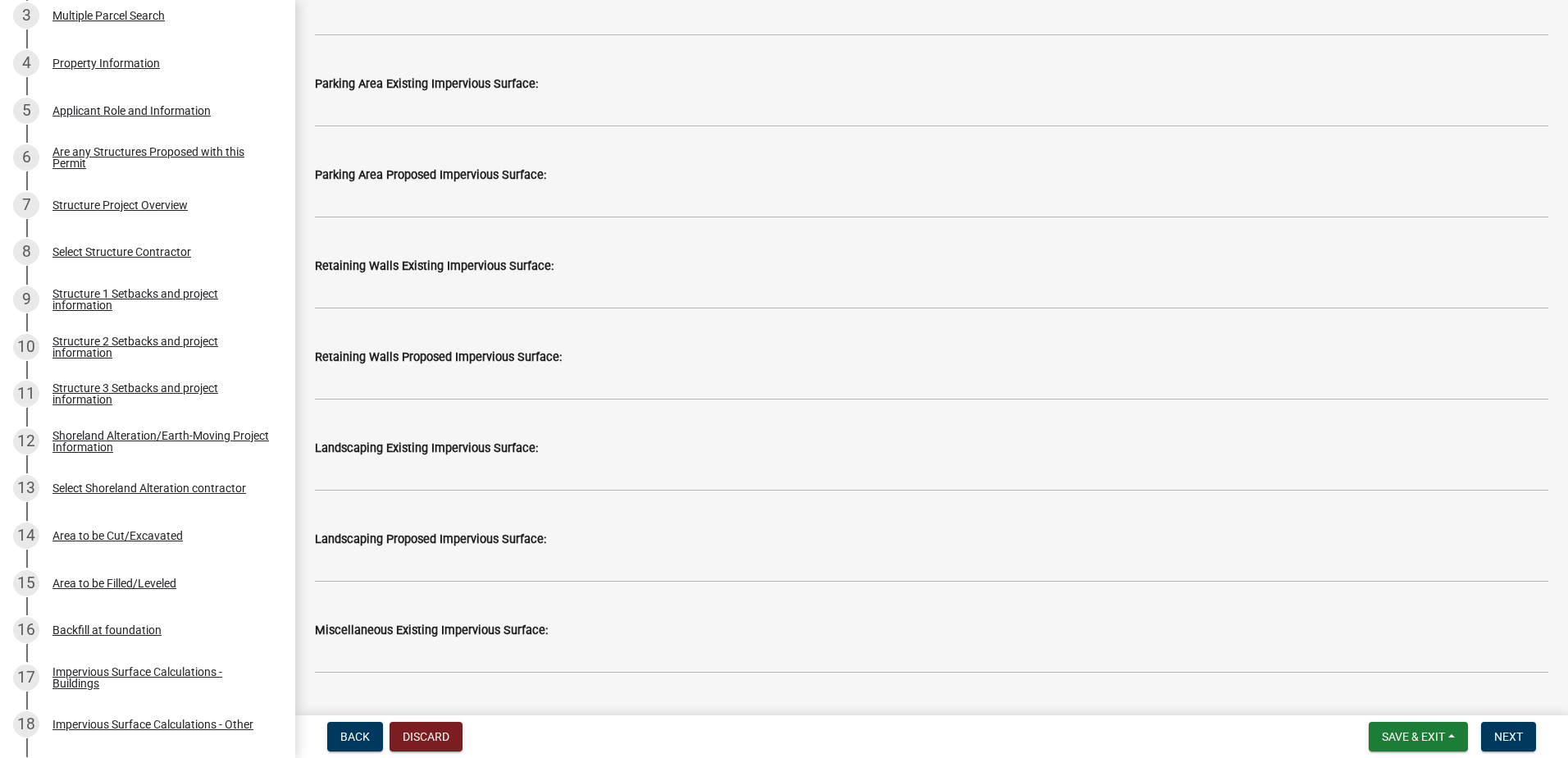
scroll to position [1477, 0]
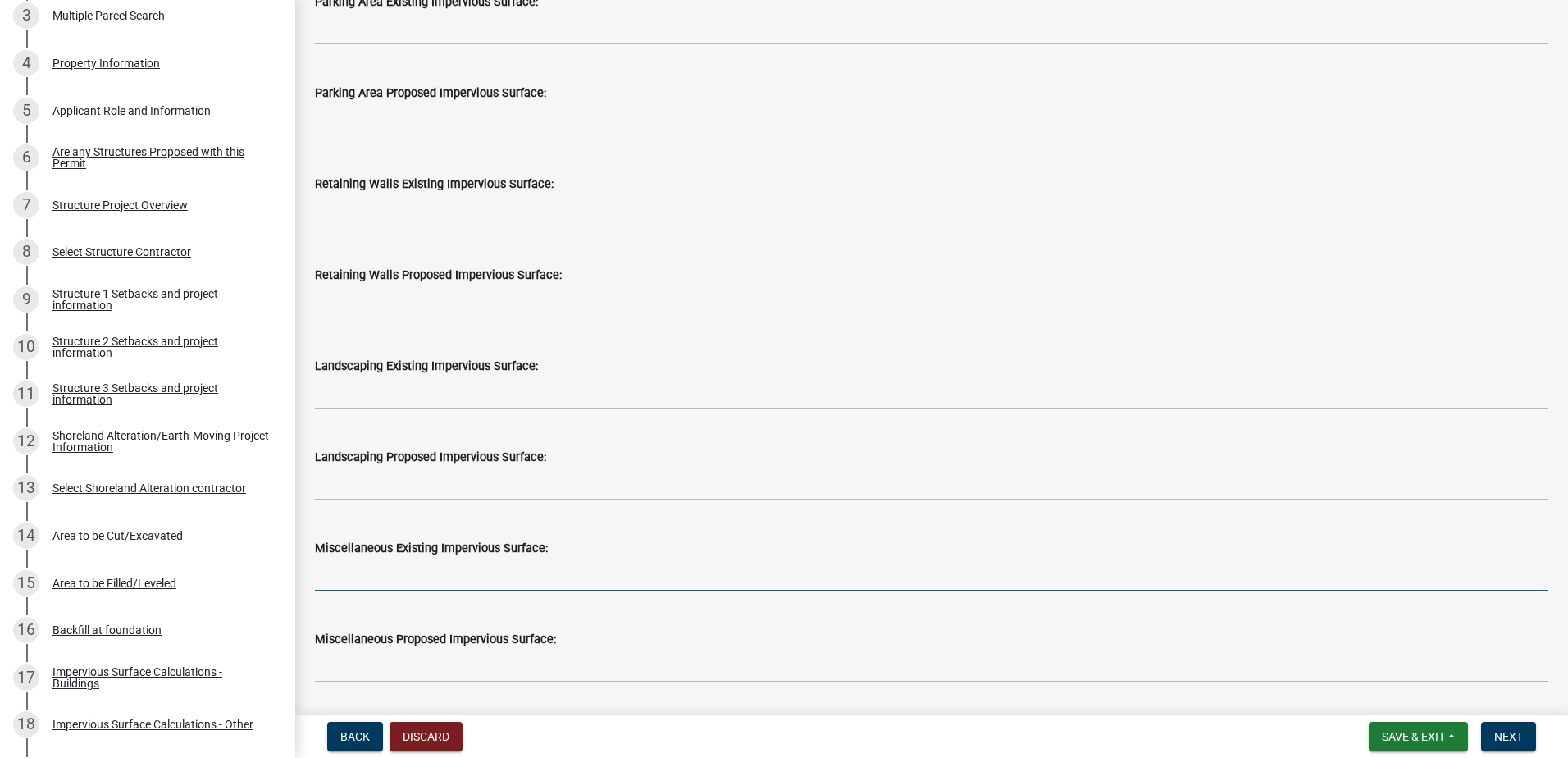
click at [397, 573] on input "text" at bounding box center [932, 574] width 1233 height 33
type input "7"
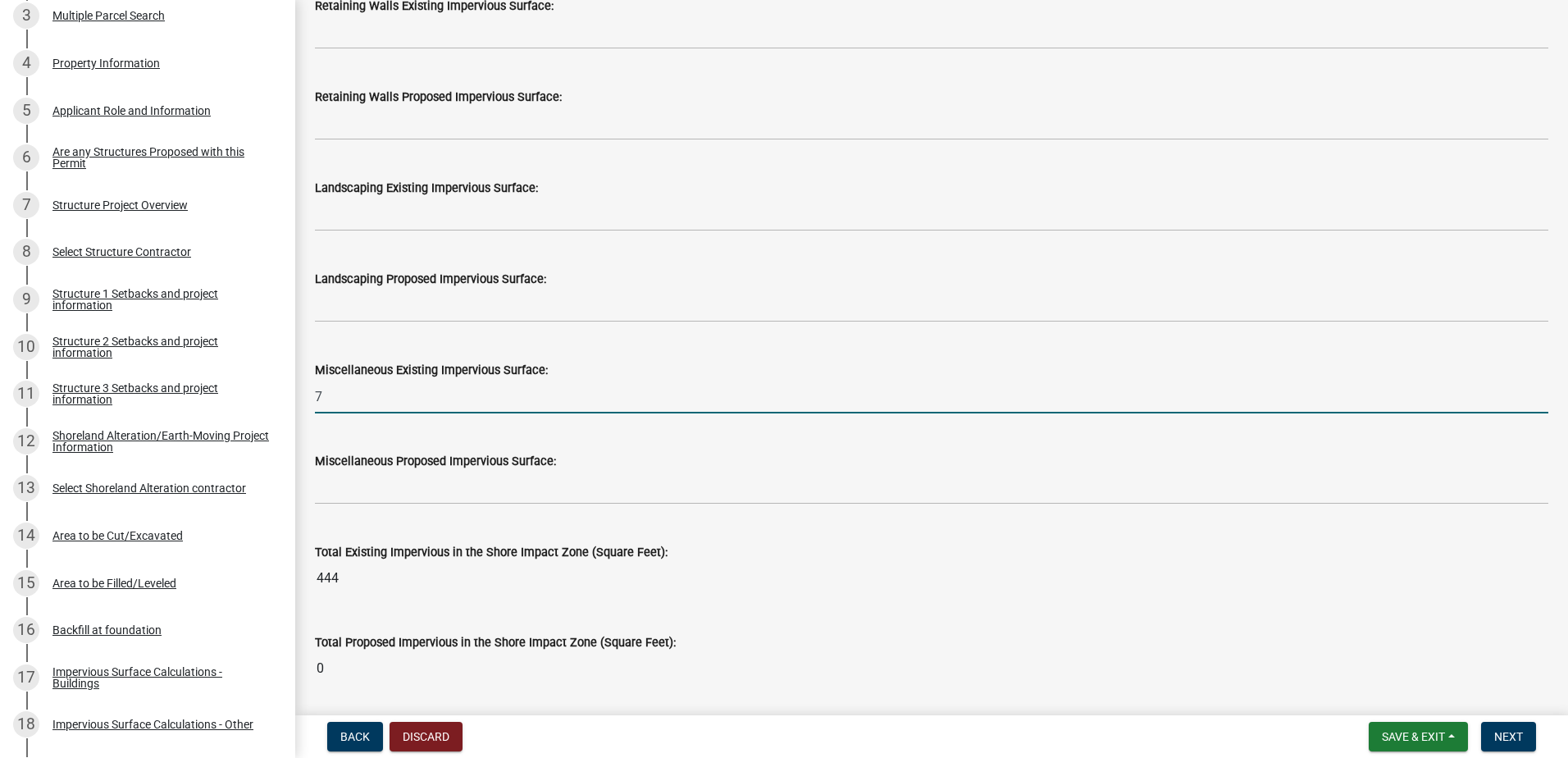
scroll to position [1652, 0]
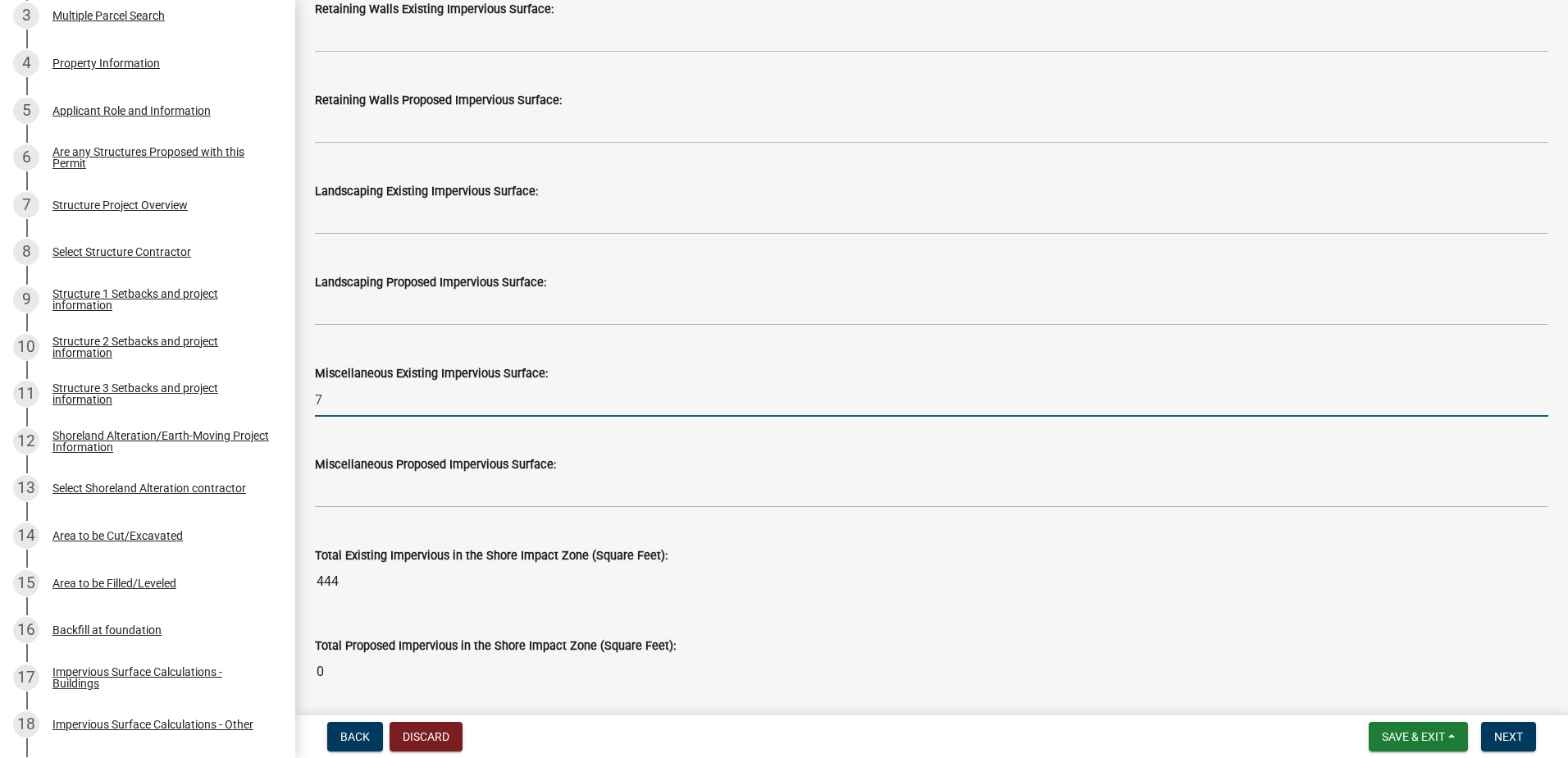
click at [384, 400] on input "7" at bounding box center [932, 400] width 1233 height 33
type input "327"
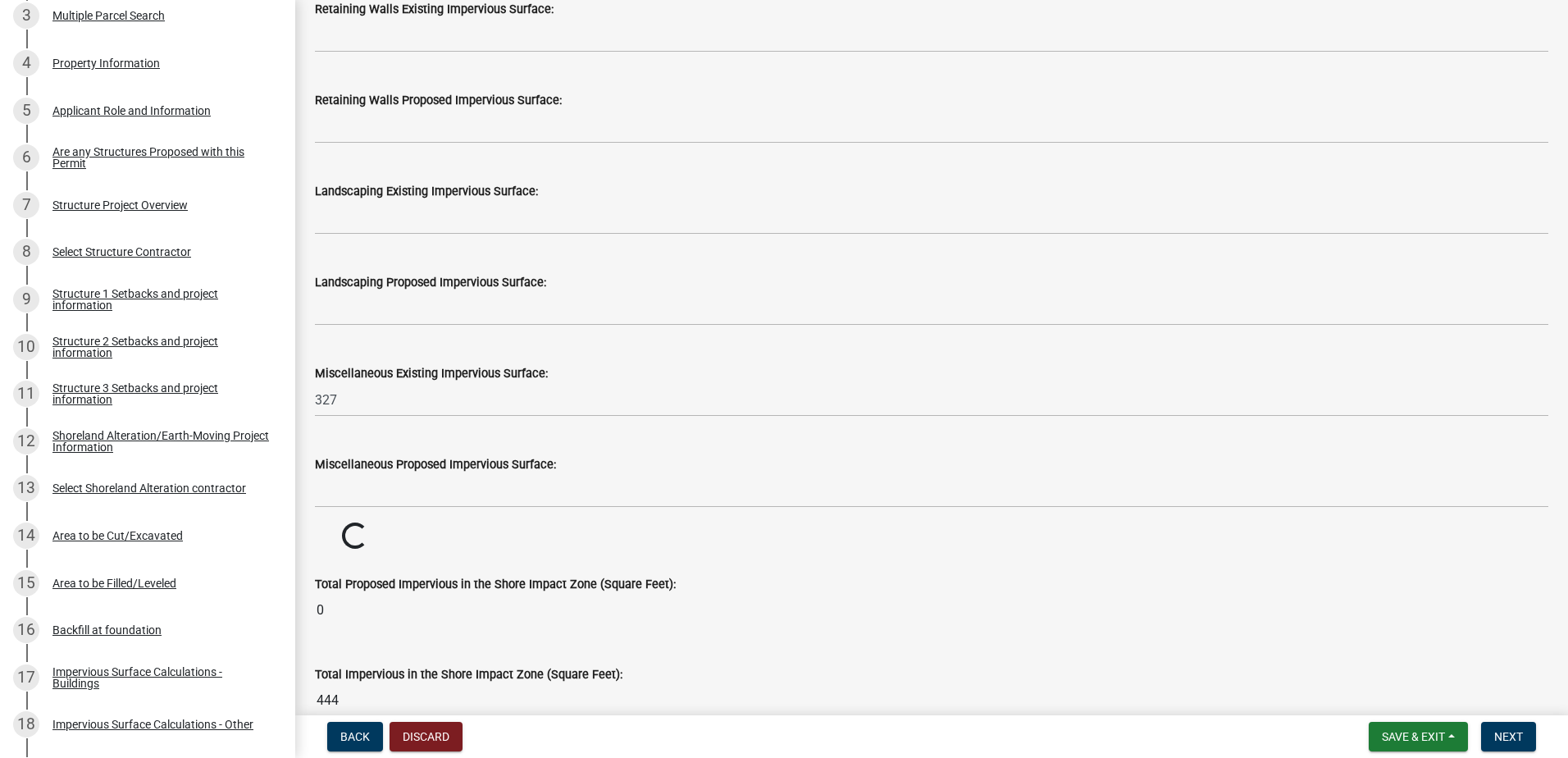
click at [381, 430] on wm-data-entity-input "Miscellaneous Existing Impervious Surface: 327" at bounding box center [932, 386] width 1233 height 91
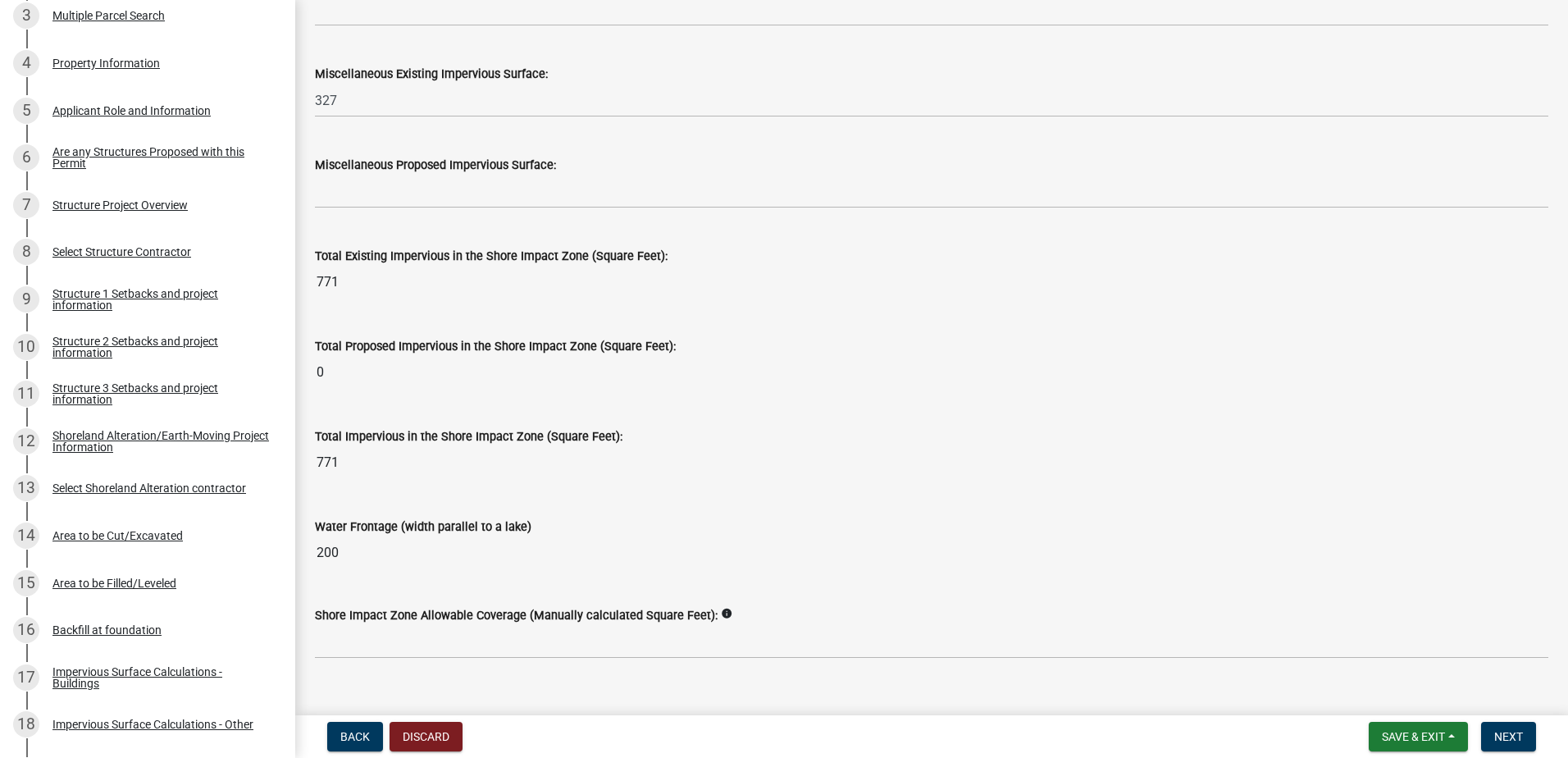
scroll to position [1980, 0]
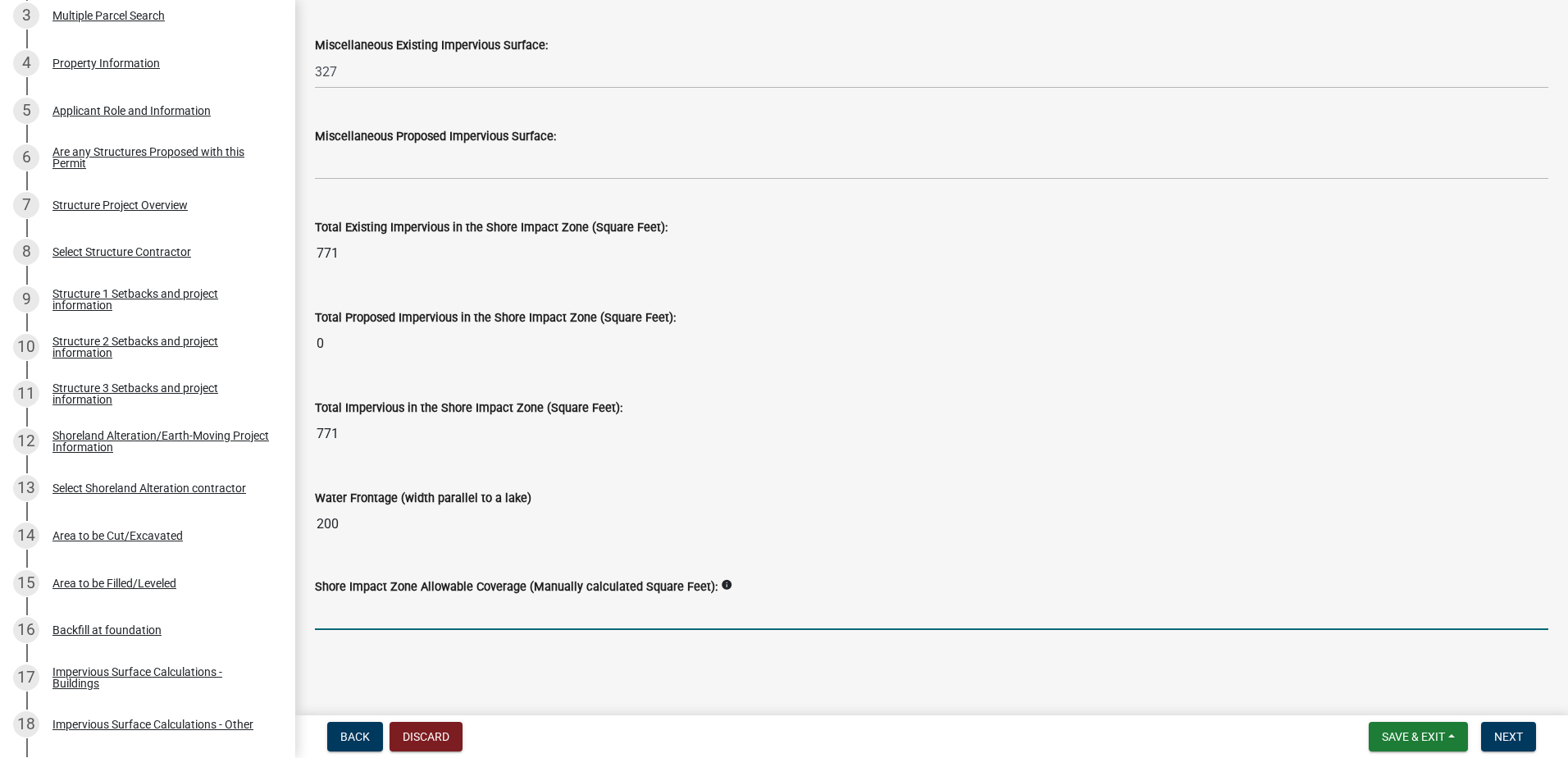
click at [472, 610] on input "text" at bounding box center [932, 613] width 1233 height 33
click at [720, 585] on icon "info" at bounding box center [726, 585] width 11 height 11
click at [655, 613] on input "text" at bounding box center [932, 613] width 1233 height 33
type input "1125"
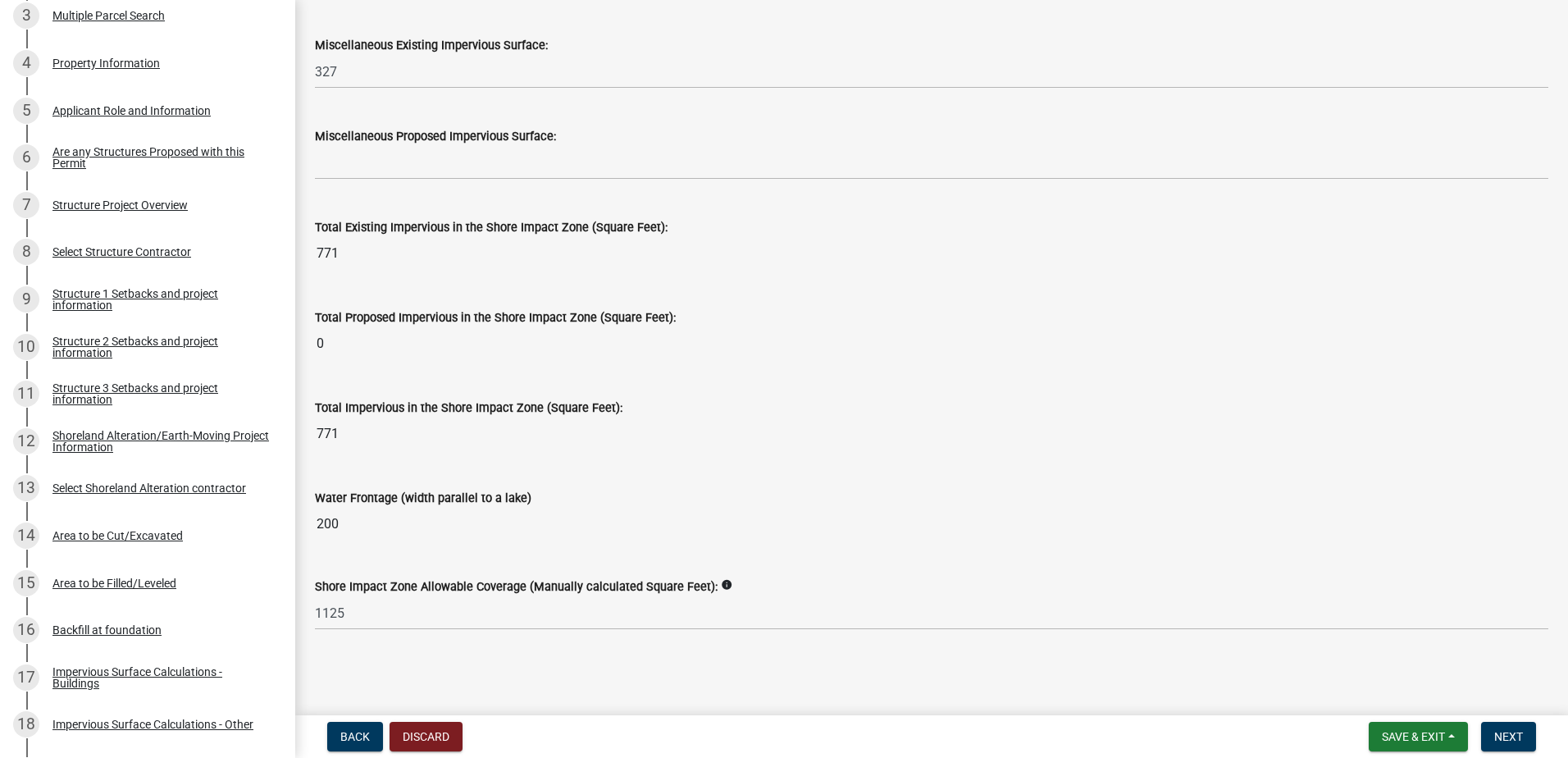
click at [788, 534] on input "200" at bounding box center [932, 524] width 1233 height 32
click at [1502, 733] on span "Next" at bounding box center [1509, 737] width 29 height 13
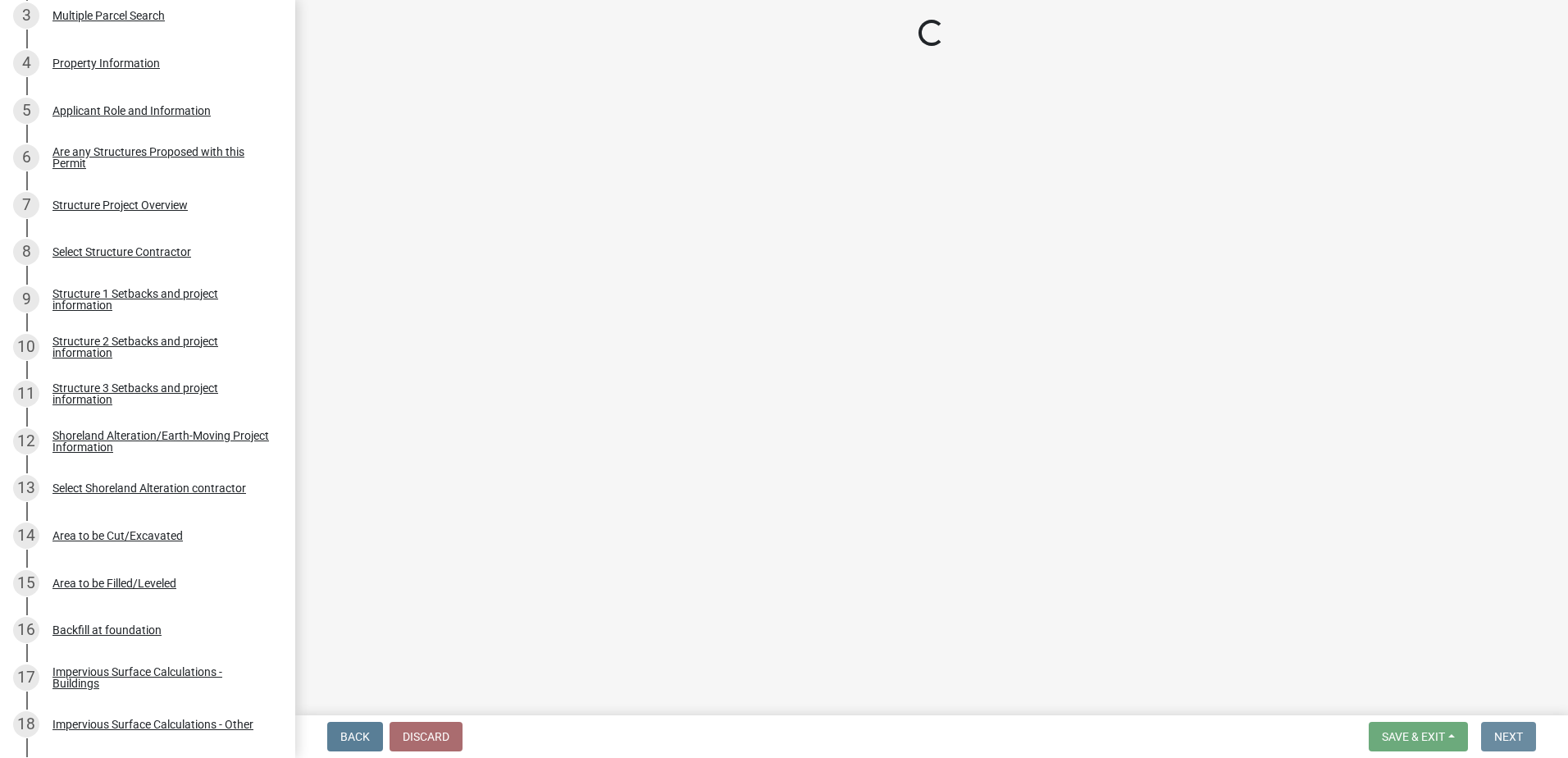
scroll to position [0, 0]
